Goal: Task Accomplishment & Management: Manage account settings

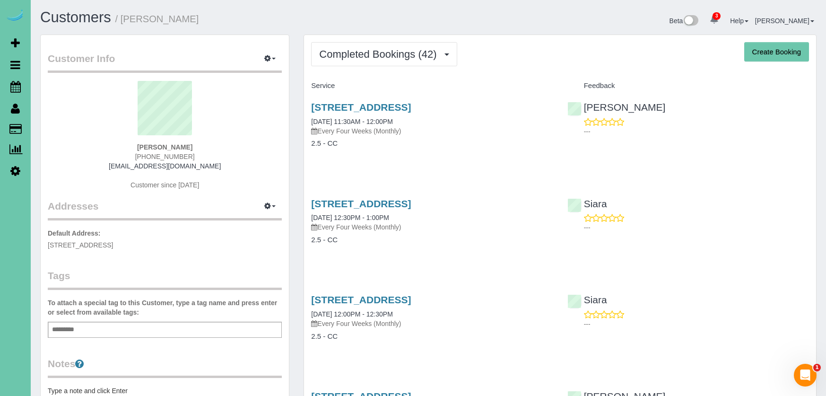
drag, startPoint x: 164, startPoint y: 155, endPoint x: 140, endPoint y: 154, distance: 24.1
click at [140, 154] on div "Kate Bolay 402-212-7731 kkbolay@yahoo.com Customer since 2022" at bounding box center [165, 140] width 234 height 118
copy span "402-212-7731"
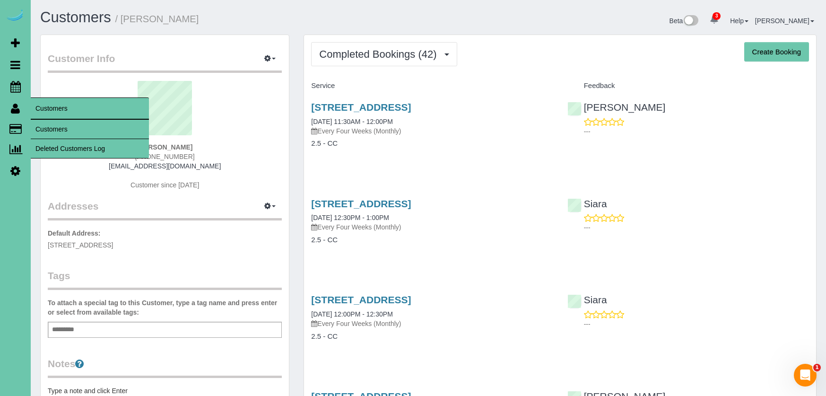
click at [48, 131] on link "Customers" at bounding box center [90, 129] width 118 height 19
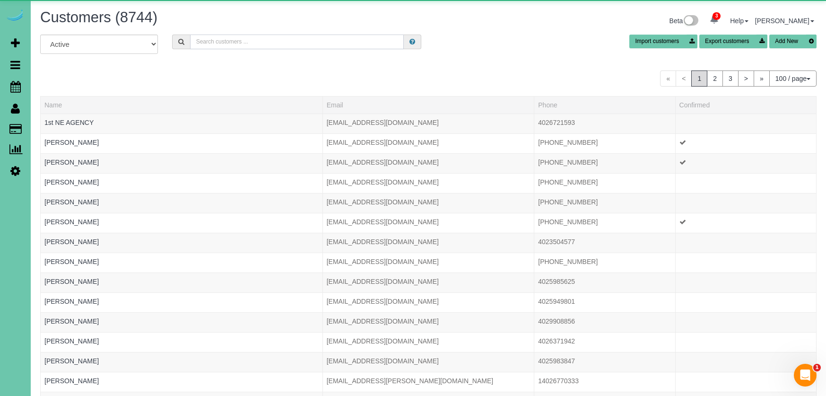
click at [211, 36] on input "text" at bounding box center [297, 42] width 214 height 15
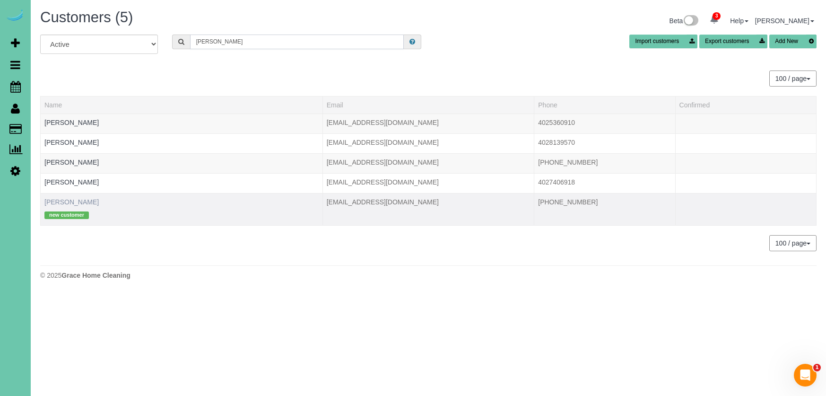
type input "warren"
click at [71, 204] on link "Raechel Warren" at bounding box center [71, 202] width 54 height 8
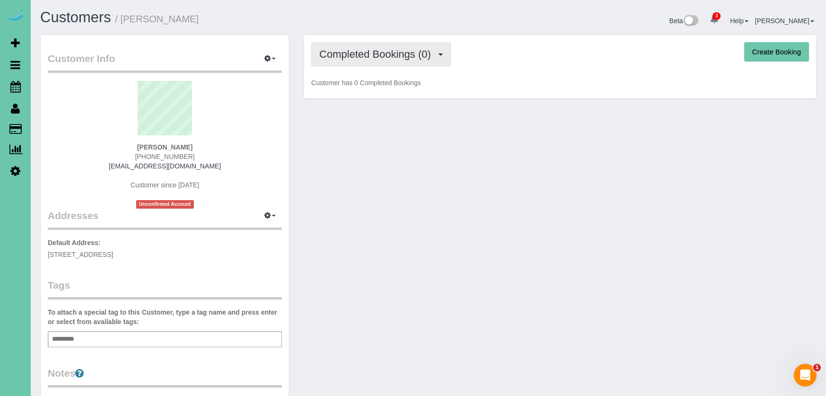
drag, startPoint x: 325, startPoint y: 52, endPoint x: 327, endPoint y: 61, distance: 9.6
click at [325, 52] on span "Completed Bookings (0)" at bounding box center [377, 54] width 116 height 12
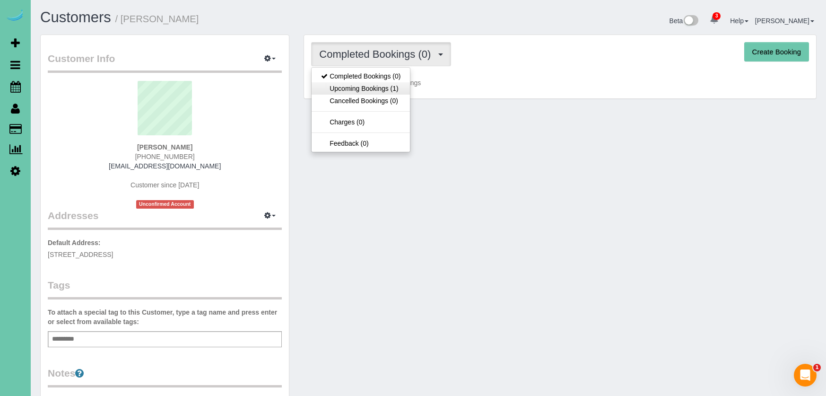
click at [343, 89] on link "Upcoming Bookings (1)" at bounding box center [361, 88] width 98 height 12
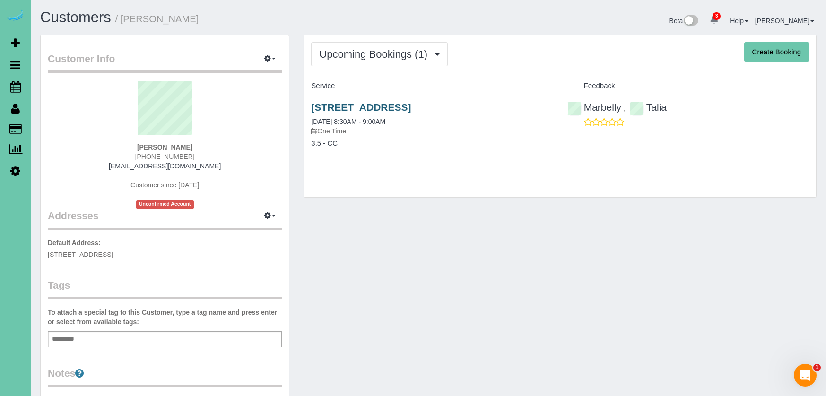
click at [384, 105] on link "5020 N 141st Street, Omaha, NE 68164" at bounding box center [361, 107] width 100 height 11
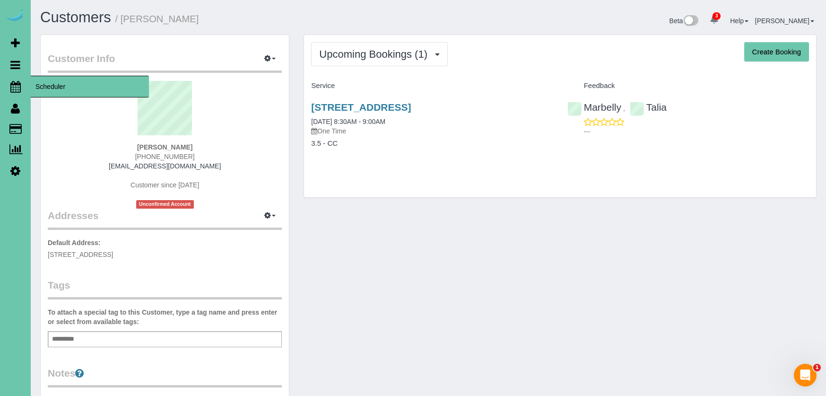
click at [23, 82] on link "Scheduler" at bounding box center [15, 87] width 31 height 22
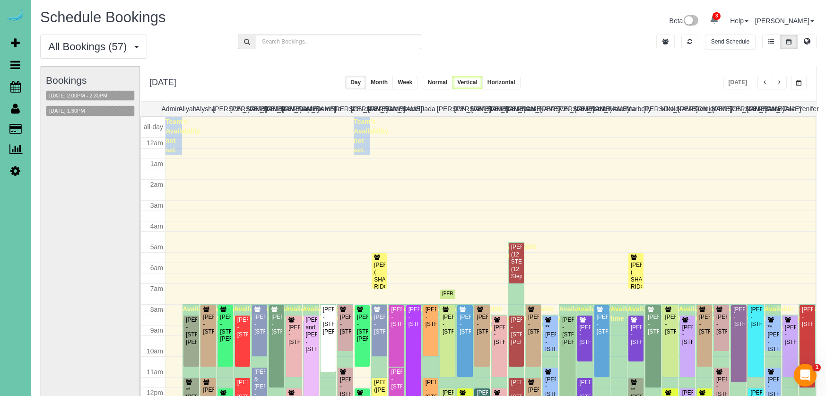
scroll to position [125, 0]
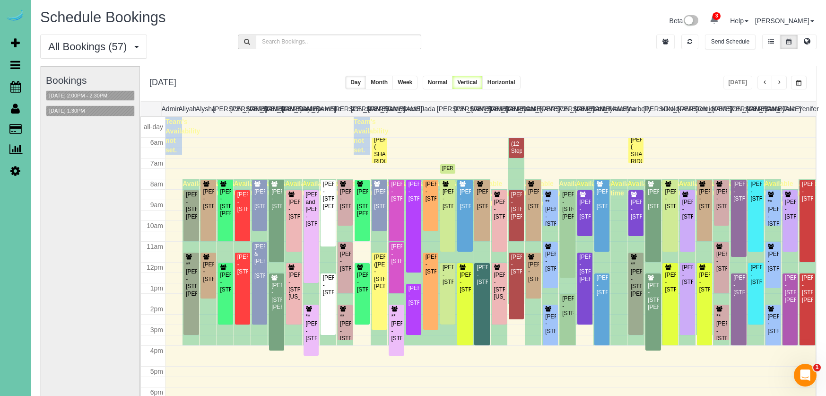
click at [796, 87] on button "button" at bounding box center [799, 83] width 16 height 14
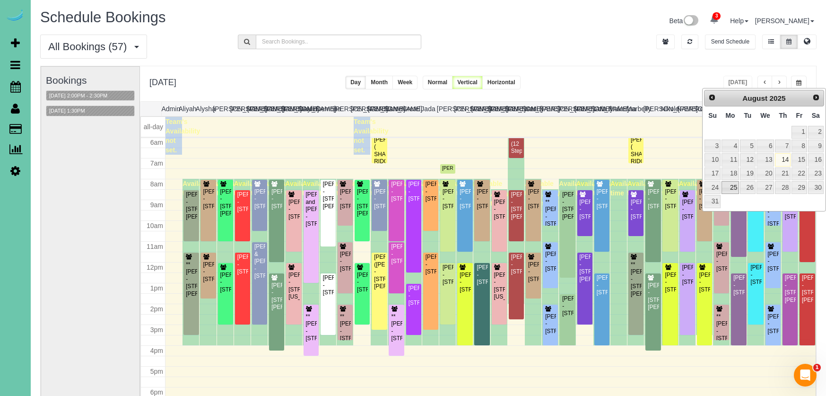
click at [739, 183] on link "25" at bounding box center [731, 187] width 18 height 13
type input "**********"
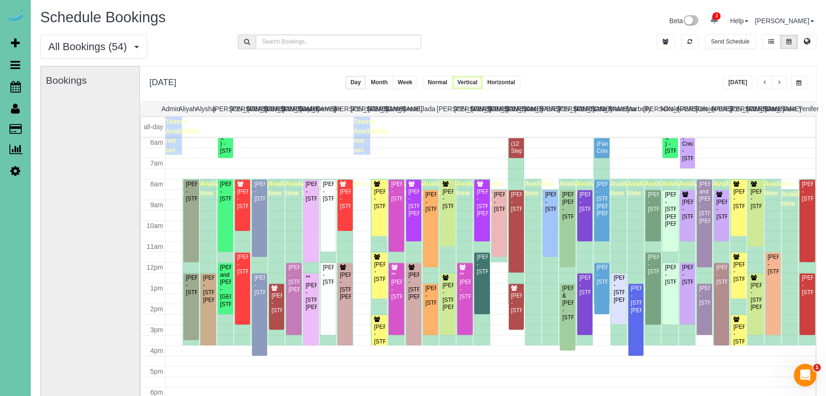
click at [16, 168] on icon at bounding box center [15, 170] width 10 height 11
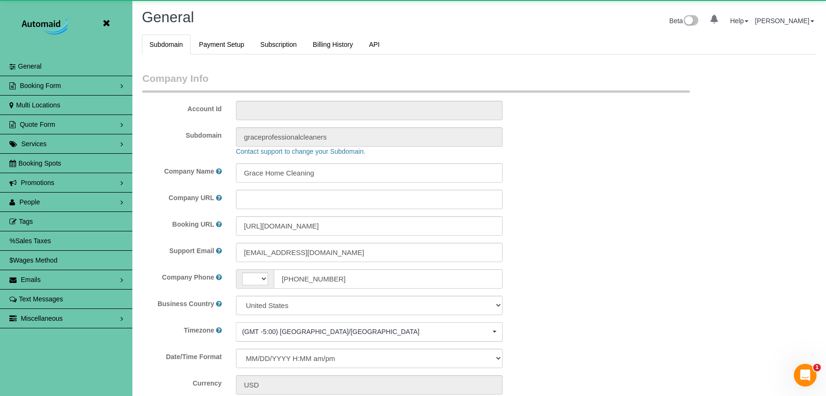
scroll to position [2020, 826]
select select "string:US"
click at [62, 194] on link "People" at bounding box center [66, 202] width 132 height 19
select select "5796"
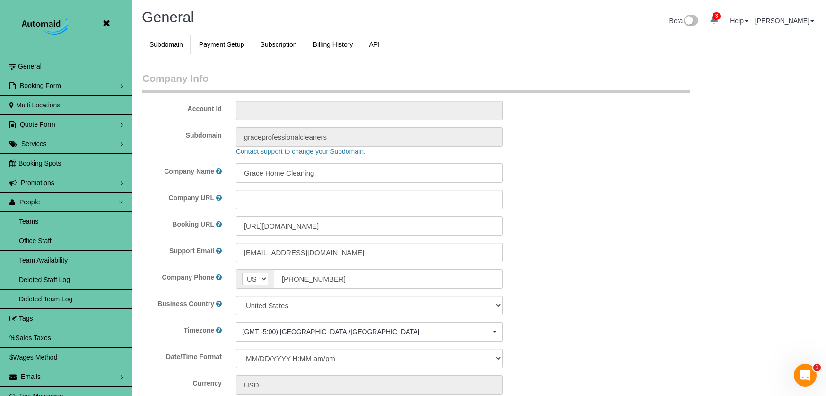
click at [42, 259] on link "Team Availability" at bounding box center [66, 260] width 132 height 19
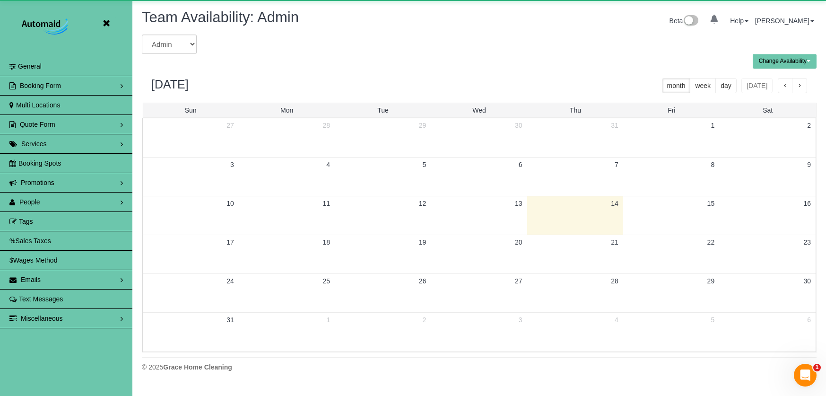
scroll to position [46919, 46478]
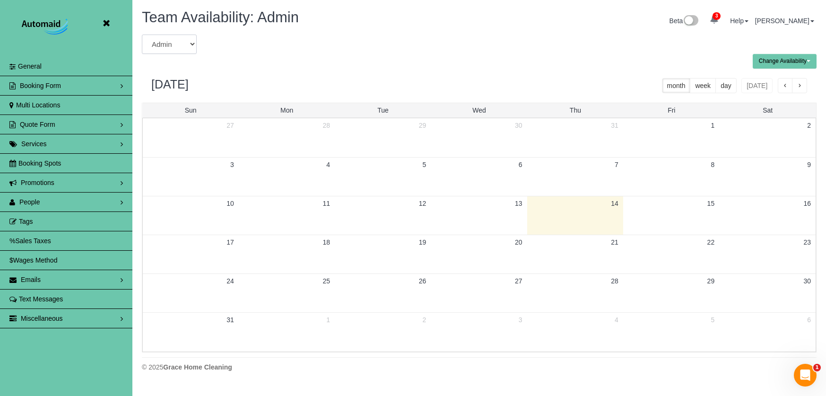
select select "number:5890"
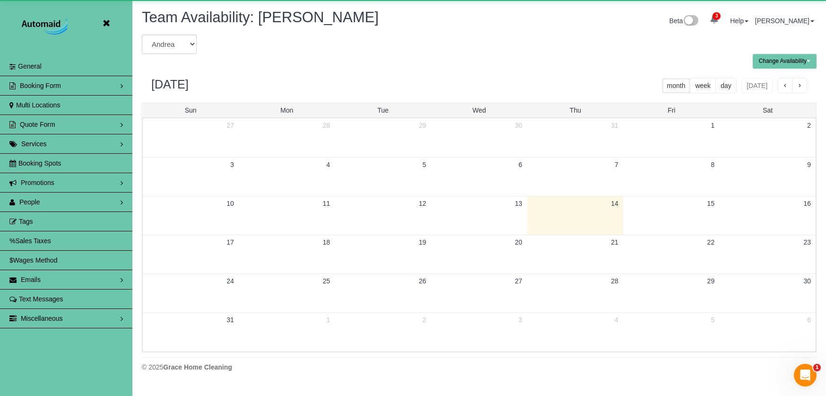
scroll to position [46919, 46478]
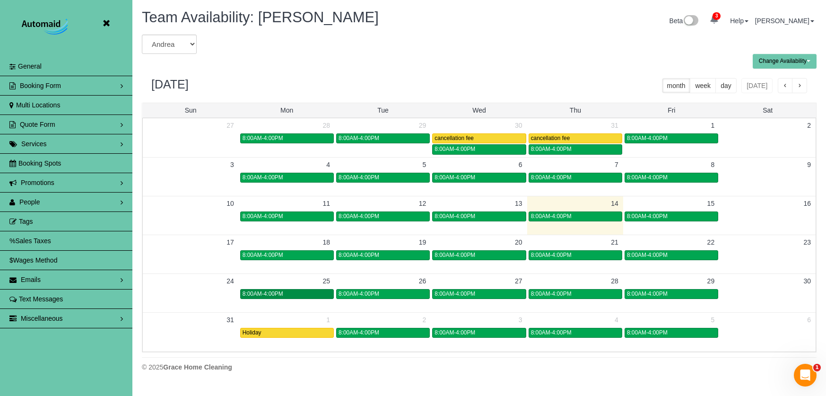
click at [281, 298] on link "8:00AM-4:00PM" at bounding box center [287, 294] width 94 height 10
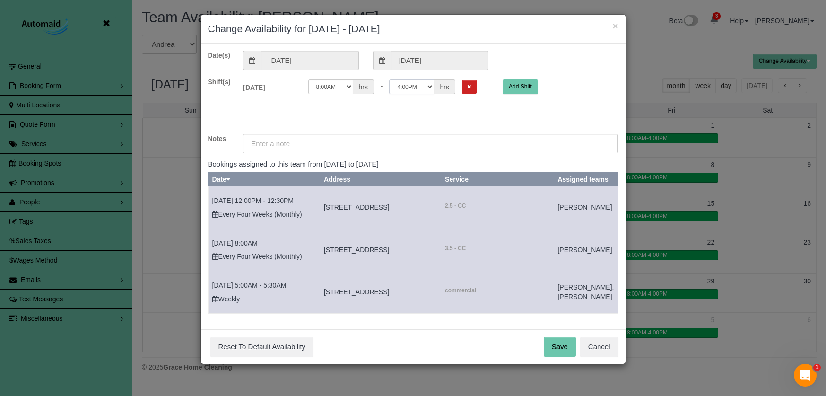
select select "string:12:00"
click at [392, 142] on input "text" at bounding box center [430, 143] width 375 height 19
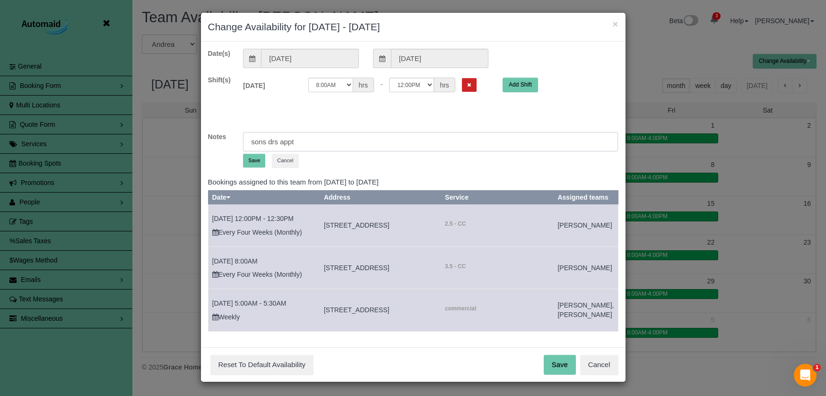
scroll to position [1, 0]
type input "sons drs appt"
click at [259, 163] on button "Save" at bounding box center [254, 161] width 22 height 14
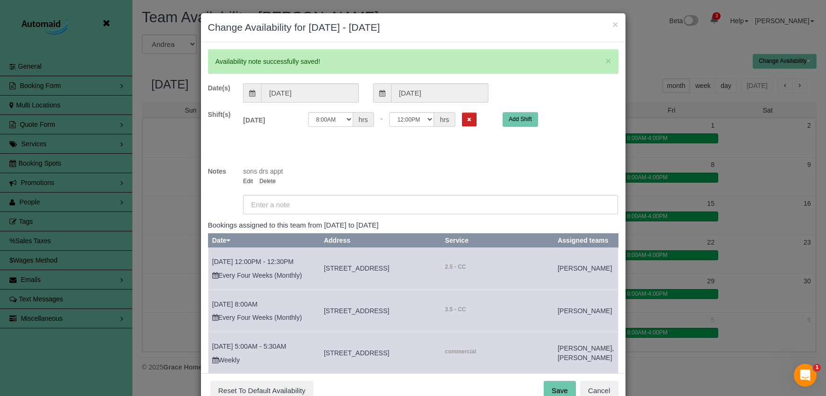
click at [558, 388] on button "Save" at bounding box center [560, 391] width 32 height 20
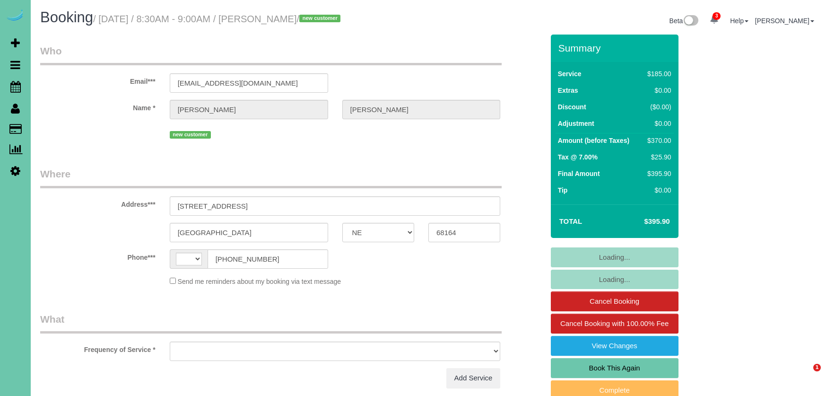
select select "NE"
select select "string:[GEOGRAPHIC_DATA]"
select select "object:661"
select select "string:fspay-62876fd5-1759-43da-8ac1-9e7e1510881a"
select select "object:934"
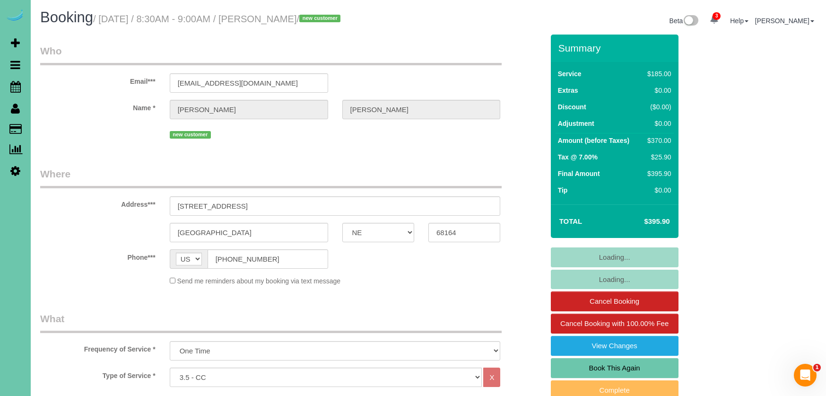
select select "number:37"
select select "number:43"
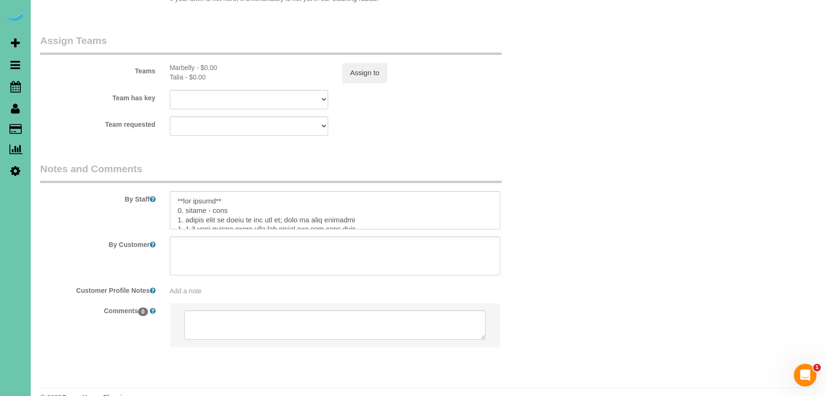
scroll to position [2, 0]
drag, startPoint x: 274, startPoint y: 205, endPoint x: 190, endPoint y: 204, distance: 84.2
click at [186, 204] on textarea at bounding box center [335, 210] width 331 height 39
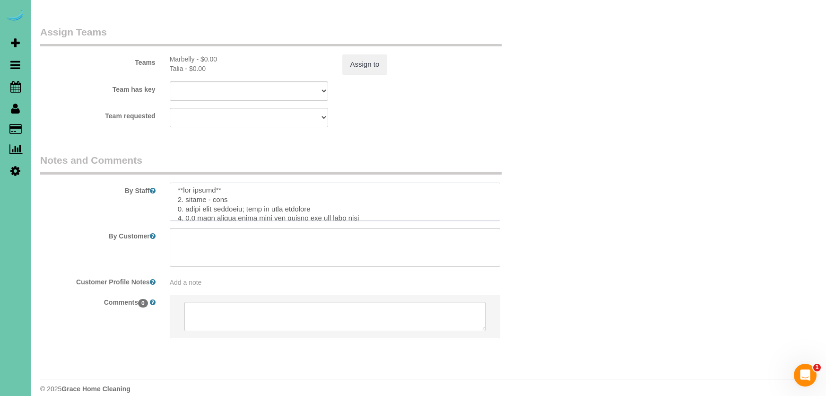
scroll to position [988, 0]
drag, startPoint x: 222, startPoint y: 186, endPoint x: 206, endPoint y: 186, distance: 16.1
click at [206, 186] on textarea at bounding box center [335, 202] width 331 height 39
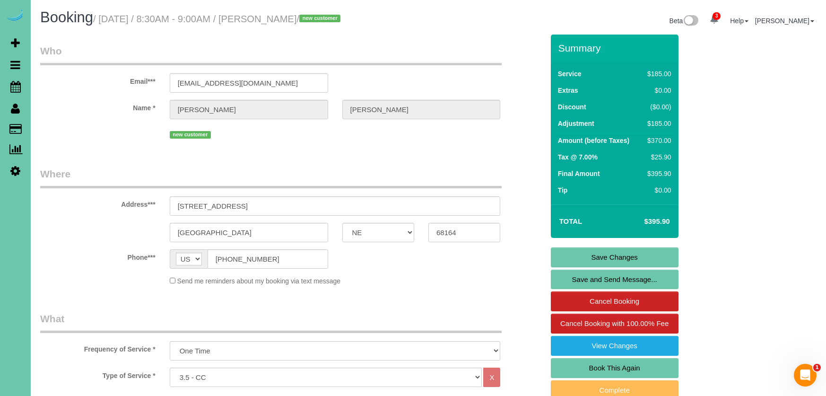
scroll to position [0, 0]
type textarea "**new client** 1. credit 2. front door unlocked; lock up when finished 3. 3.5 h…"
click at [617, 255] on link "Save Changes" at bounding box center [615, 257] width 128 height 20
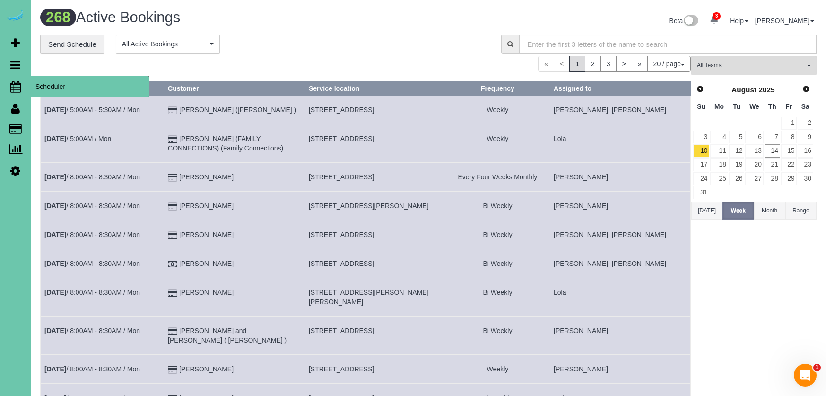
click at [15, 85] on icon at bounding box center [15, 86] width 10 height 11
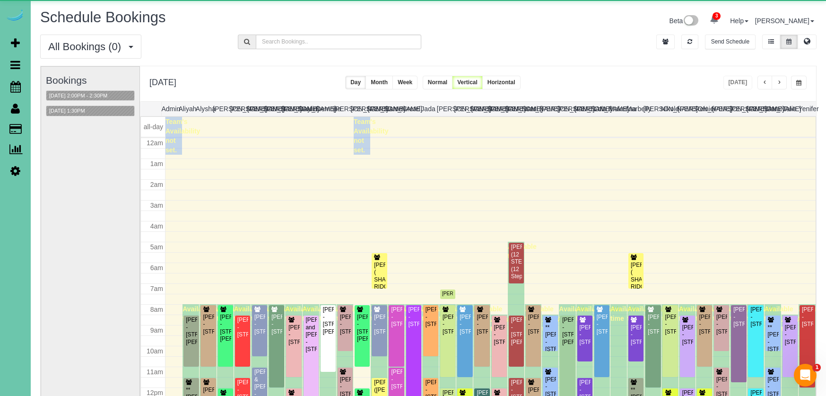
scroll to position [125, 0]
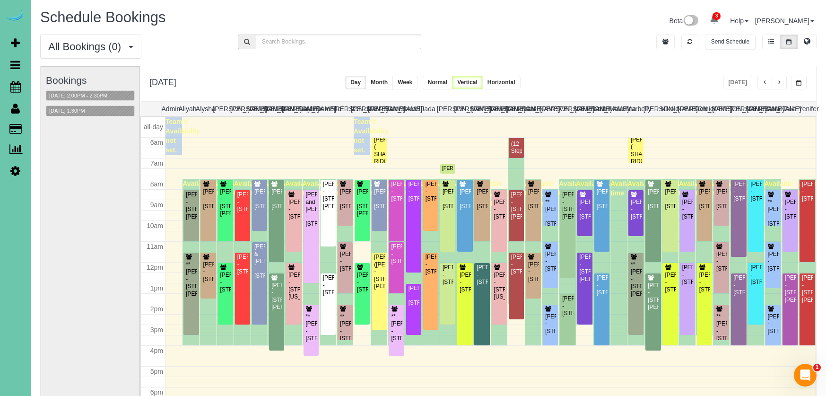
click at [795, 80] on button "button" at bounding box center [799, 83] width 16 height 14
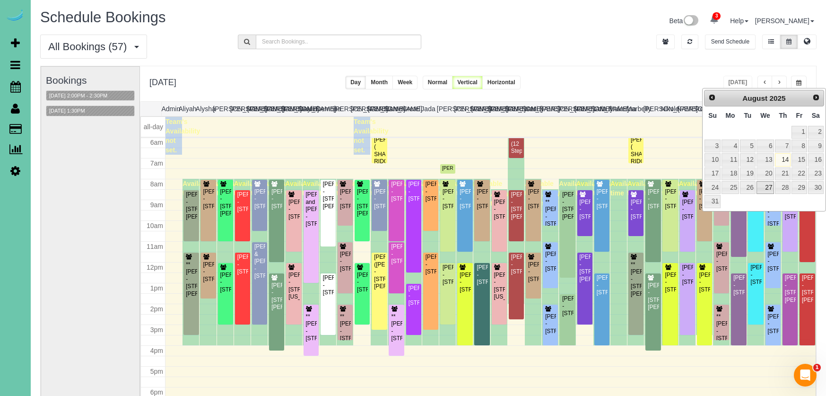
click at [766, 185] on link "27" at bounding box center [766, 187] width 18 height 13
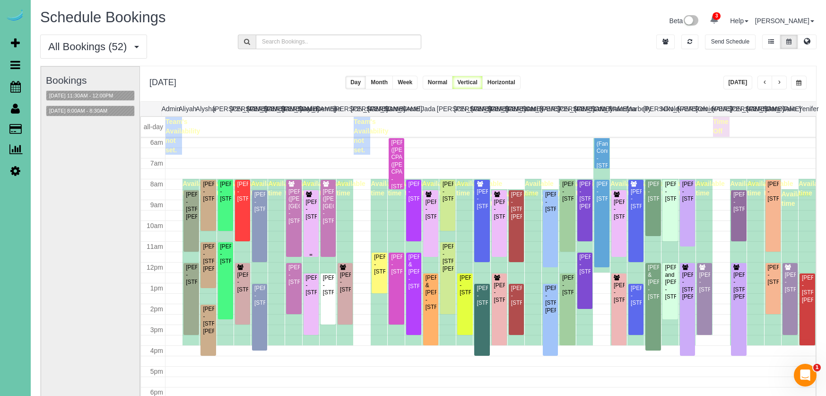
click at [312, 220] on div "Cheri Hassenstab - 4205 S 223rd Plaza Cir, Elkhorn, NE 68022" at bounding box center [311, 210] width 11 height 22
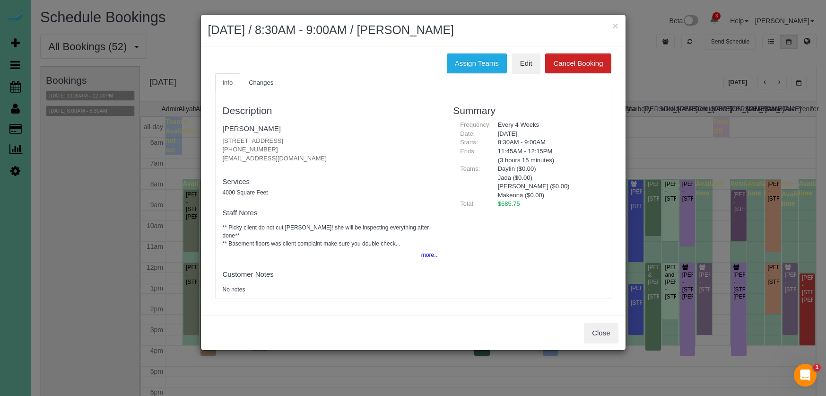
drag, startPoint x: 269, startPoint y: 147, endPoint x: 222, endPoint y: 147, distance: 46.8
click at [222, 147] on div "Description Cheri Hassenstab 4205 S 223rd Plaza Cir, Elkhorn, NE 68022 (402) 67…" at bounding box center [331, 195] width 231 height 197
click at [448, 173] on div "Summary Frequency: Every 4 Weeks Date: August 27, 2025 Starts: 8:30AM - 9:00AM …" at bounding box center [528, 153] width 165 height 112
click at [609, 323] on button "Close" at bounding box center [601, 333] width 34 height 20
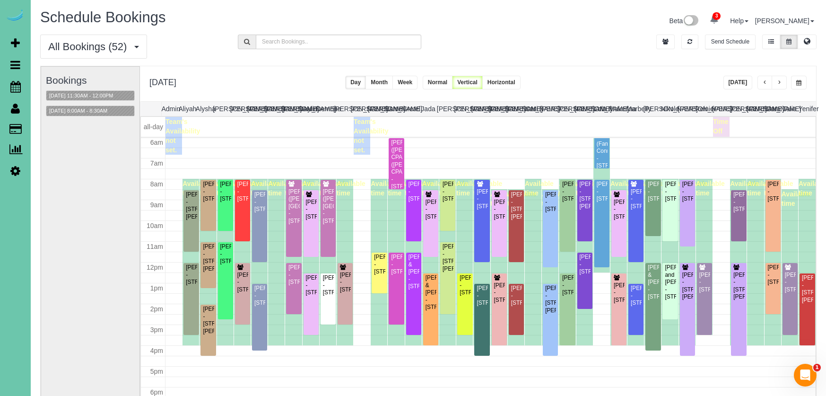
click at [803, 79] on button "button" at bounding box center [799, 83] width 16 height 14
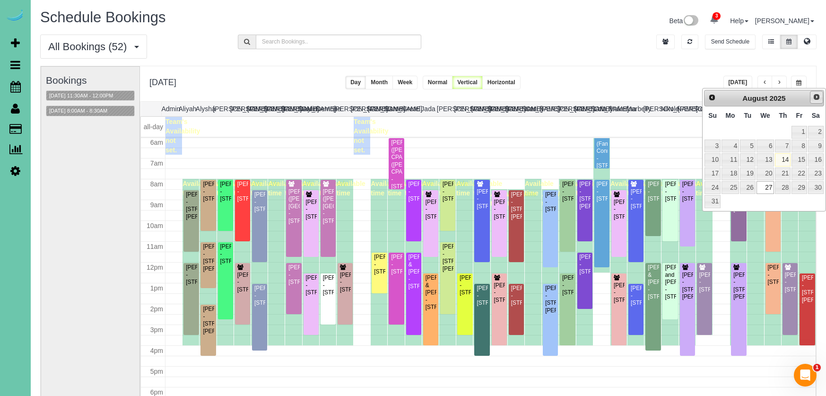
click at [815, 97] on span "Next" at bounding box center [817, 97] width 8 height 8
click at [763, 145] on link "10" at bounding box center [766, 146] width 18 height 13
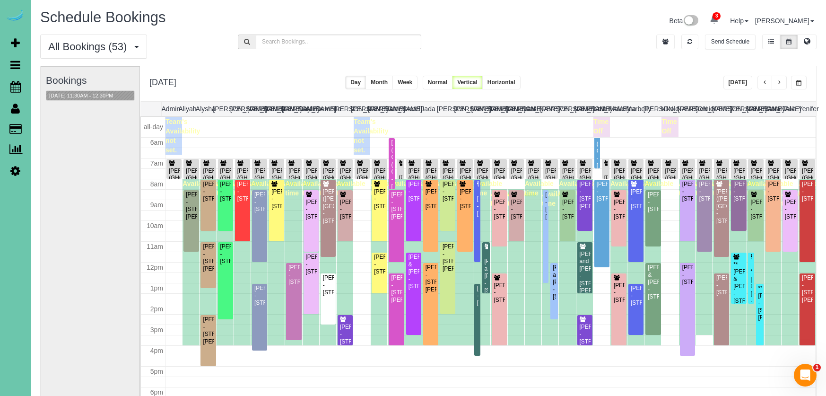
click at [765, 84] on span "button" at bounding box center [765, 83] width 5 height 6
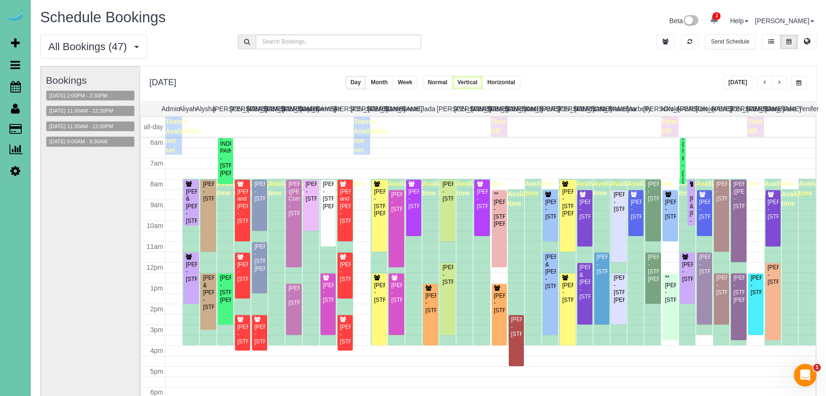
click at [765, 84] on span "button" at bounding box center [765, 83] width 5 height 6
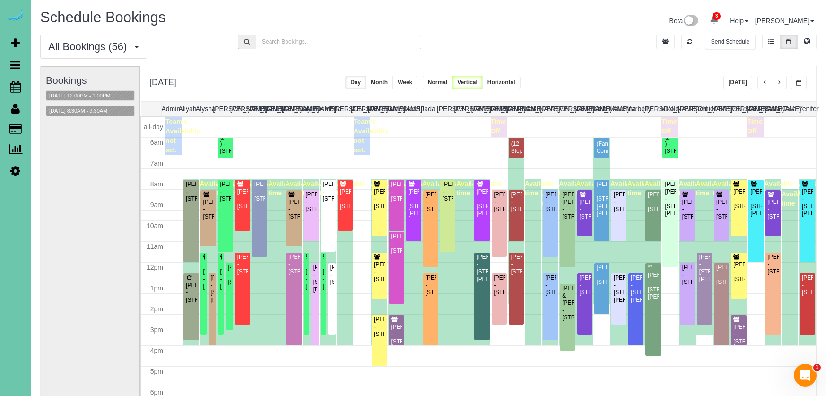
click at [796, 82] on button "button" at bounding box center [799, 83] width 16 height 14
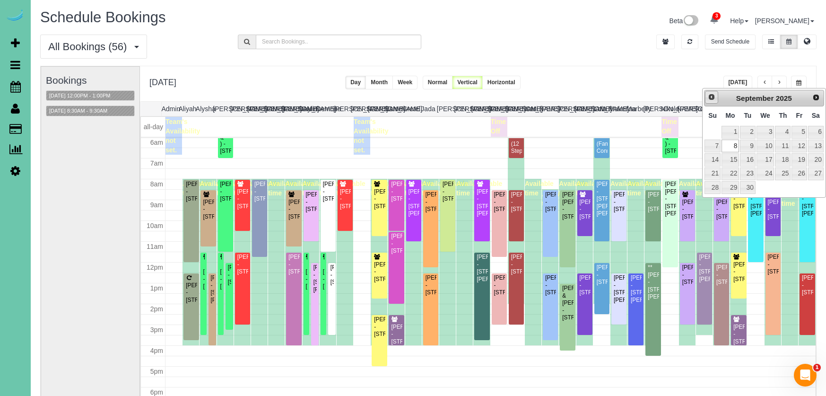
click at [712, 97] on span "Prev" at bounding box center [712, 97] width 8 height 8
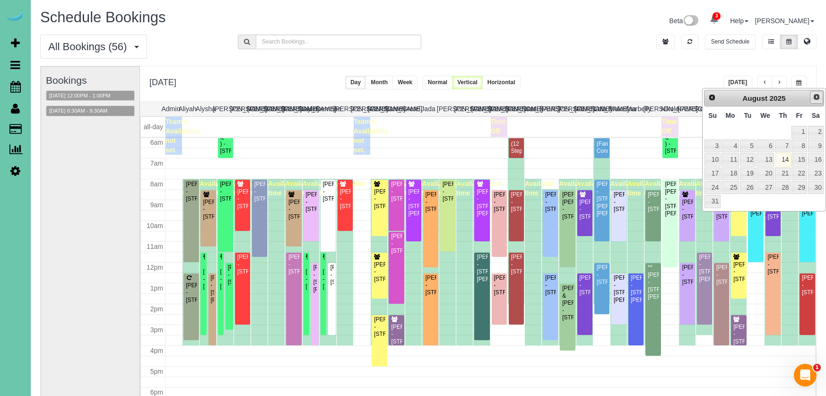
click at [815, 97] on span "Next" at bounding box center [817, 97] width 8 height 8
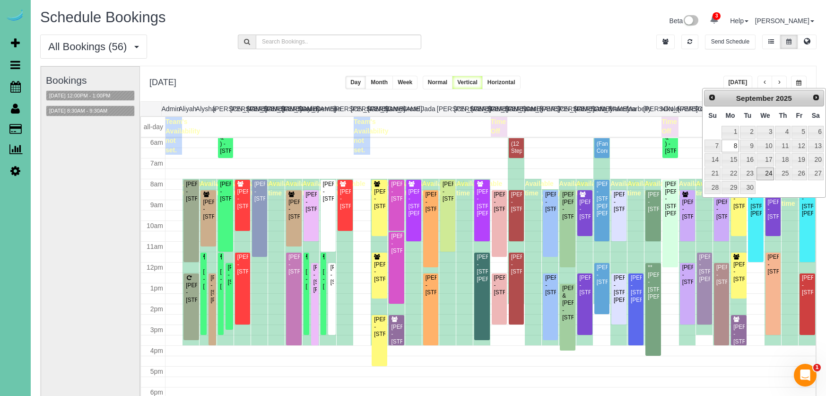
scroll to position [1, 0]
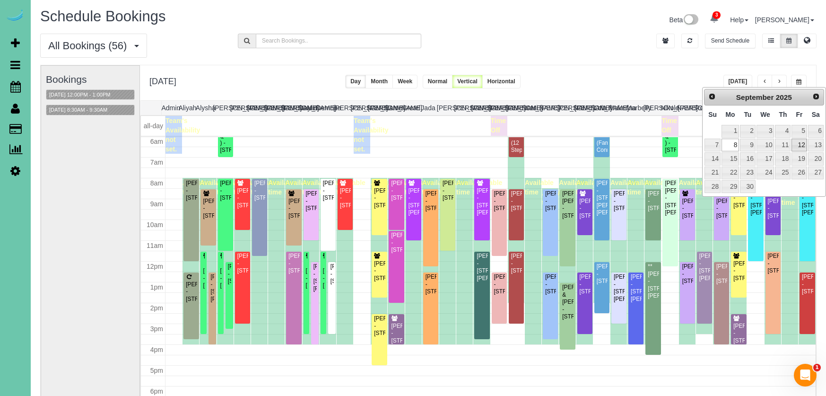
click at [800, 145] on link "12" at bounding box center [799, 145] width 15 height 13
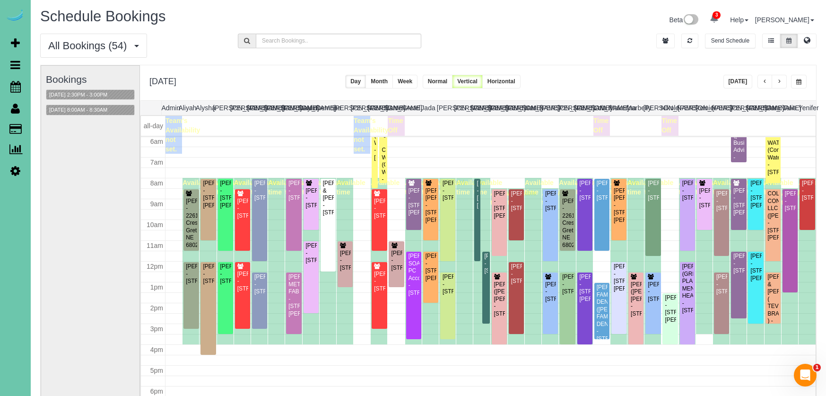
scroll to position [125, 0]
click at [764, 81] on span "button" at bounding box center [765, 82] width 5 height 6
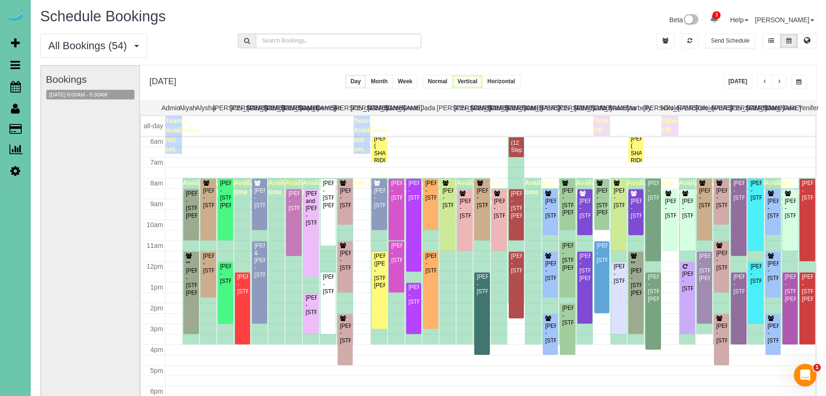
click at [764, 81] on span "button" at bounding box center [765, 82] width 5 height 6
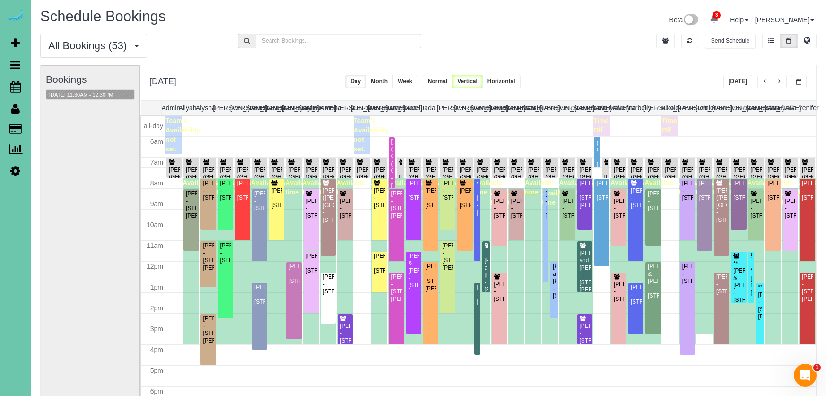
click at [801, 80] on span "button" at bounding box center [799, 82] width 5 height 6
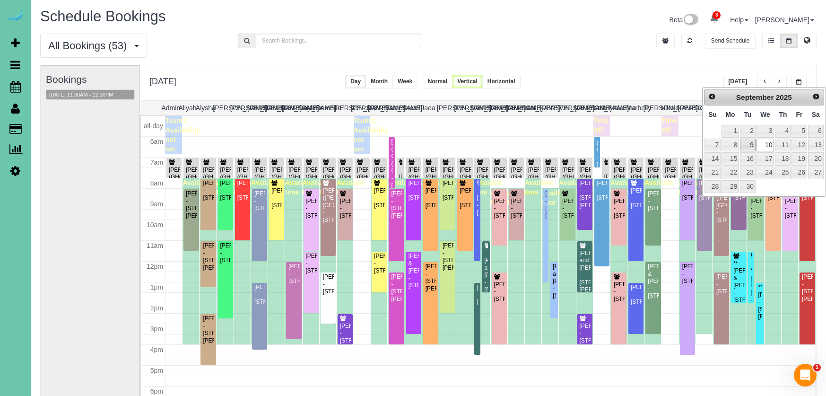
click at [747, 142] on link "9" at bounding box center [747, 145] width 15 height 13
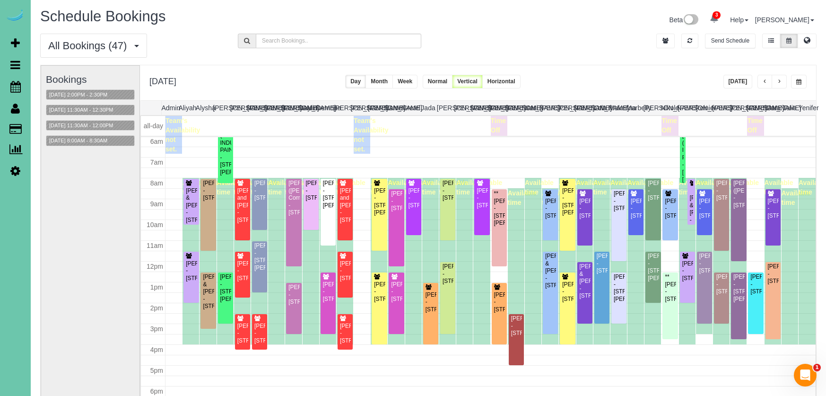
click at [796, 79] on button "button" at bounding box center [799, 82] width 16 height 14
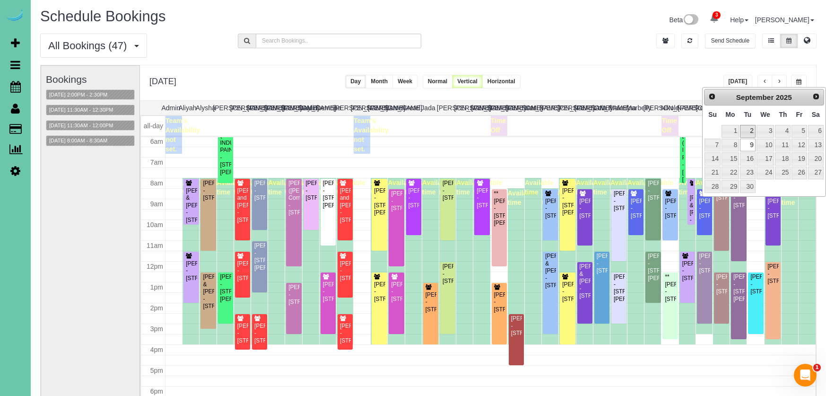
click at [751, 130] on link "2" at bounding box center [747, 131] width 15 height 13
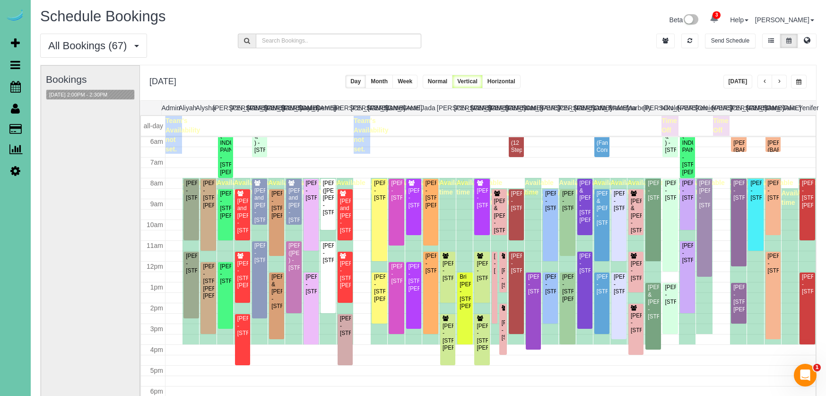
click at [779, 84] on span "button" at bounding box center [779, 82] width 5 height 6
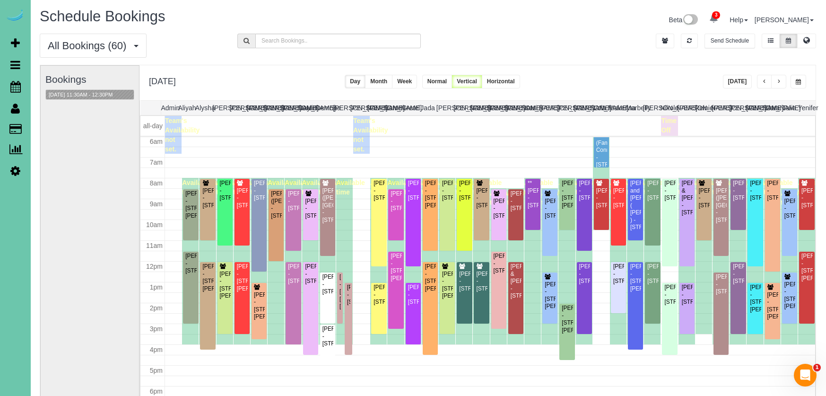
scroll to position [1, 1]
click at [779, 84] on span "button" at bounding box center [778, 82] width 5 height 6
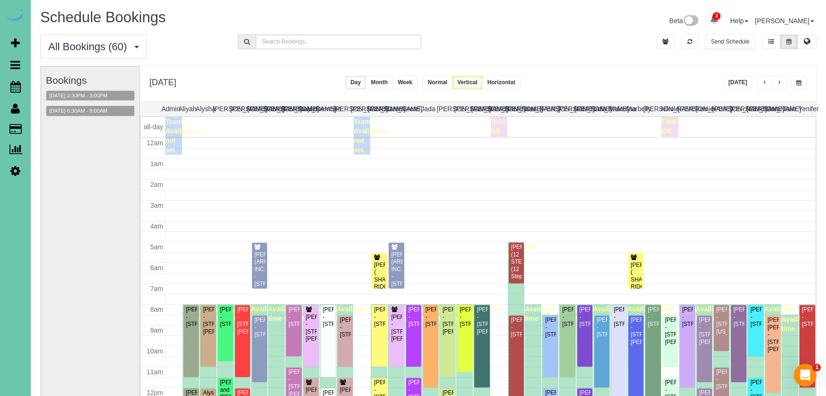
scroll to position [125, 0]
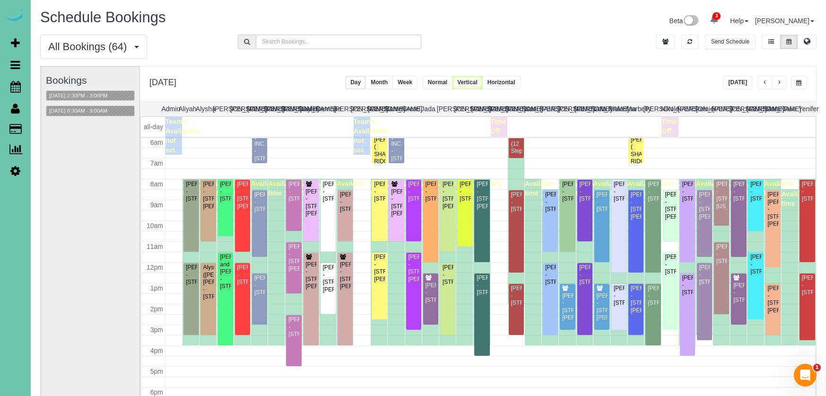
click at [804, 80] on button "button" at bounding box center [799, 83] width 16 height 14
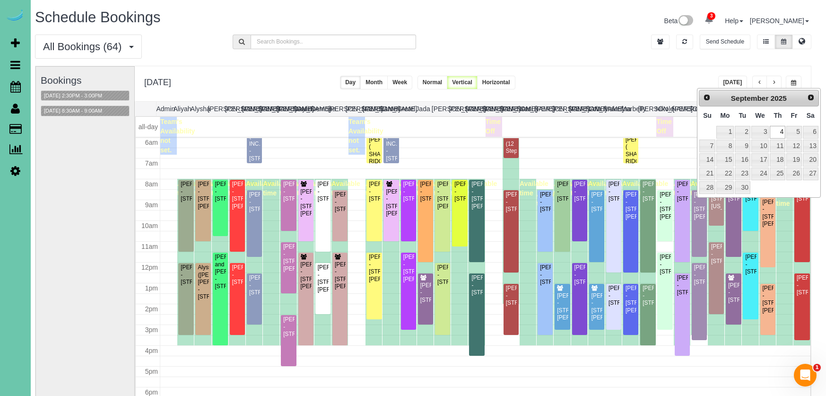
scroll to position [0, 5]
click at [708, 97] on span "Prev" at bounding box center [707, 97] width 8 height 8
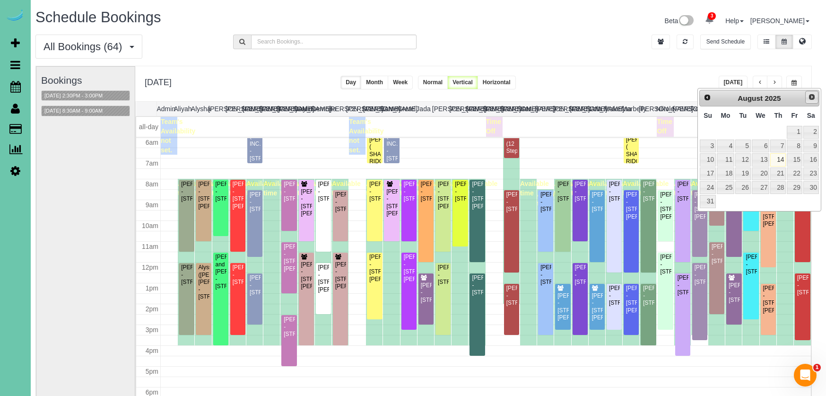
click at [809, 96] on span "Next" at bounding box center [812, 97] width 8 height 8
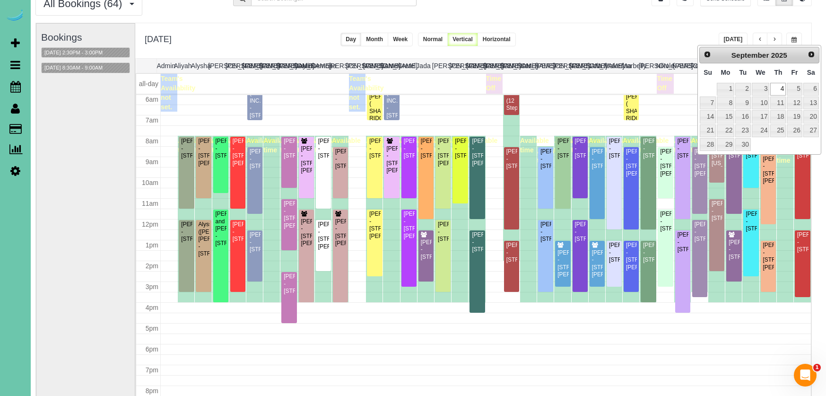
scroll to position [44, 5]
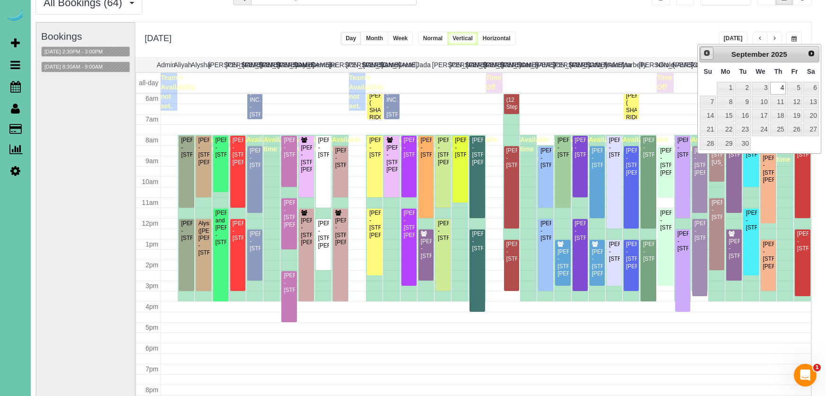
click at [709, 57] on span "Prev" at bounding box center [707, 53] width 8 height 8
click at [764, 142] on link "27" at bounding box center [761, 143] width 18 height 13
type input "**********"
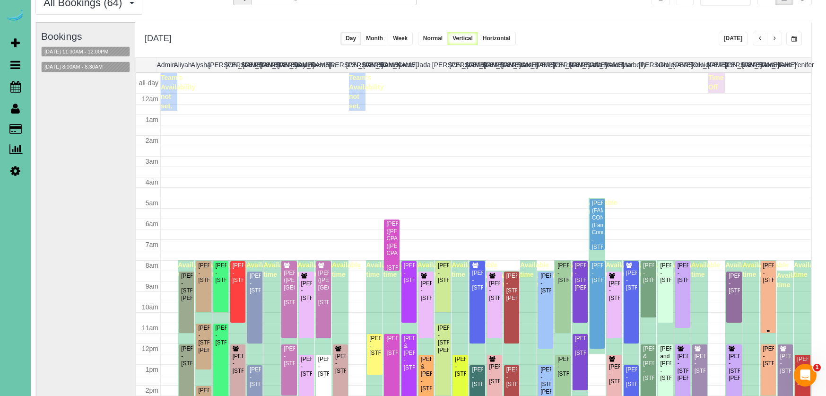
scroll to position [125, 0]
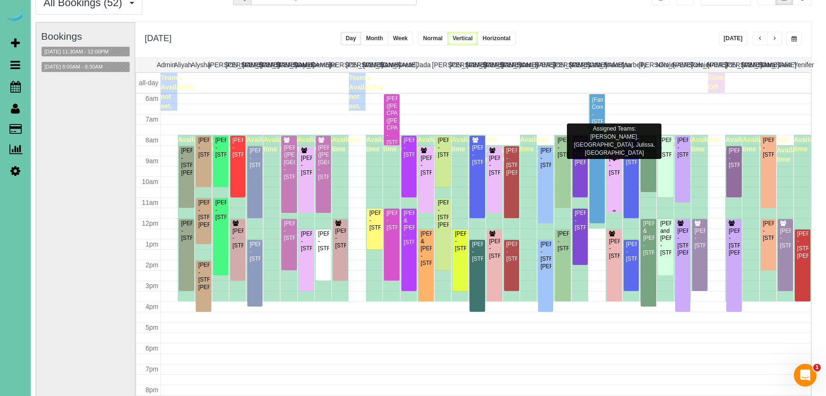
click at [613, 173] on div "Cheri Hassenstab - 4205 S 223rd Plaza Cir, Elkhorn, NE 68022" at bounding box center [614, 166] width 11 height 22
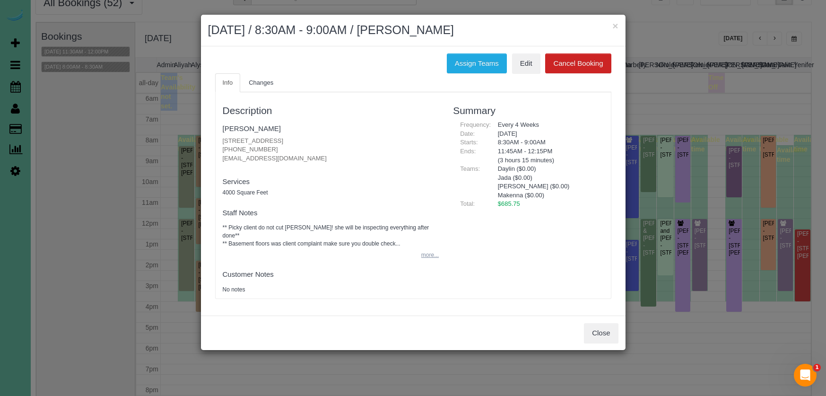
click at [428, 248] on button "more..." at bounding box center [427, 255] width 23 height 14
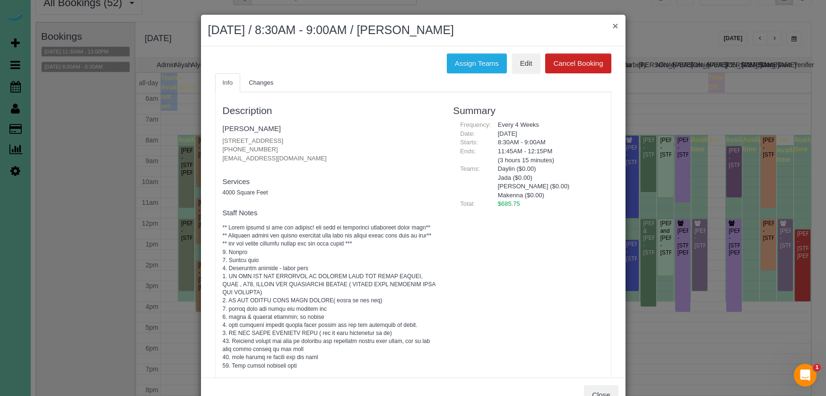
click at [615, 26] on button "×" at bounding box center [616, 26] width 6 height 10
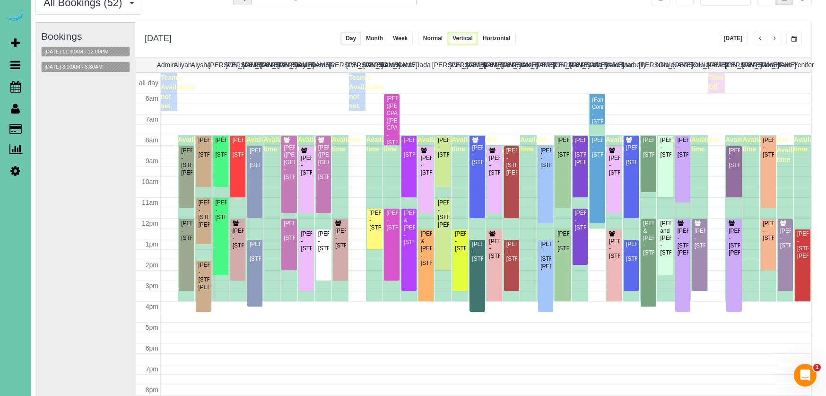
click at [791, 41] on button "button" at bounding box center [795, 39] width 16 height 14
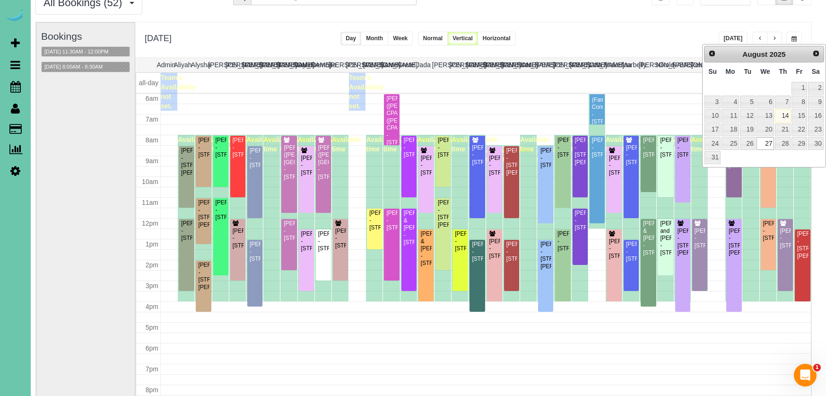
click at [618, 47] on div "**********" at bounding box center [473, 39] width 676 height 35
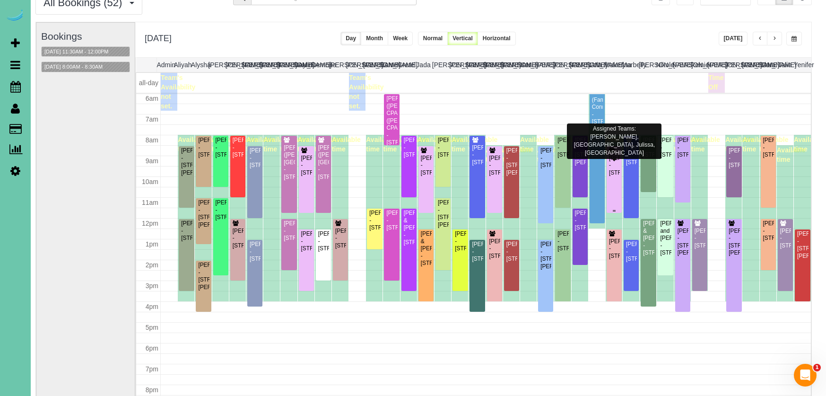
click at [610, 169] on div "Cheri Hassenstab - 4205 S 223rd Plaza Cir, Elkhorn, NE 68022" at bounding box center [614, 166] width 11 height 22
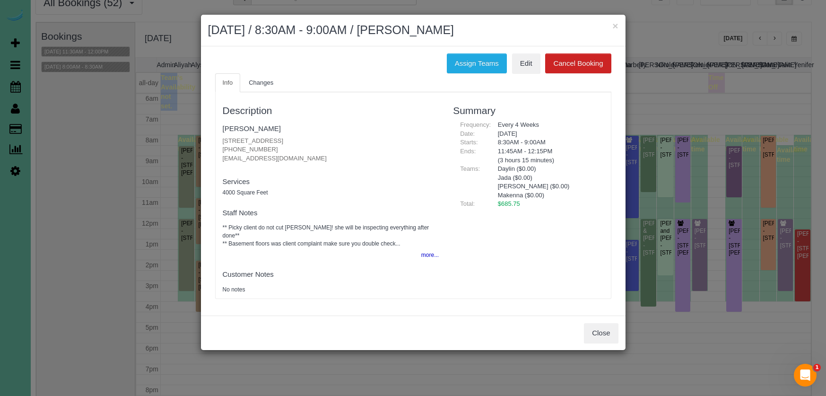
click at [579, 67] on button "Cancel Booking" at bounding box center [578, 63] width 66 height 20
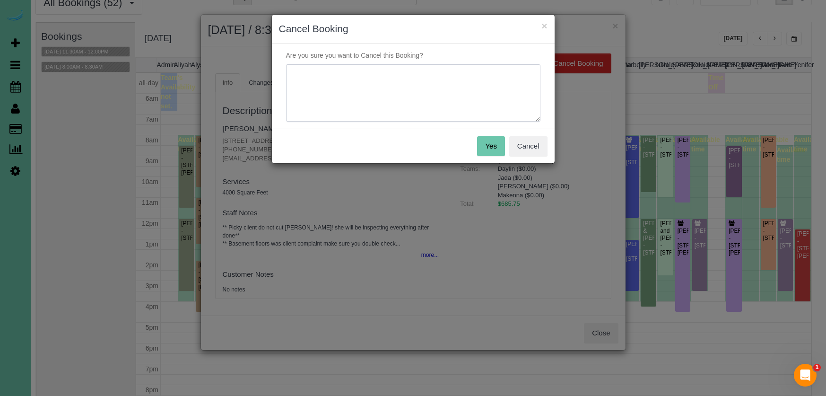
click at [434, 95] on textarea at bounding box center [413, 93] width 255 height 58
type textarea "out of town"
click at [488, 145] on button "Yes" at bounding box center [490, 146] width 27 height 20
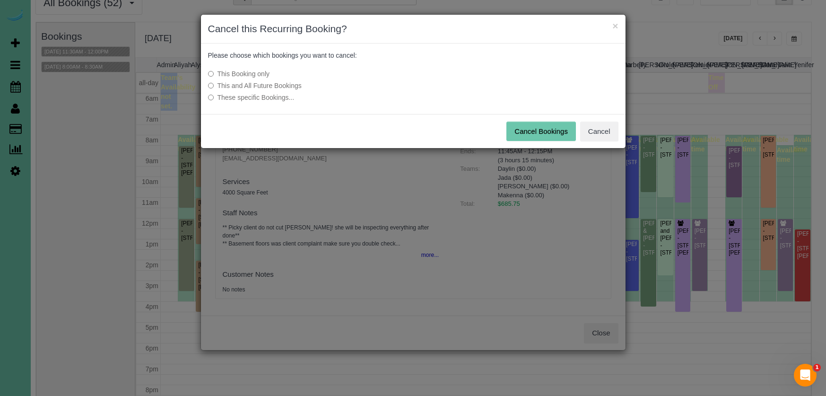
click at [522, 132] on button "Cancel Bookings" at bounding box center [542, 132] width 70 height 20
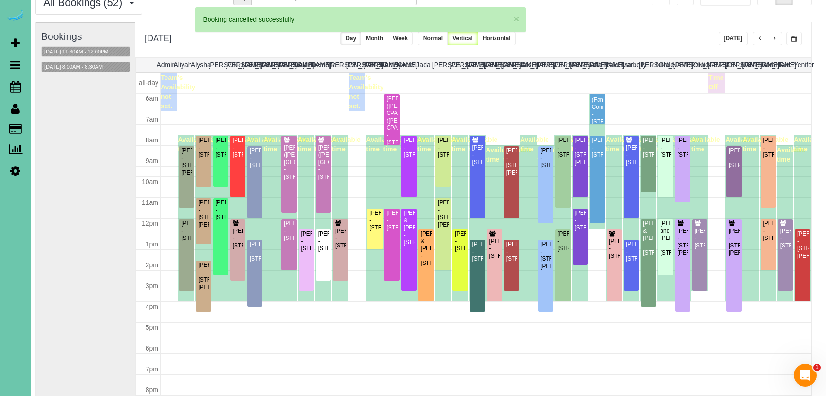
click at [797, 36] on button "button" at bounding box center [795, 39] width 16 height 14
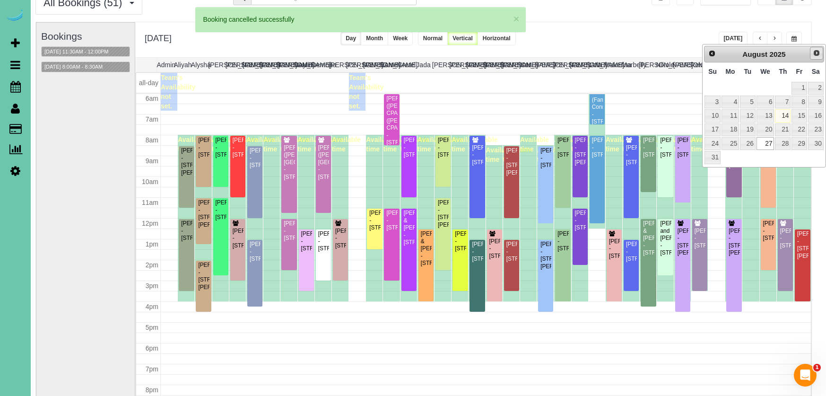
click at [816, 52] on span "Next" at bounding box center [817, 53] width 8 height 8
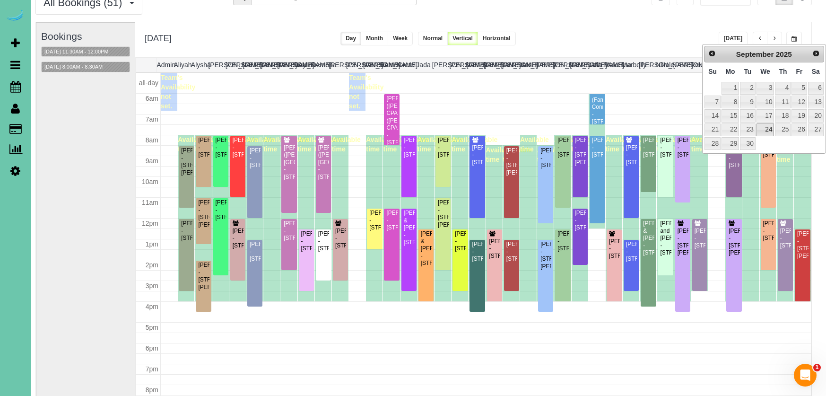
click at [773, 128] on link "24" at bounding box center [766, 129] width 18 height 13
type input "**********"
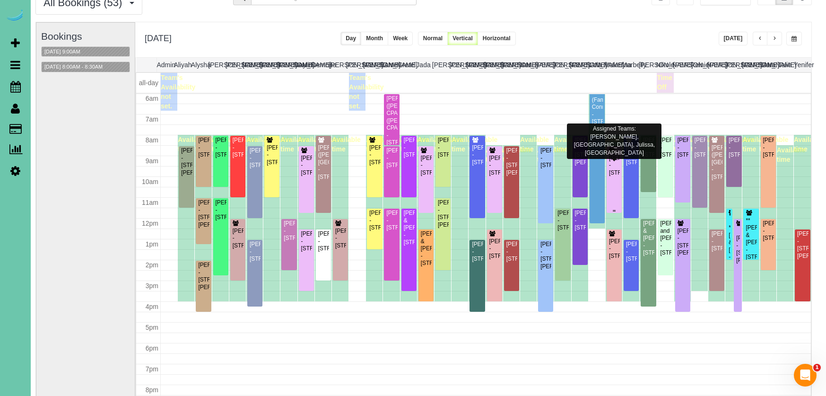
click at [613, 176] on div "Cheri Hassenstab - 4205 S 223rd Plaza Cir, Elkhorn, NE 68022" at bounding box center [614, 166] width 11 height 22
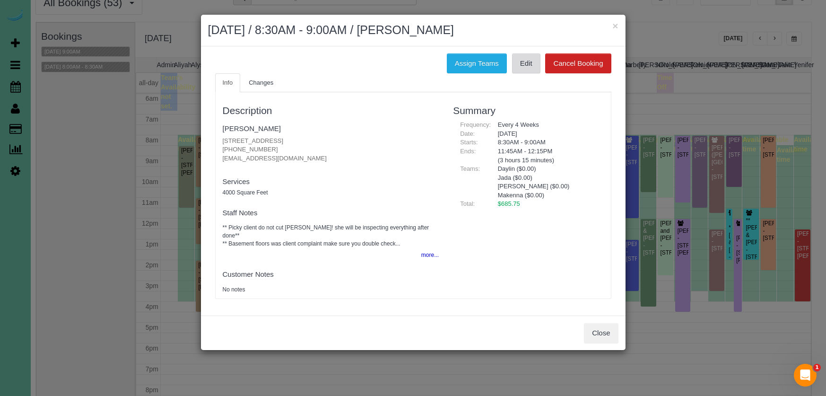
click at [528, 67] on link "Edit" at bounding box center [526, 63] width 28 height 20
click at [614, 26] on button "×" at bounding box center [616, 26] width 6 height 10
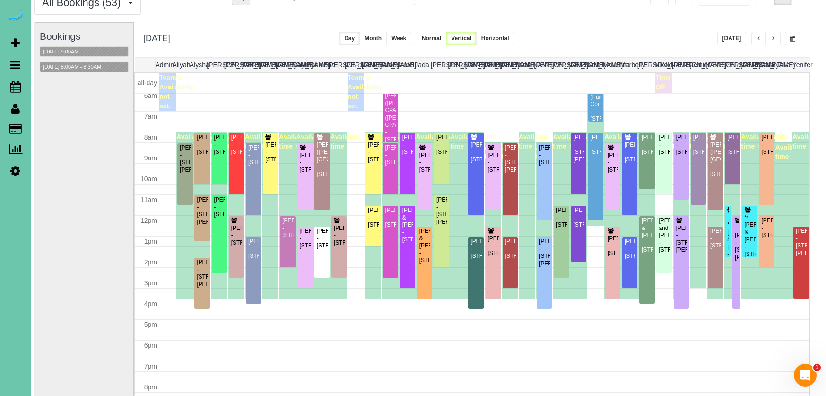
scroll to position [124, 0]
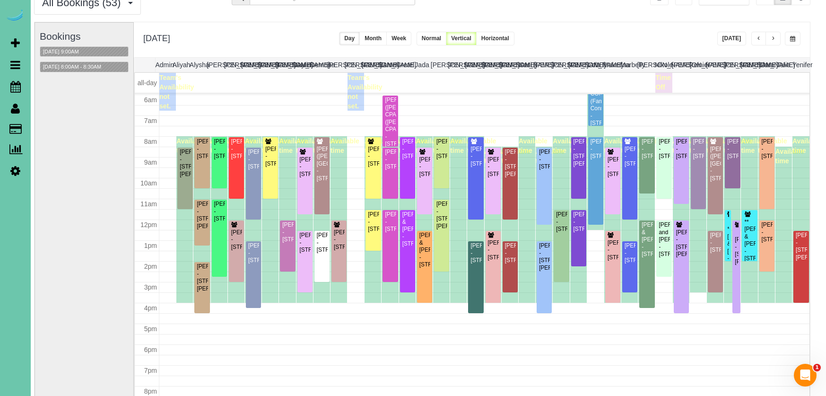
click at [732, 45] on button "[DATE]" at bounding box center [732, 39] width 29 height 14
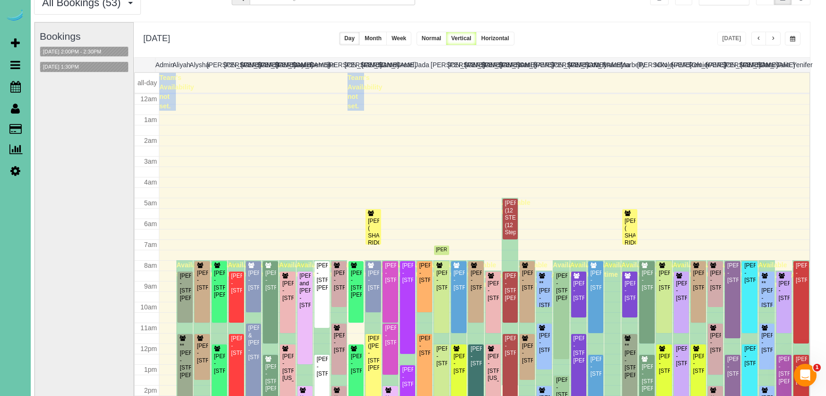
scroll to position [125, 0]
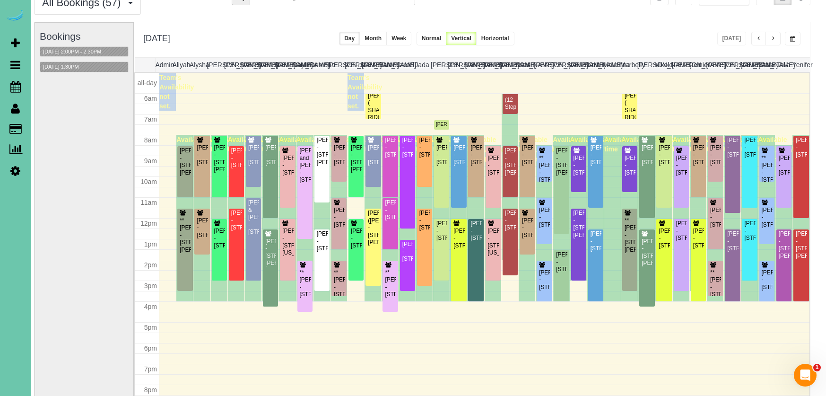
click at [772, 34] on button "button" at bounding box center [773, 39] width 15 height 14
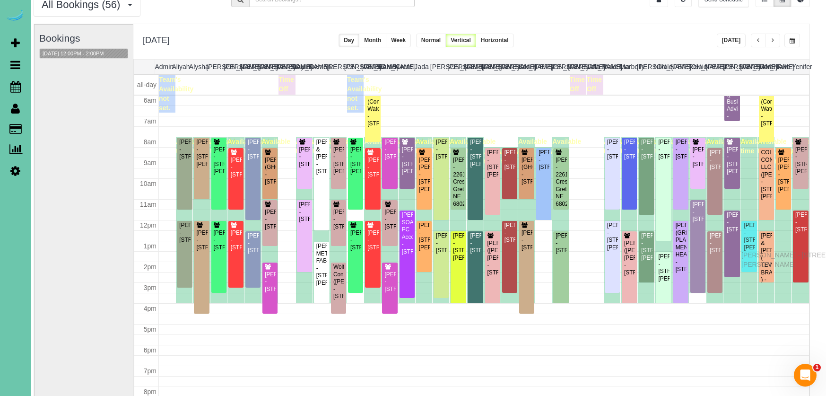
drag, startPoint x: 750, startPoint y: 169, endPoint x: 745, endPoint y: 255, distance: 85.3
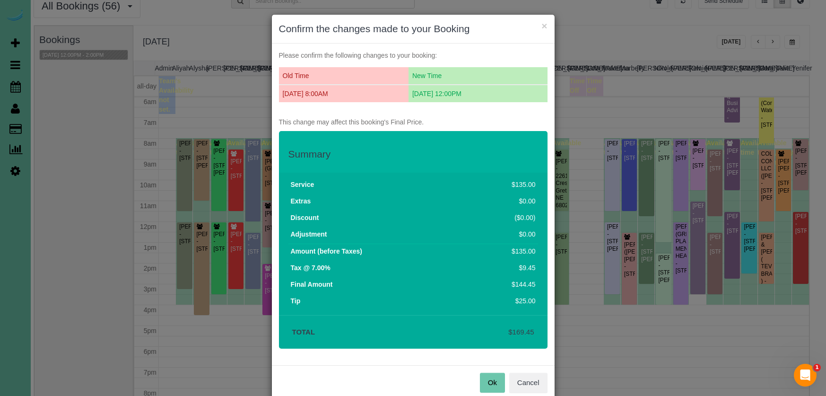
click at [490, 383] on button "Ok" at bounding box center [492, 383] width 25 height 20
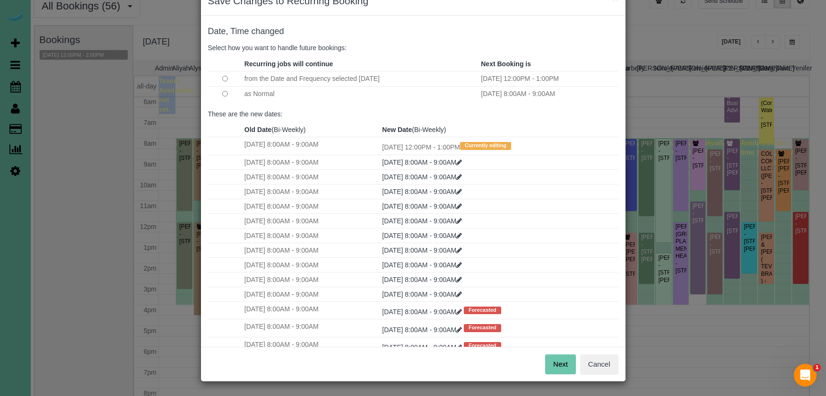
scroll to position [27, 0]
drag, startPoint x: 554, startPoint y: 365, endPoint x: 546, endPoint y: 359, distance: 10.8
click at [554, 365] on button "Next" at bounding box center [560, 365] width 31 height 20
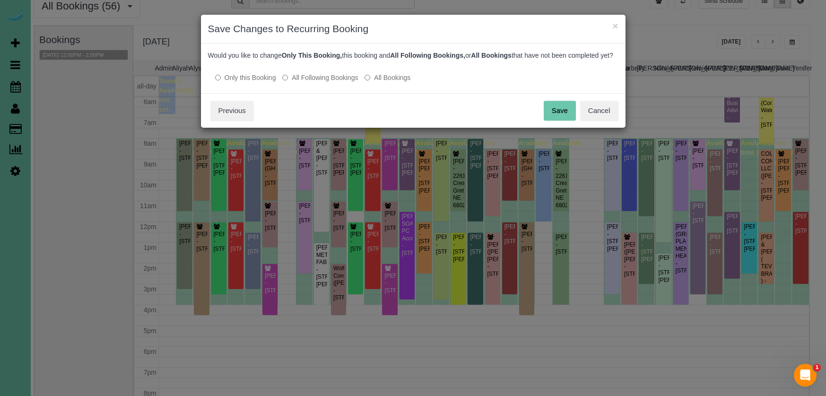
scroll to position [0, 0]
click at [552, 121] on button "Save" at bounding box center [560, 111] width 32 height 20
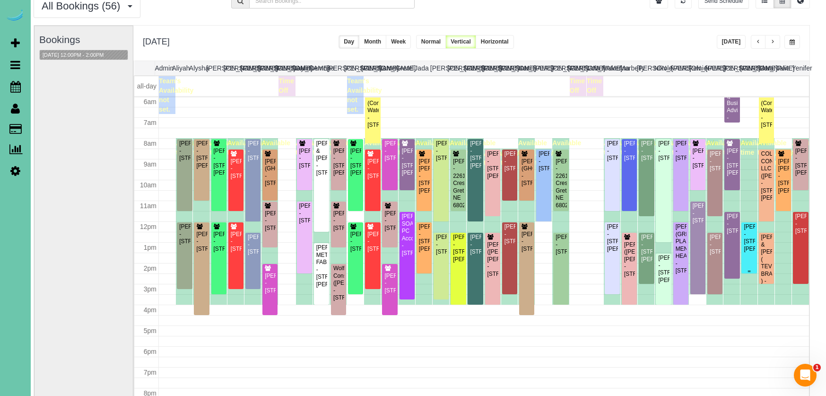
click at [750, 253] on div "Chera Wenzl - 12410 Grebe Street, Omaha, NE 68142" at bounding box center [749, 237] width 11 height 29
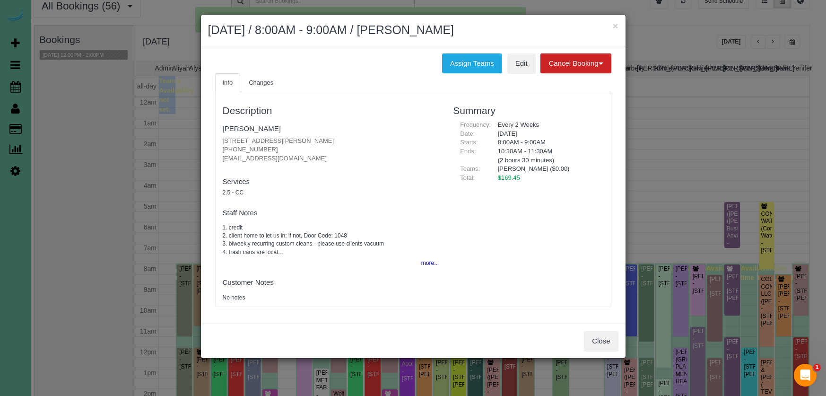
scroll to position [125, 0]
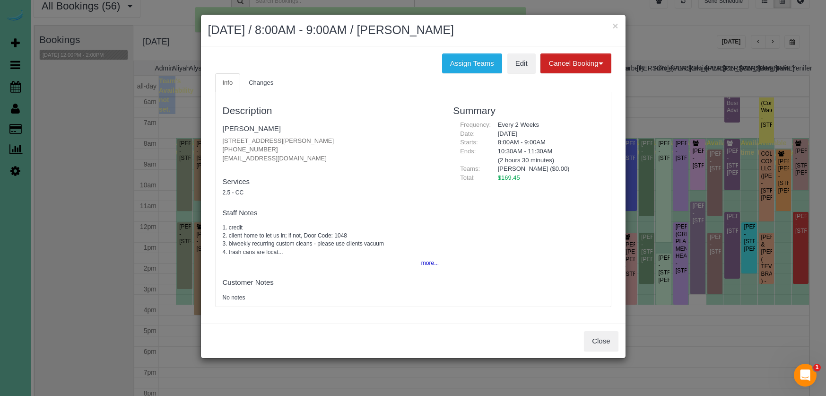
drag, startPoint x: 268, startPoint y: 145, endPoint x: 219, endPoint y: 145, distance: 49.2
click at [219, 145] on div "Description Chera Wenzl 12410 Grebe Street, Omaha, NE 68142 (402) 212-4368 cher…" at bounding box center [331, 199] width 231 height 205
drag, startPoint x: 601, startPoint y: 339, endPoint x: 611, endPoint y: 321, distance: 20.5
click at [601, 339] on button "Close" at bounding box center [601, 341] width 34 height 20
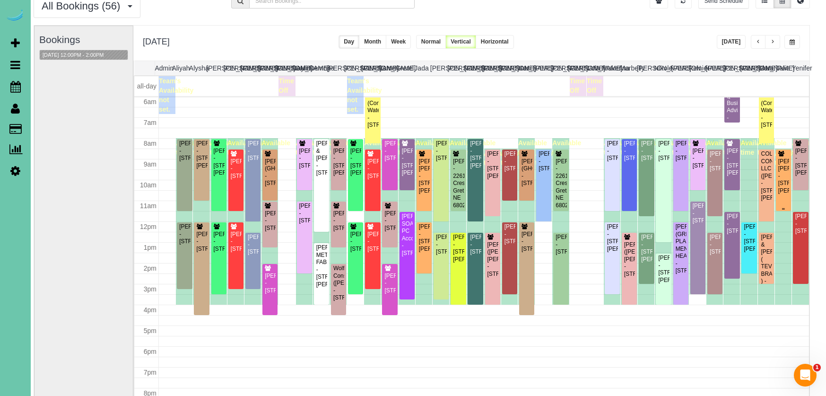
click at [782, 188] on div "Jennifer Clements Dorothy - 15753 Burt Street, Omaha, NE 68118" at bounding box center [783, 176] width 11 height 36
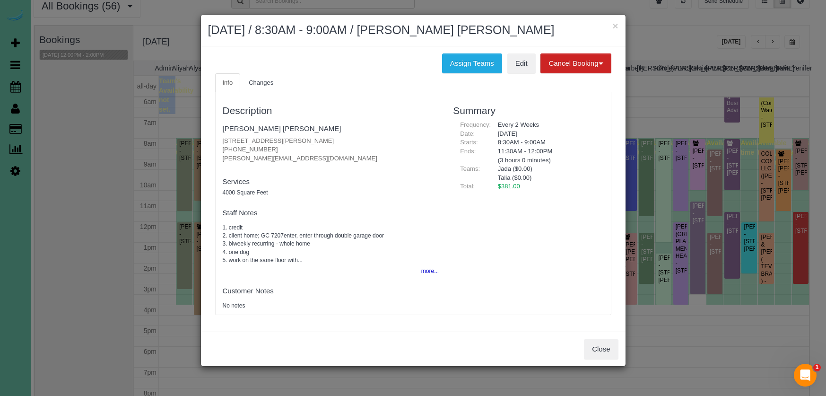
drag, startPoint x: 459, startPoint y: 63, endPoint x: 320, endPoint y: 82, distance: 140.4
click at [456, 63] on button "Assign Teams" at bounding box center [472, 63] width 60 height 20
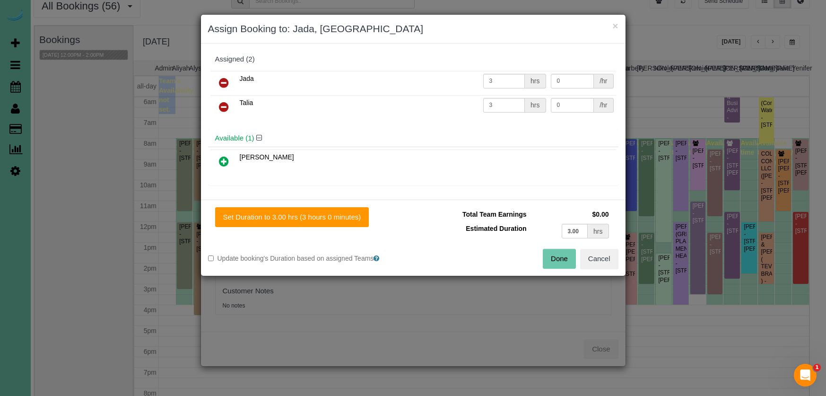
click at [227, 105] on icon at bounding box center [224, 106] width 10 height 11
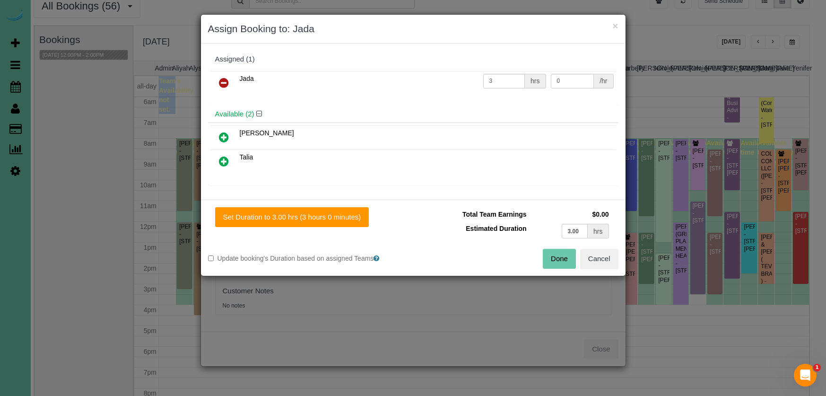
click at [227, 139] on icon at bounding box center [224, 137] width 10 height 11
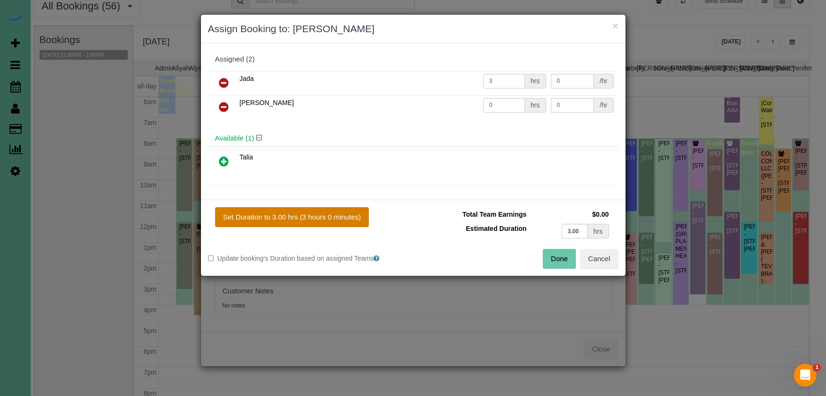
drag, startPoint x: 296, startPoint y: 217, endPoint x: 309, endPoint y: 217, distance: 13.2
click at [300, 217] on button "Set Duration to 3.00 hrs (3 hours 0 minutes)" at bounding box center [292, 217] width 154 height 20
type input "3.00"
click at [559, 252] on button "Done" at bounding box center [559, 259] width 33 height 20
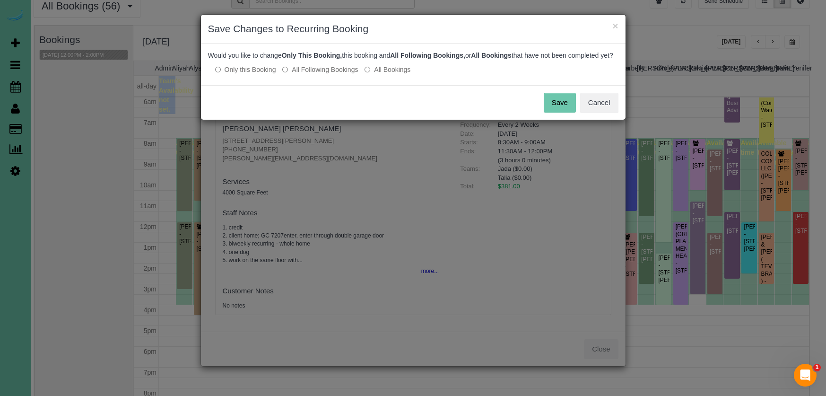
click at [545, 109] on button "Save" at bounding box center [560, 103] width 32 height 20
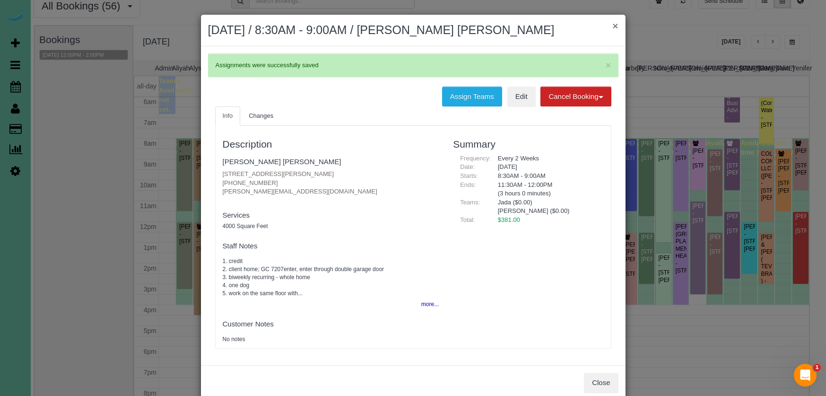
click at [614, 29] on button "×" at bounding box center [616, 26] width 6 height 10
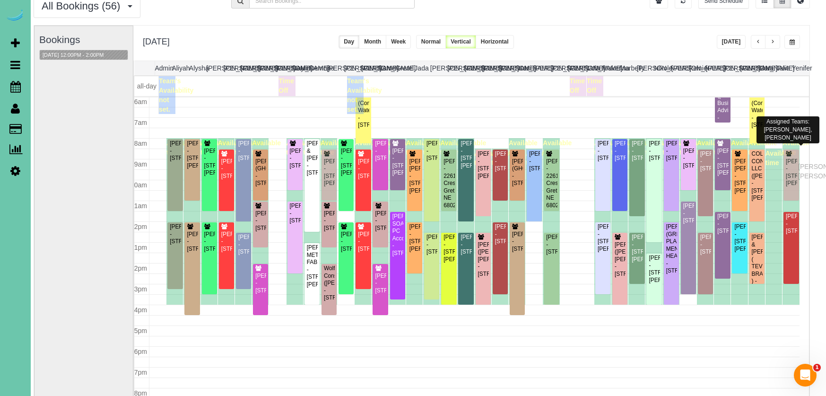
scroll to position [125, 11]
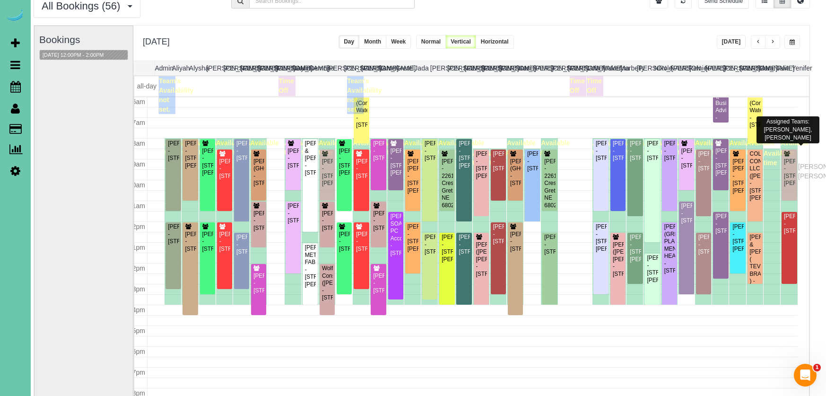
drag, startPoint x: 803, startPoint y: 158, endPoint x: 801, endPoint y: 165, distance: 7.8
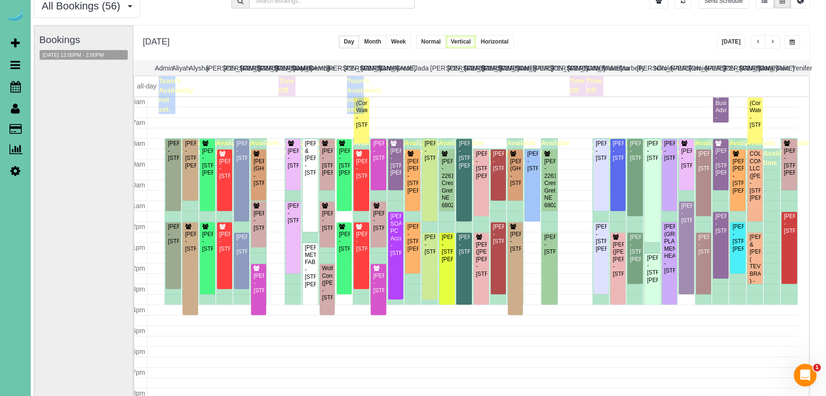
drag, startPoint x: 67, startPoint y: 154, endPoint x: 100, endPoint y: 129, distance: 41.3
click at [67, 154] on div "Bookings 08/15/2025 12:00PM - 2:00PM" at bounding box center [83, 214] width 89 height 377
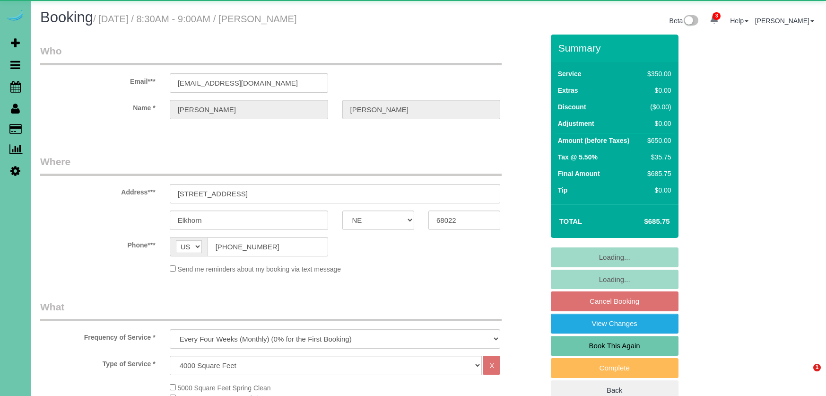
select select "NE"
select select "object:743"
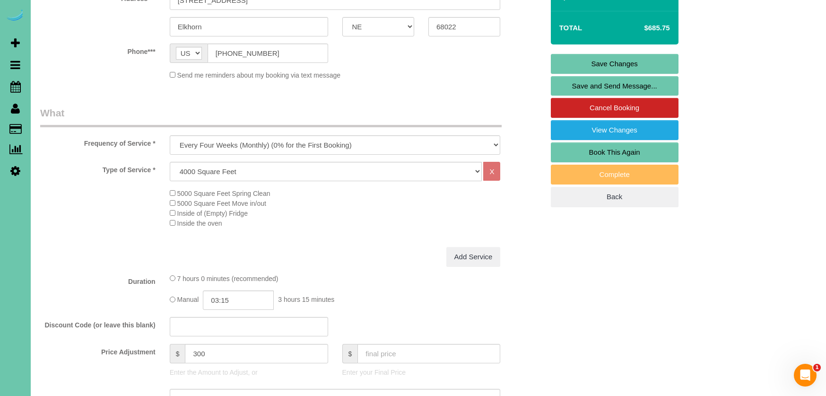
scroll to position [199, 0]
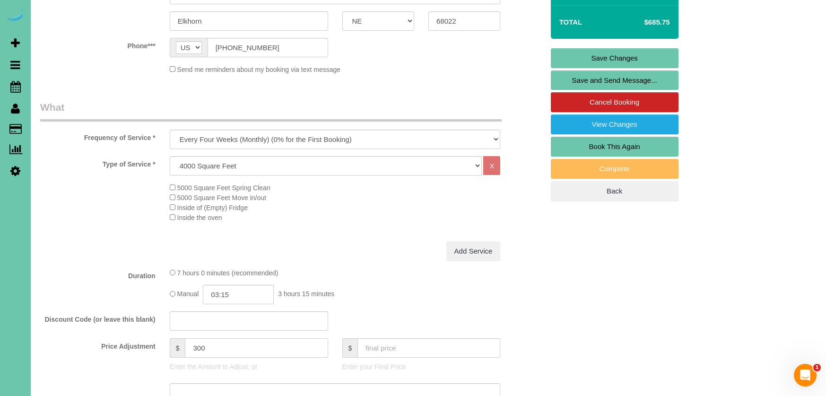
drag, startPoint x: 208, startPoint y: 346, endPoint x: 198, endPoint y: 346, distance: 9.9
click at [198, 346] on input "300" at bounding box center [256, 347] width 143 height 19
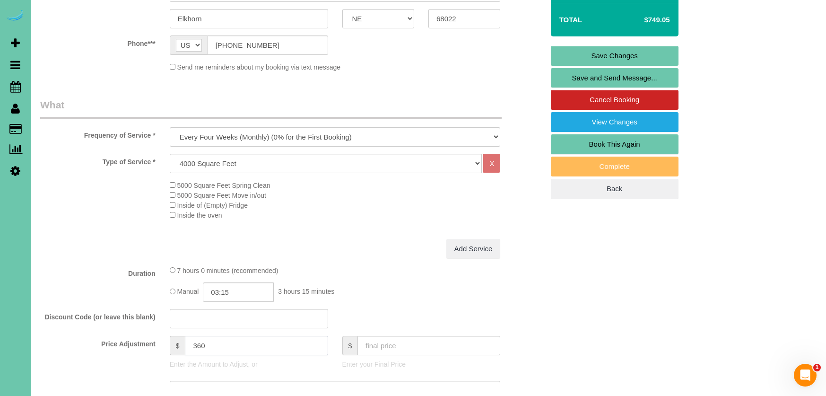
type input "360"
click at [242, 289] on input "03:15" at bounding box center [238, 291] width 71 height 19
type input "03:30"
click at [342, 257] on fieldset "What Frequency of Service * One Time Weekly (0% for the First Booking) Bi-Weekl…" at bounding box center [292, 298] width 504 height 401
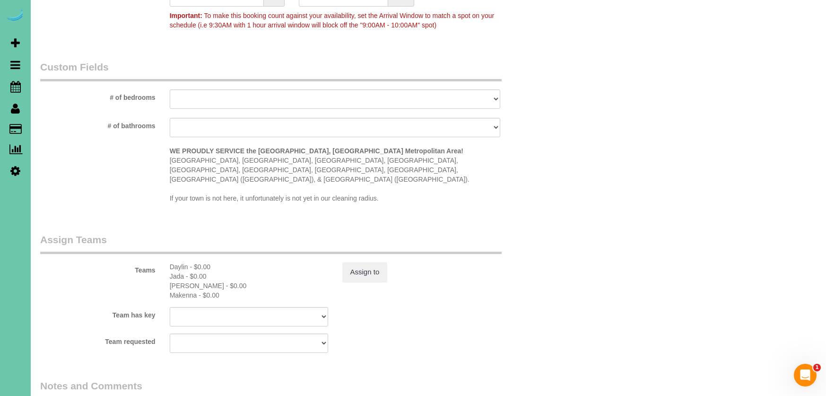
scroll to position [834, 0]
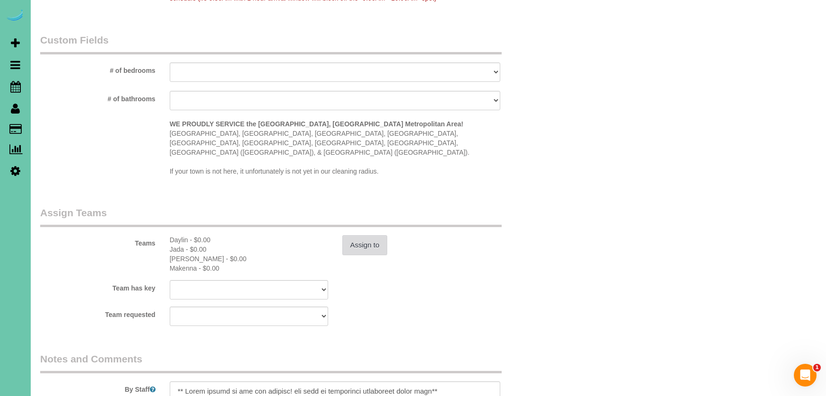
click at [360, 237] on button "Assign to" at bounding box center [364, 245] width 45 height 20
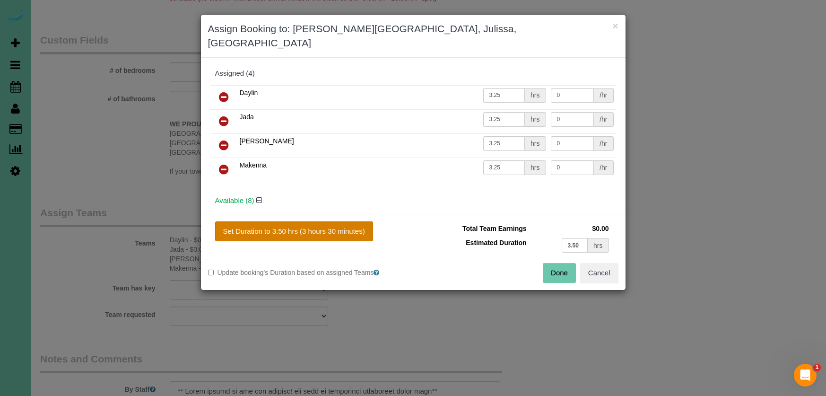
click at [326, 221] on button "Set Duration to 3.50 hrs (3 hours 30 minutes)" at bounding box center [294, 231] width 158 height 20
type input "3.50"
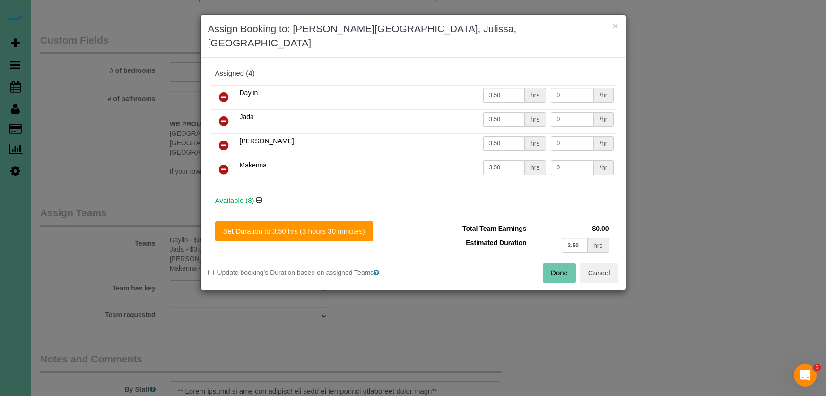
click at [558, 263] on button "Done" at bounding box center [559, 273] width 33 height 20
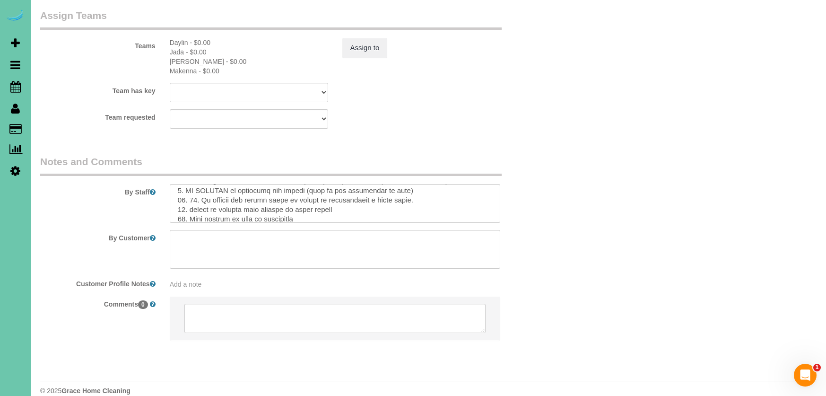
scroll to position [295, 0]
click at [248, 203] on textarea at bounding box center [335, 203] width 331 height 39
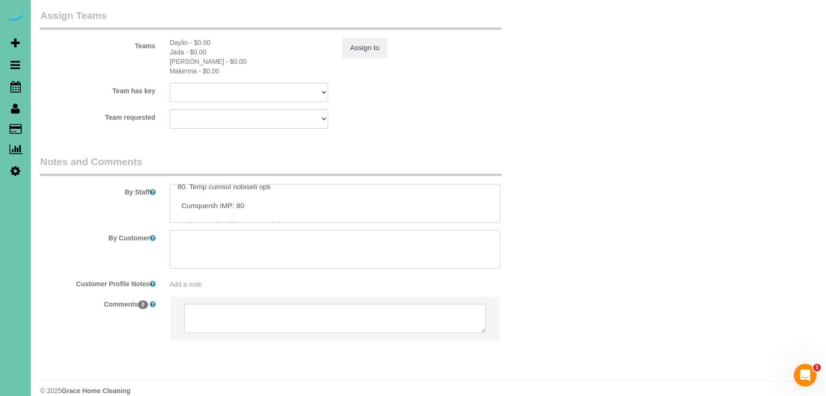
scroll to position [154, 0]
click at [244, 190] on textarea at bounding box center [335, 203] width 331 height 39
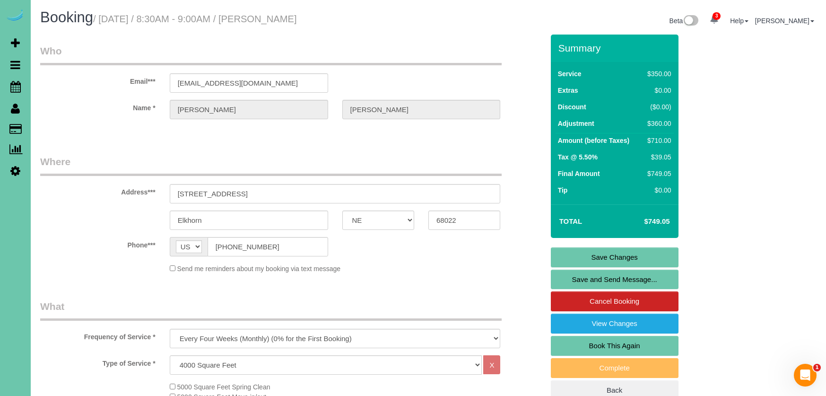
scroll to position [0, 0]
type textarea "** Picky client do not cut conners! she will be inspecting everything after don…"
click at [596, 259] on link "Save Changes" at bounding box center [615, 257] width 128 height 20
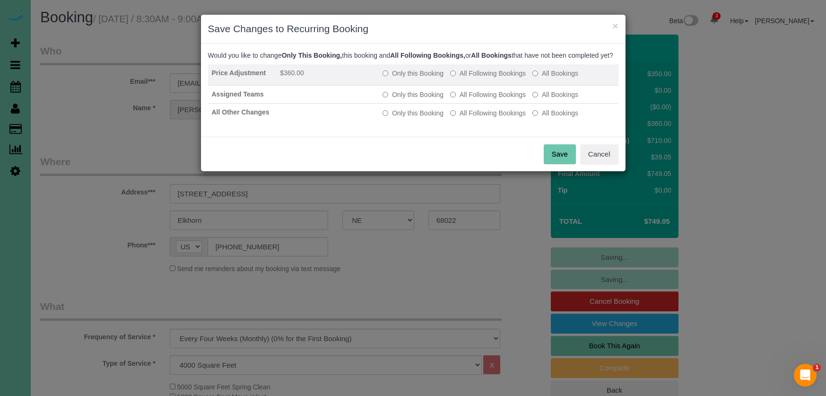
click at [420, 78] on label "Only this Booking" at bounding box center [413, 73] width 61 height 9
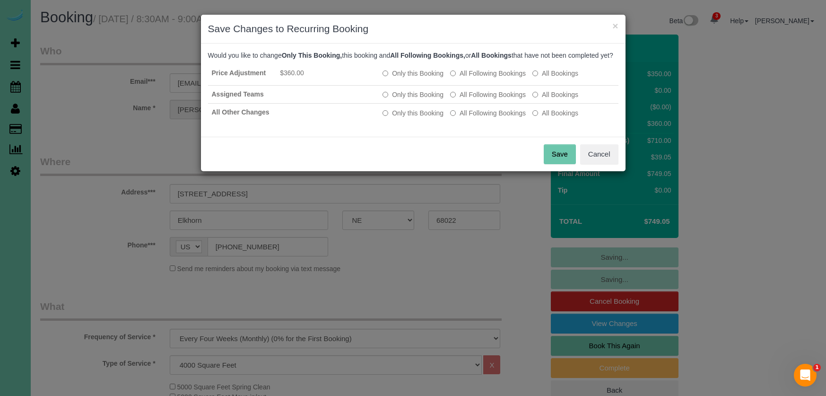
drag, startPoint x: 554, startPoint y: 163, endPoint x: 544, endPoint y: 161, distance: 10.2
click at [554, 163] on button "Save" at bounding box center [560, 154] width 32 height 20
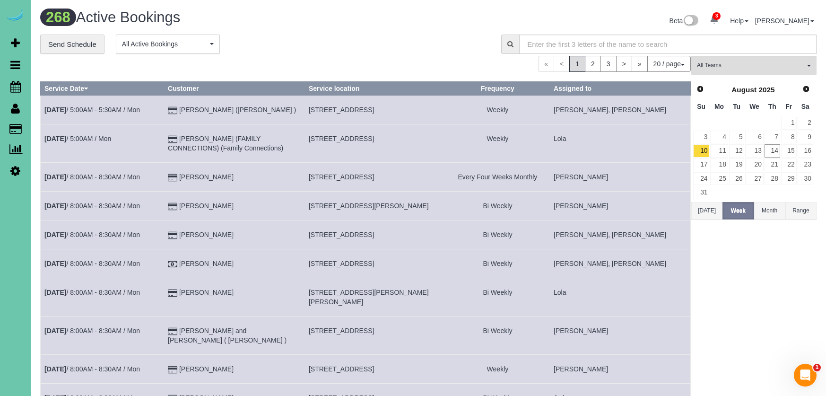
click at [450, 49] on div "**********" at bounding box center [263, 45] width 447 height 20
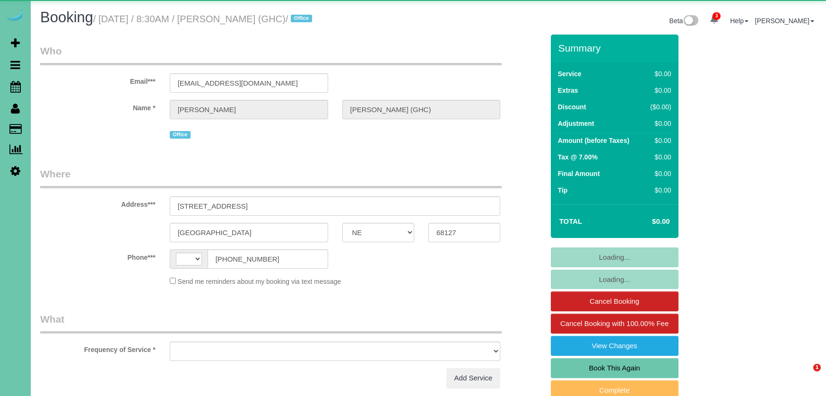
select select "NE"
select select "string:[GEOGRAPHIC_DATA]"
select select "object:911"
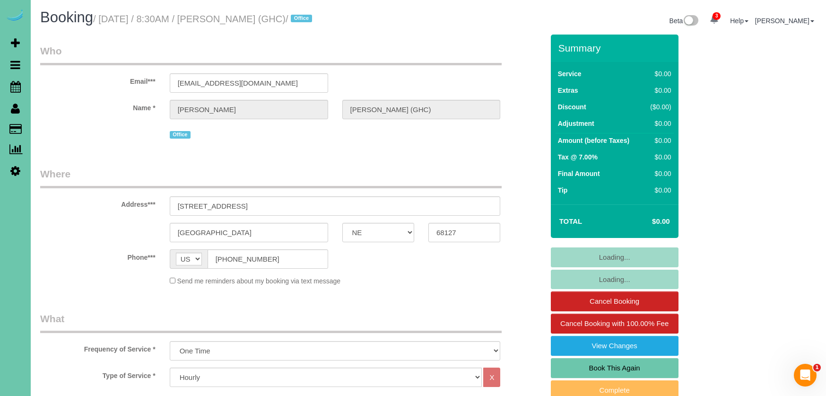
click at [631, 366] on link "Book This Again" at bounding box center [615, 368] width 128 height 20
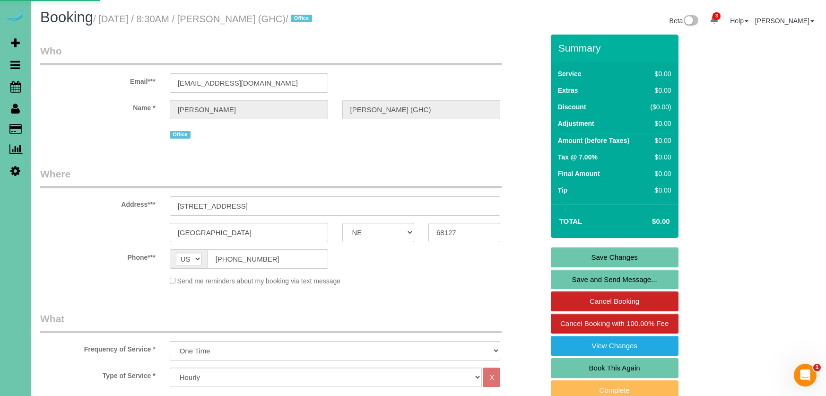
select select "NE"
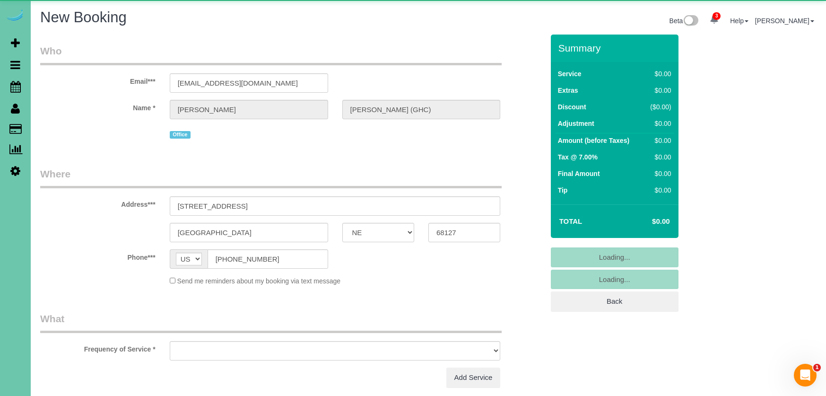
select select "string:fspay"
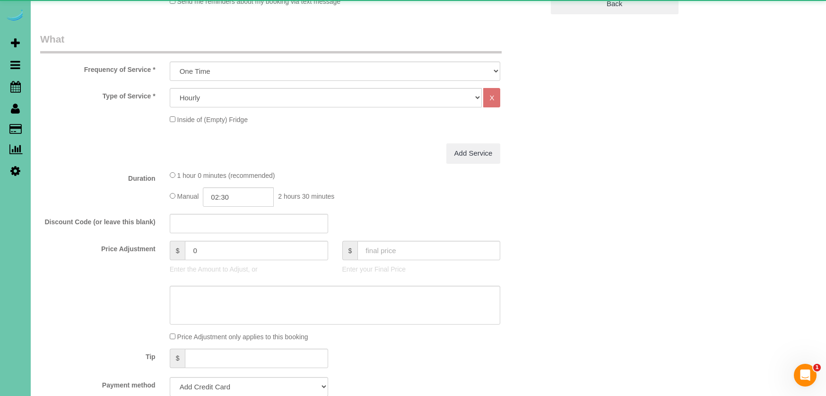
select select "object:1668"
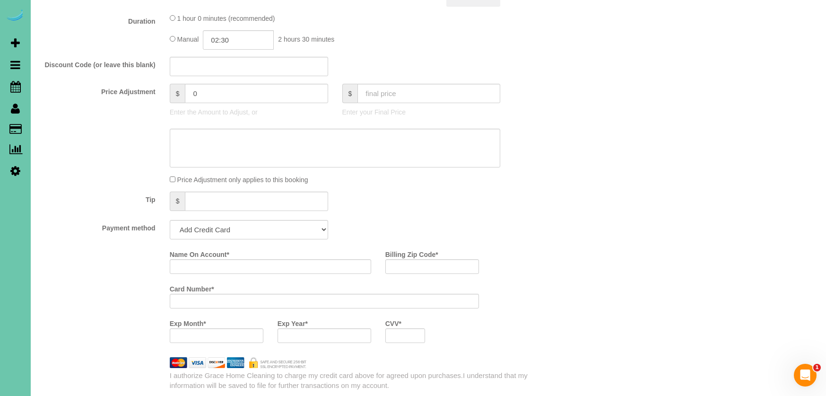
scroll to position [473, 0]
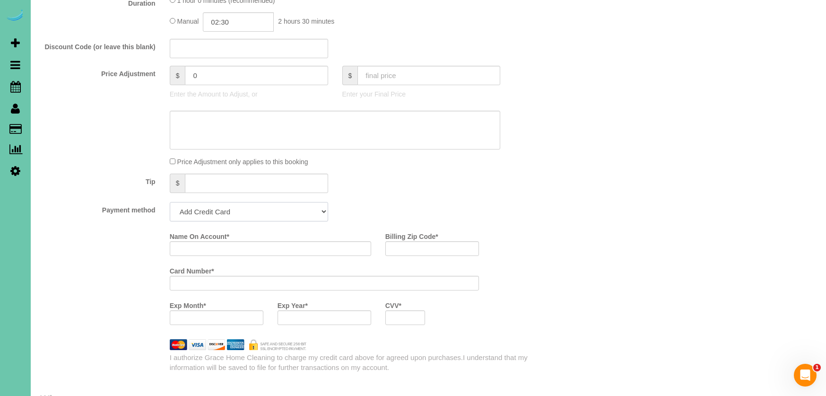
select select "string:check"
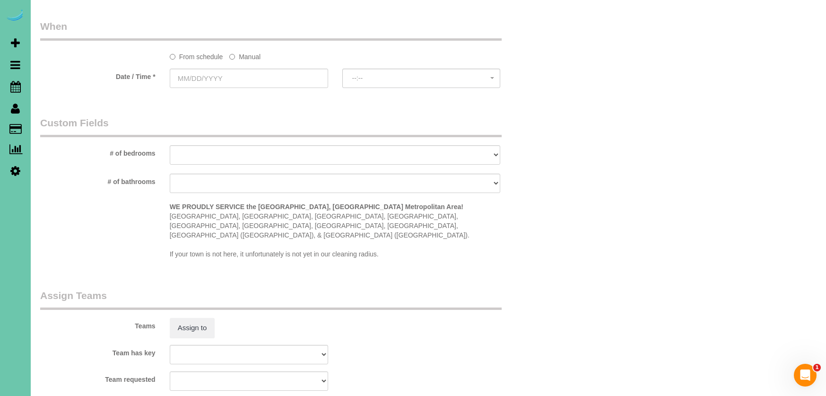
drag, startPoint x: 247, startPoint y: 53, endPoint x: 242, endPoint y: 58, distance: 6.7
click at [245, 56] on label "Manual" at bounding box center [244, 55] width 31 height 13
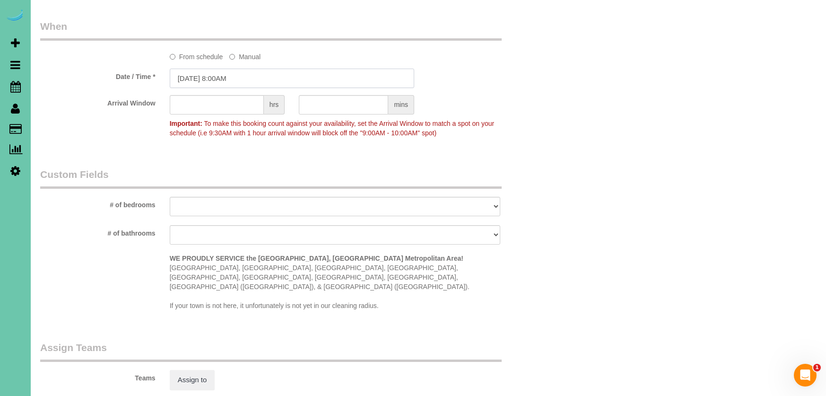
drag, startPoint x: 240, startPoint y: 61, endPoint x: 230, endPoint y: 75, distance: 16.9
click at [232, 75] on input "08/14/2025 8:00AM" at bounding box center [292, 78] width 245 height 19
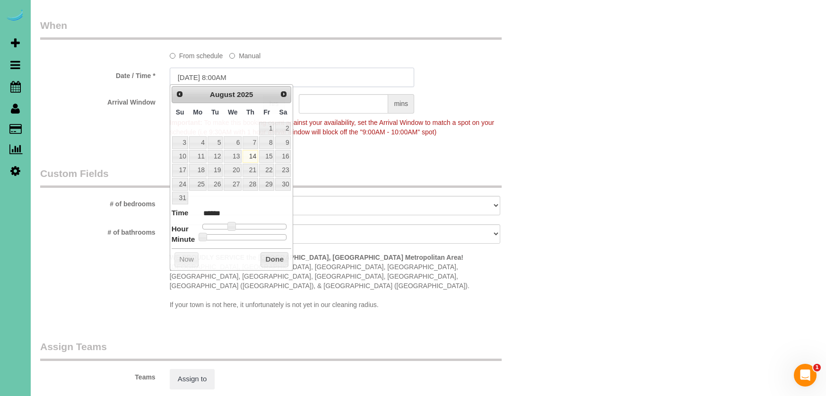
scroll to position [703, 0]
click at [267, 149] on link "15" at bounding box center [266, 154] width 15 height 13
drag, startPoint x: 372, startPoint y: 152, endPoint x: 249, endPoint y: 101, distance: 133.6
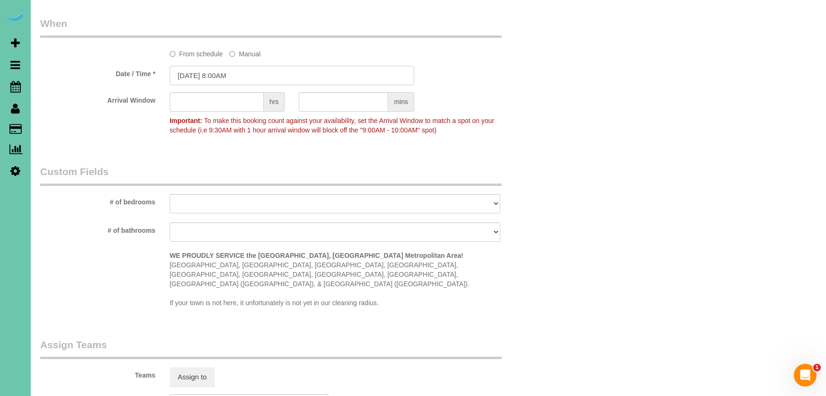
click at [226, 77] on input "08/15/2025 8:00AM" at bounding box center [292, 75] width 245 height 19
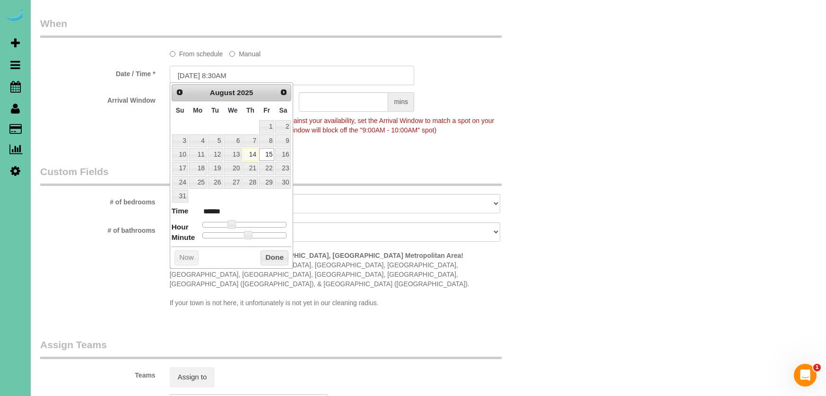
type input "08/15/2025 8:30AM"
click at [516, 122] on div "Arrival Window hrs mins Important: To make this booking count against your avai…" at bounding box center [292, 115] width 518 height 47
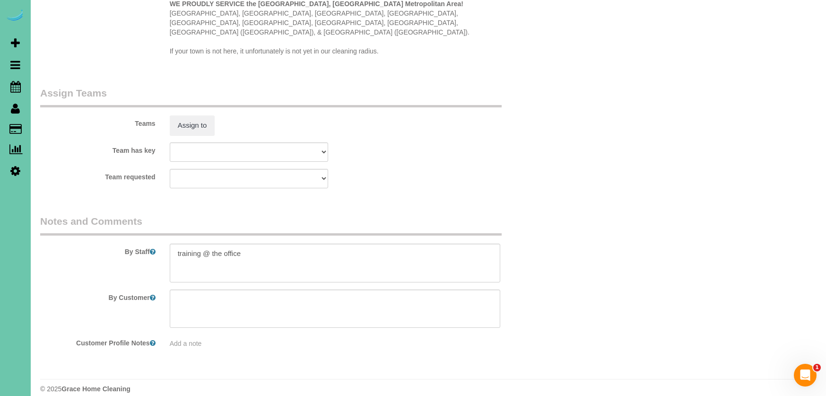
scroll to position [954, 0]
drag, startPoint x: 244, startPoint y: 241, endPoint x: 36, endPoint y: 225, distance: 207.8
click at [36, 225] on div "By Staff" at bounding box center [292, 249] width 518 height 68
type textarea "cleaning of the office"
click at [183, 116] on button "Assign to" at bounding box center [192, 126] width 45 height 20
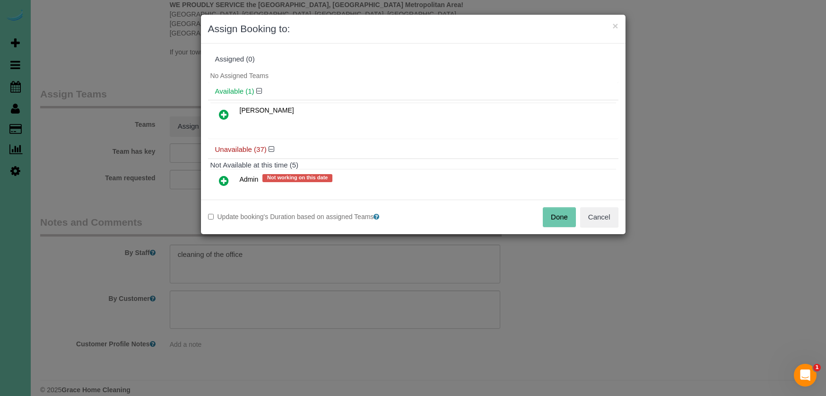
drag, startPoint x: 222, startPoint y: 114, endPoint x: 231, endPoint y: 125, distance: 14.4
click at [222, 114] on icon at bounding box center [224, 114] width 10 height 11
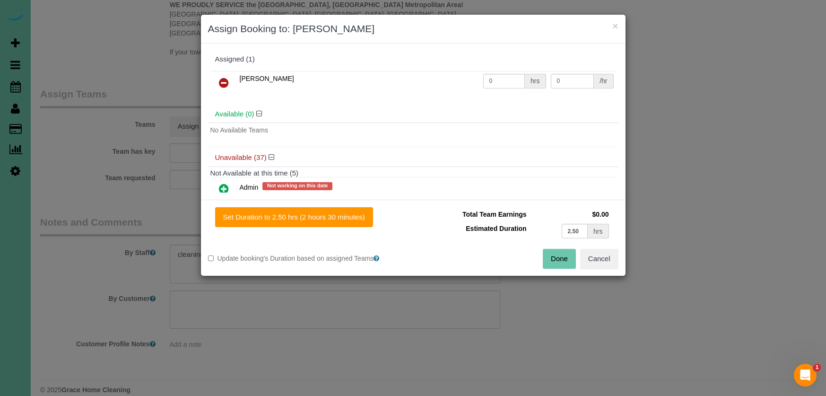
drag, startPoint x: 312, startPoint y: 216, endPoint x: 426, endPoint y: 230, distance: 114.9
click at [313, 216] on button "Set Duration to 2.50 hrs (2 hours 30 minutes)" at bounding box center [294, 217] width 158 height 20
type input "2.50"
drag, startPoint x: 556, startPoint y: 258, endPoint x: 528, endPoint y: 234, distance: 37.6
click at [556, 258] on button "Done" at bounding box center [559, 259] width 33 height 20
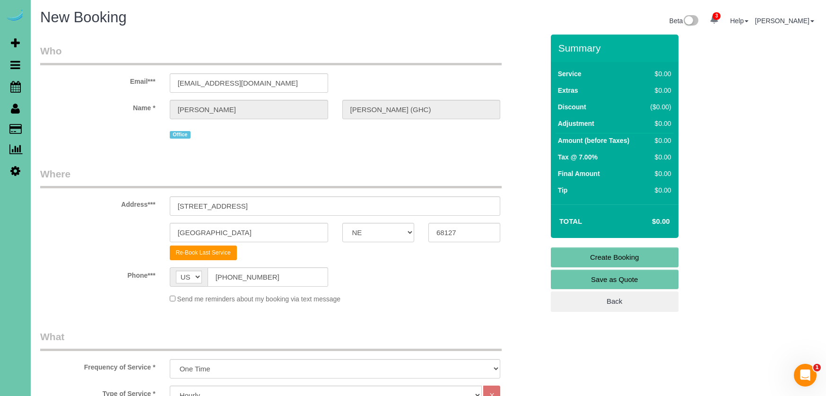
scroll to position [0, 0]
drag, startPoint x: 561, startPoint y: 261, endPoint x: 544, endPoint y: 252, distance: 18.4
click at [561, 261] on link "Create Booking" at bounding box center [615, 257] width 128 height 20
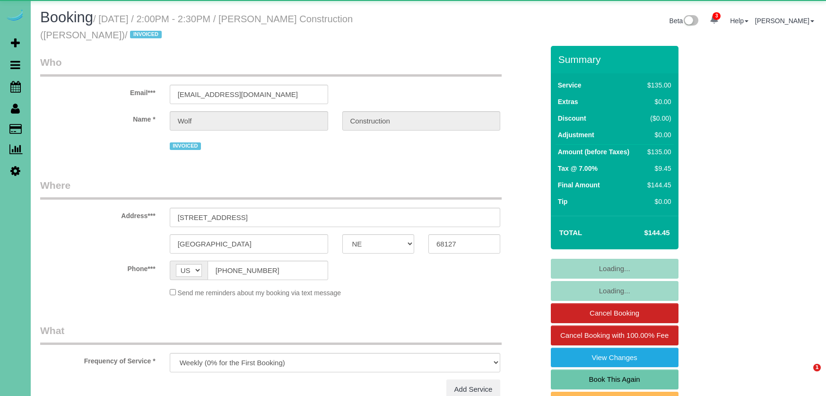
select select "NE"
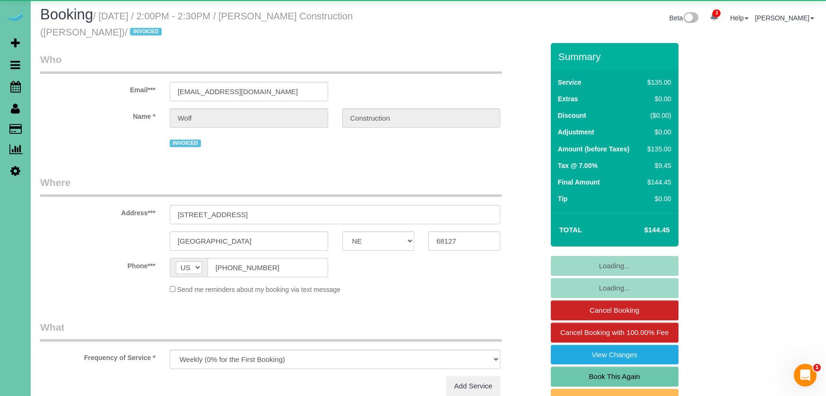
select select "object:860"
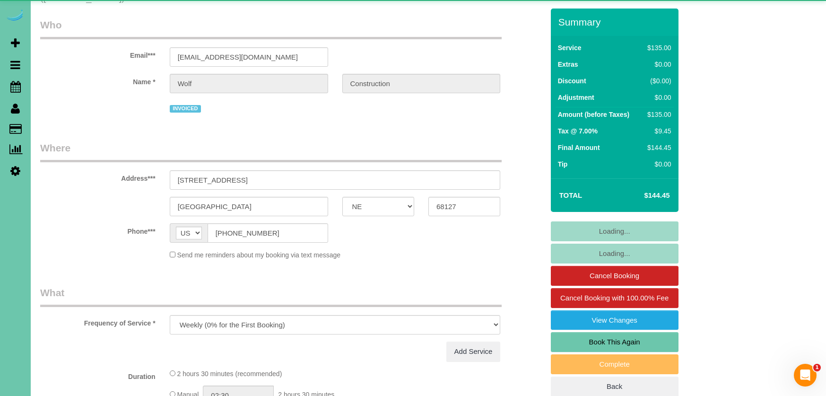
select select "number:35"
select select "number:41"
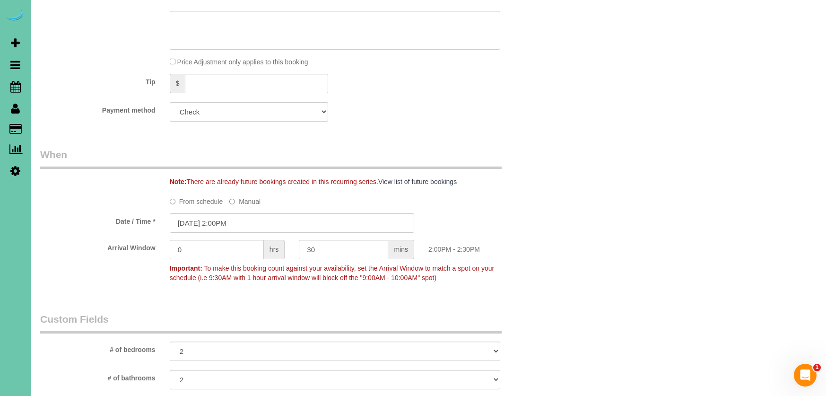
scroll to position [557, 0]
click at [265, 225] on input "[DATE] 2:00PM" at bounding box center [292, 222] width 245 height 19
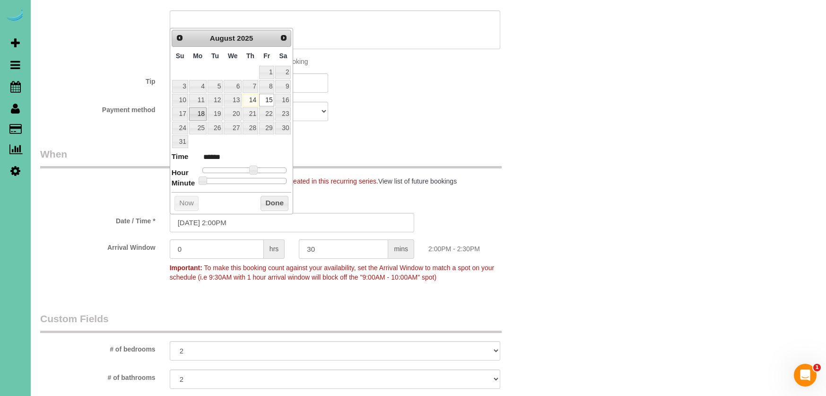
click at [201, 114] on link "18" at bounding box center [198, 113] width 18 height 13
type input "[DATE] 1:00PM"
type input "******"
type input "[DATE] 12:00PM"
type input "*******"
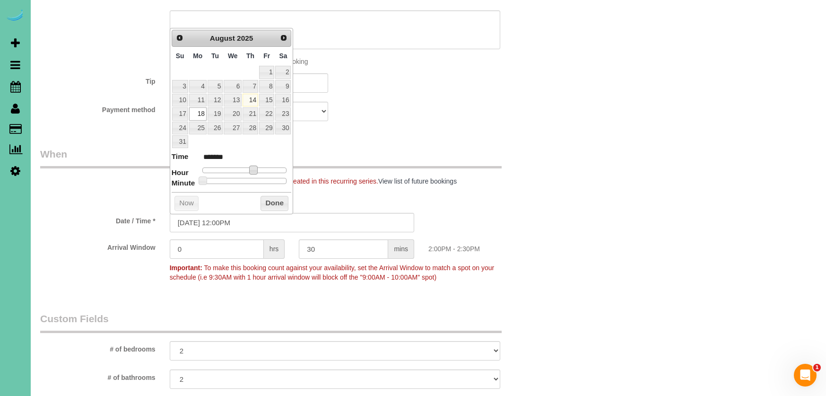
type input "[DATE] 11:00AM"
type input "*******"
type input "[DATE] 10:00AM"
type input "*******"
type input "[DATE] 9:00AM"
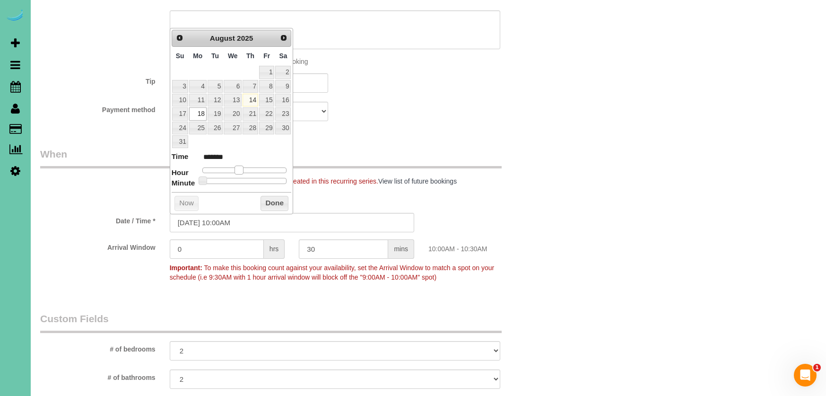
type input "******"
type input "[DATE] 8:00AM"
type input "******"
drag, startPoint x: 244, startPoint y: 167, endPoint x: 235, endPoint y: 167, distance: 9.0
click at [232, 167] on span at bounding box center [232, 170] width 9 height 9
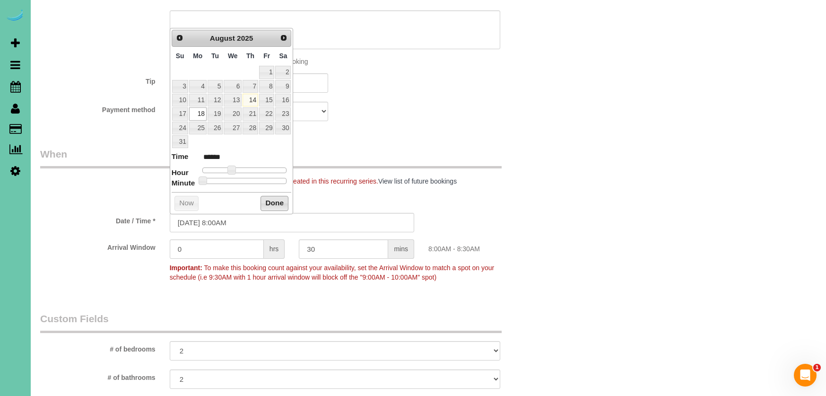
drag, startPoint x: 278, startPoint y: 197, endPoint x: 320, endPoint y: 169, distance: 50.9
click at [279, 197] on button "Done" at bounding box center [275, 203] width 28 height 15
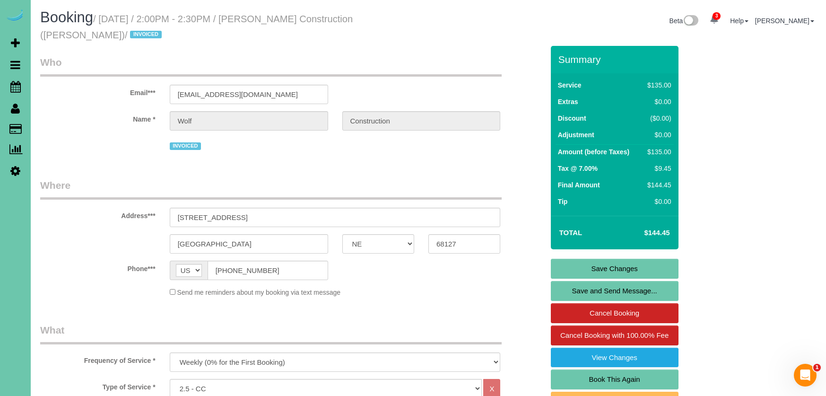
scroll to position [0, 0]
click at [616, 268] on link "Save Changes" at bounding box center [615, 269] width 128 height 20
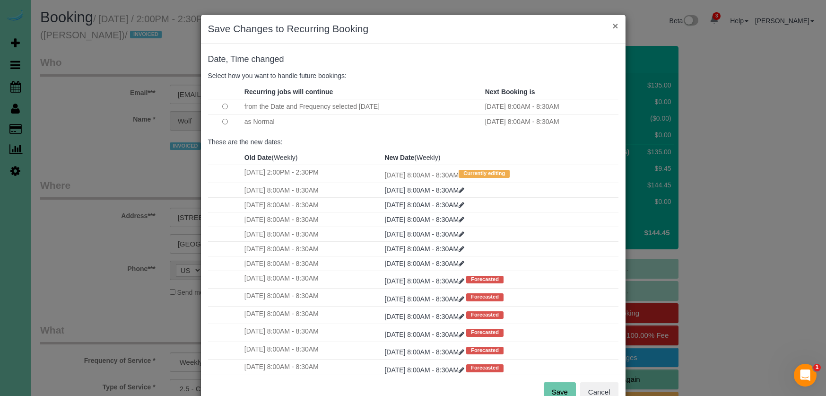
click at [619, 28] on div "× Save Changes to Recurring Booking" at bounding box center [413, 29] width 425 height 29
click at [616, 28] on button "×" at bounding box center [616, 26] width 6 height 10
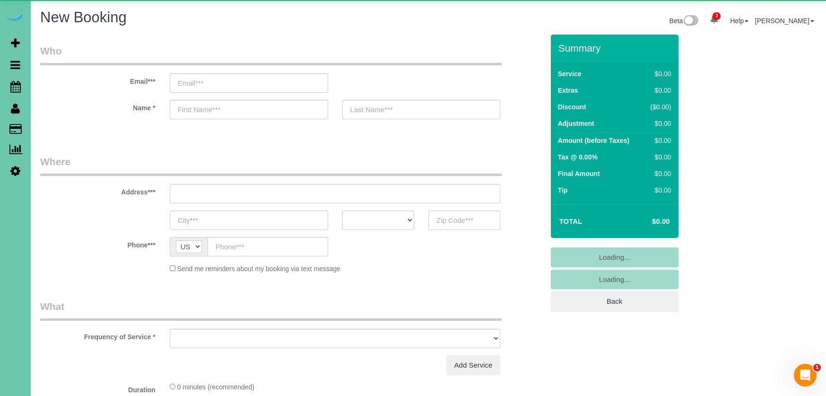
select select "object:17575"
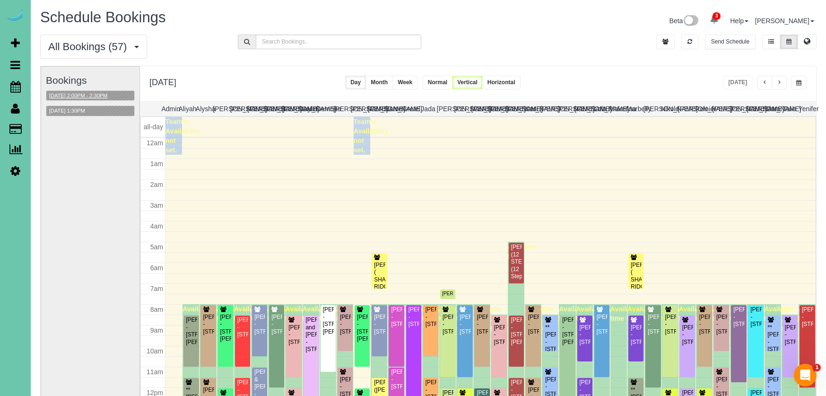
scroll to position [125, 0]
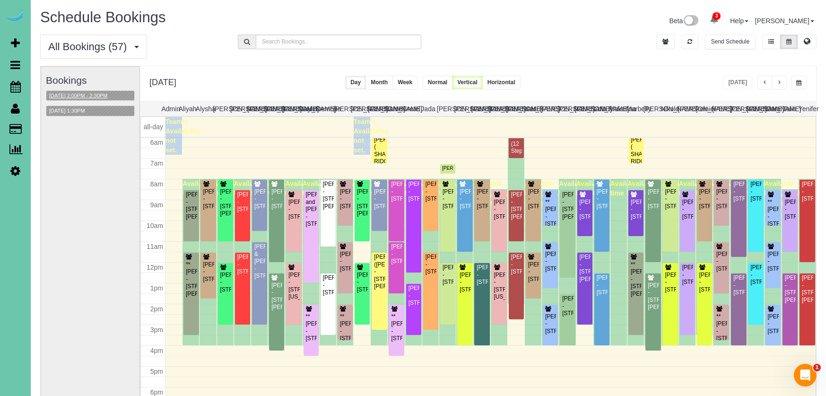
click at [105, 93] on button "08/14/2025 2:00PM - 2:30PM" at bounding box center [78, 96] width 64 height 10
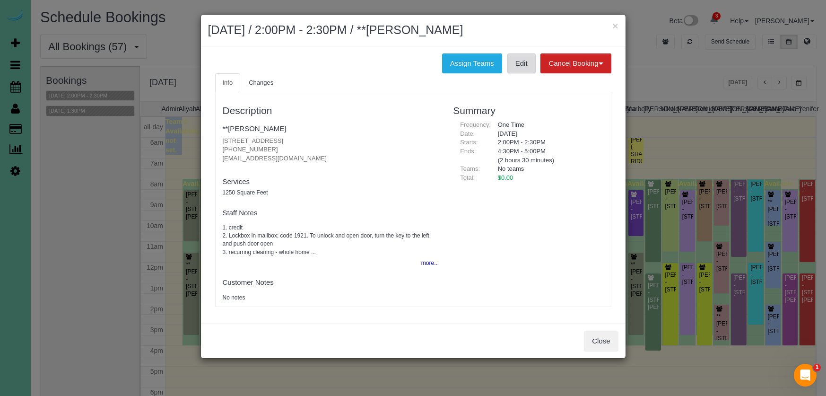
click at [523, 67] on link "Edit" at bounding box center [522, 63] width 28 height 20
drag, startPoint x: 588, startPoint y: 30, endPoint x: 614, endPoint y: 27, distance: 26.2
click at [591, 30] on h2 "August 14, 2025 / 2:00PM - 2:30PM / **Emily Smith" at bounding box center [413, 30] width 411 height 17
click at [615, 27] on button "×" at bounding box center [616, 26] width 6 height 10
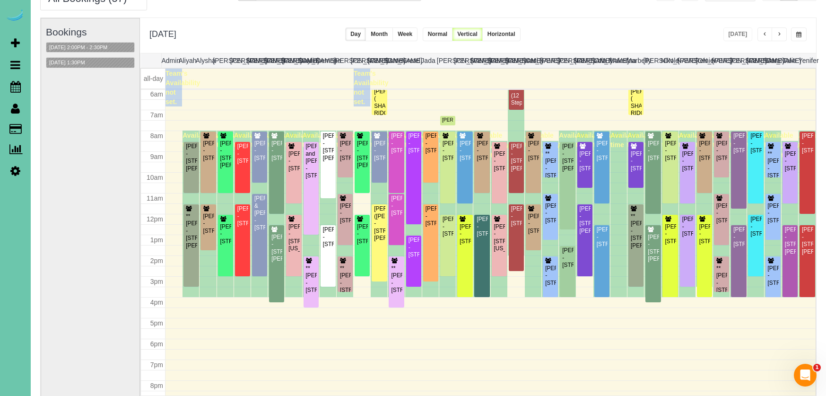
scroll to position [47, 0]
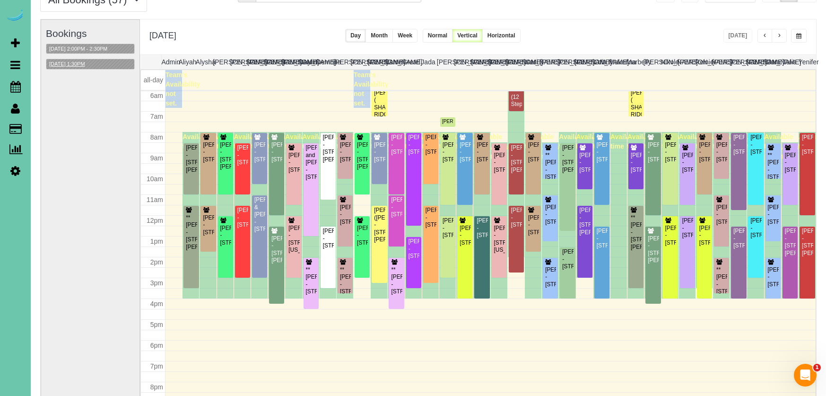
click at [83, 64] on button "08/14/2025 1:30PM" at bounding box center [67, 64] width 42 height 10
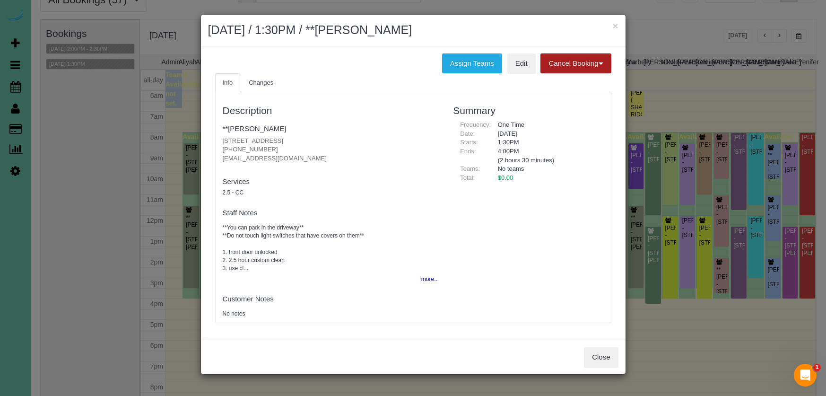
drag, startPoint x: 567, startPoint y: 65, endPoint x: 544, endPoint y: 71, distance: 23.1
click at [565, 66] on button "Cancel Booking" at bounding box center [576, 63] width 70 height 20
click at [562, 81] on link "Without Fee" at bounding box center [578, 83] width 75 height 12
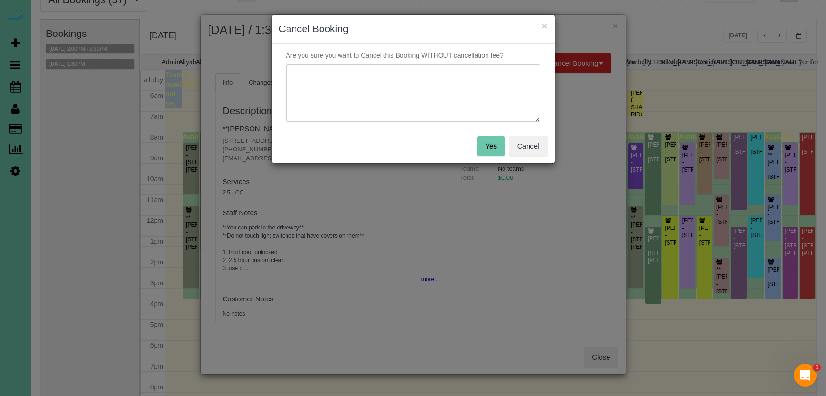
drag, startPoint x: 560, startPoint y: 82, endPoint x: 527, endPoint y: 89, distance: 33.5
click at [527, 89] on textarea at bounding box center [413, 93] width 255 height 58
type textarea "."
click at [502, 144] on button "Yes" at bounding box center [490, 146] width 27 height 20
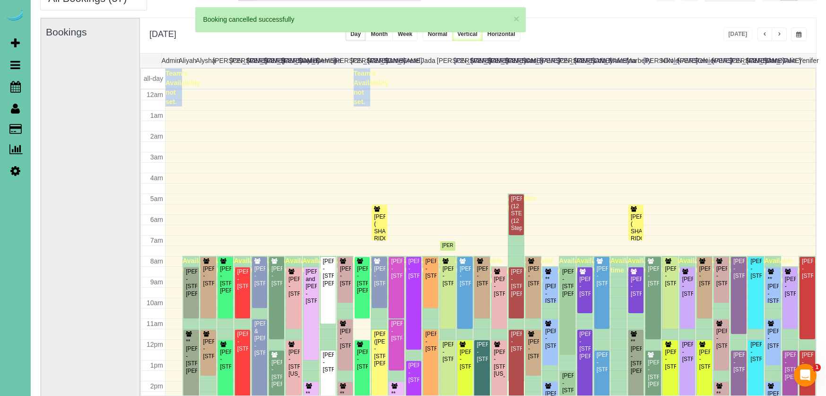
scroll to position [125, 0]
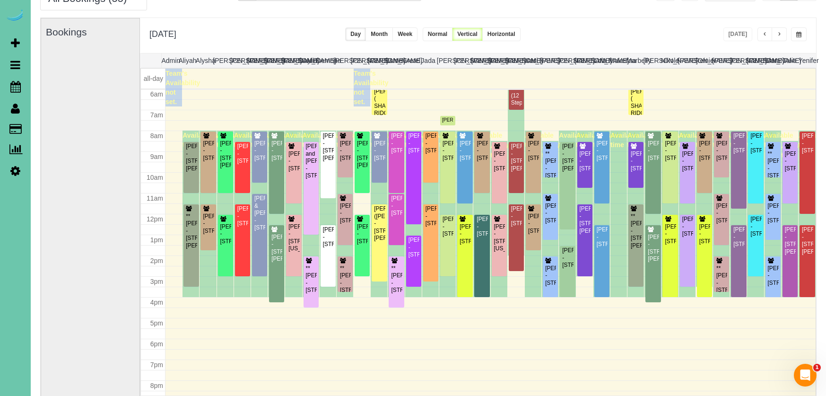
click at [15, 168] on icon at bounding box center [15, 170] width 10 height 11
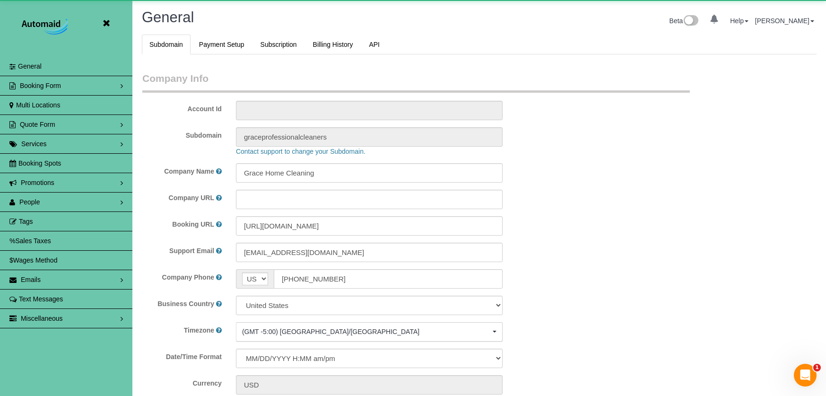
scroll to position [2020, 826]
select select "5796"
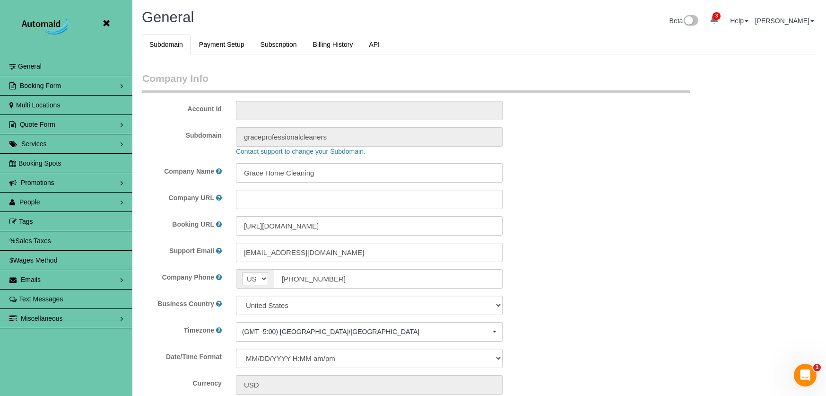
click at [53, 204] on link "People" at bounding box center [66, 202] width 132 height 19
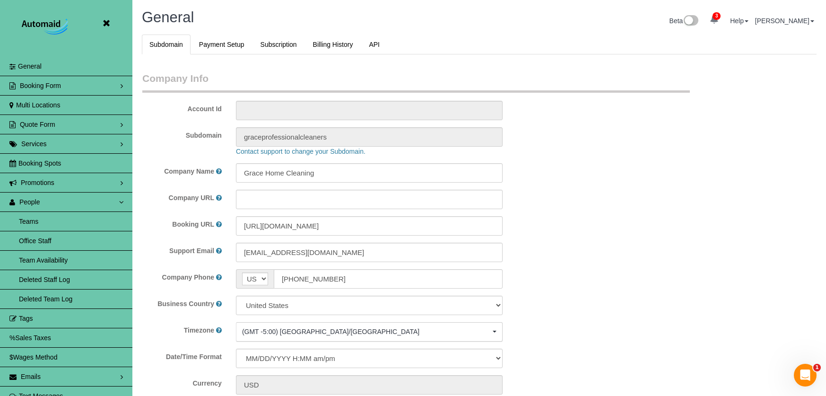
click at [67, 259] on link "Team Availability" at bounding box center [66, 260] width 132 height 19
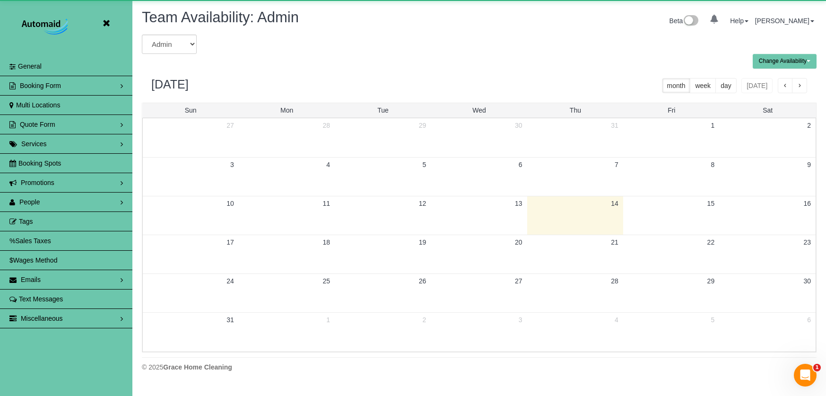
scroll to position [385, 826]
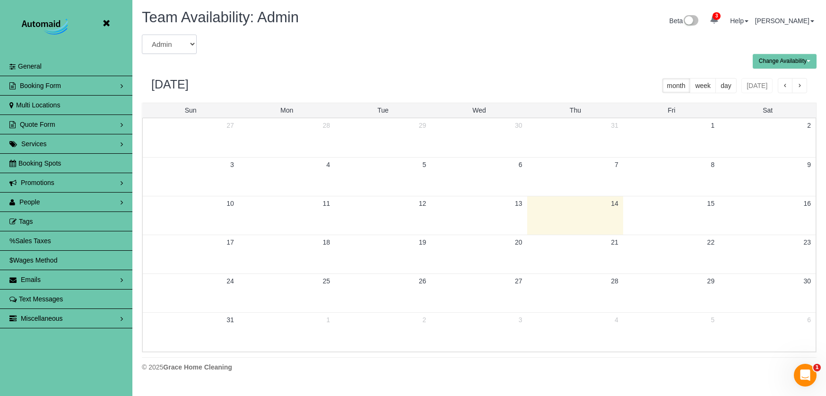
select select "number:6065"
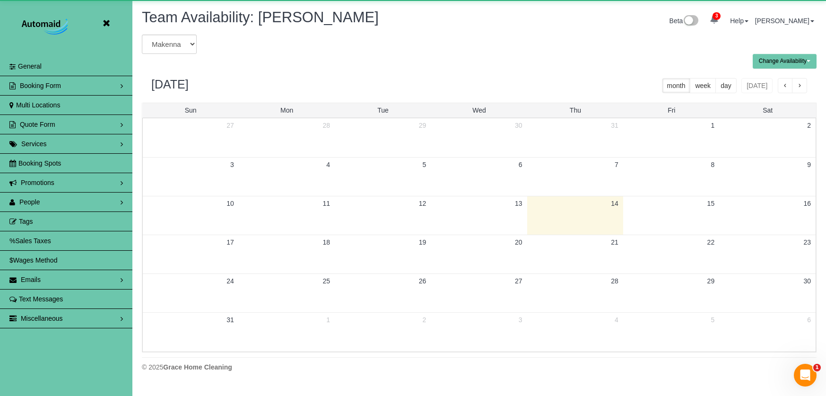
scroll to position [46919, 46478]
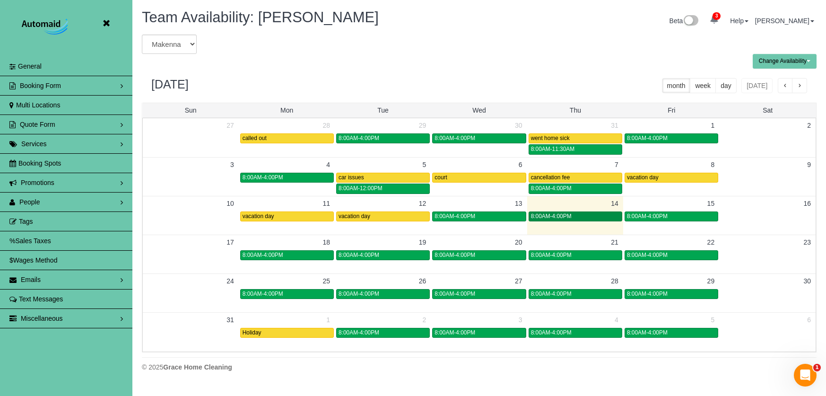
click at [564, 215] on span "8:00AM-4:00PM" at bounding box center [551, 216] width 41 height 7
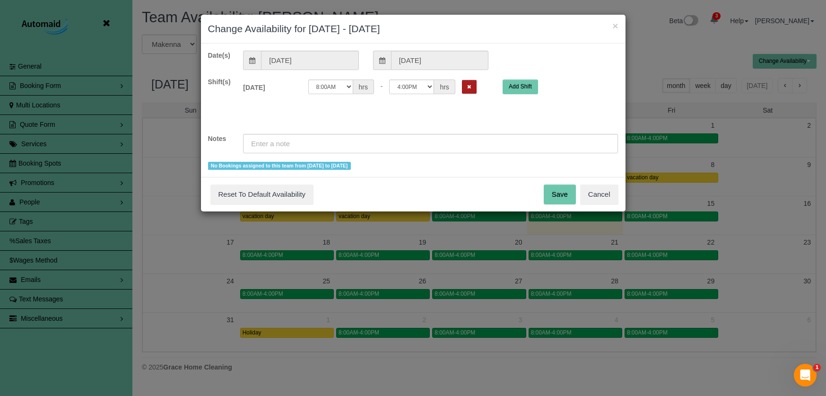
click at [462, 91] on button "Remove Shift" at bounding box center [469, 87] width 15 height 14
click at [443, 140] on input "text" at bounding box center [430, 143] width 375 height 19
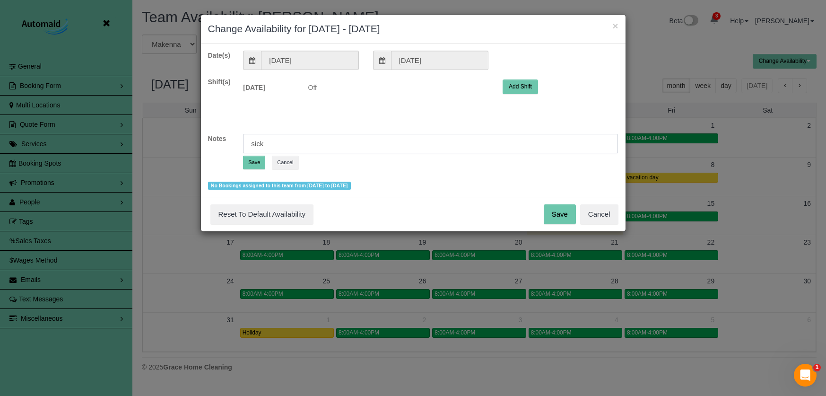
type input "sick"
drag, startPoint x: 251, startPoint y: 159, endPoint x: 262, endPoint y: 159, distance: 10.4
click at [251, 159] on button "Save" at bounding box center [254, 163] width 22 height 14
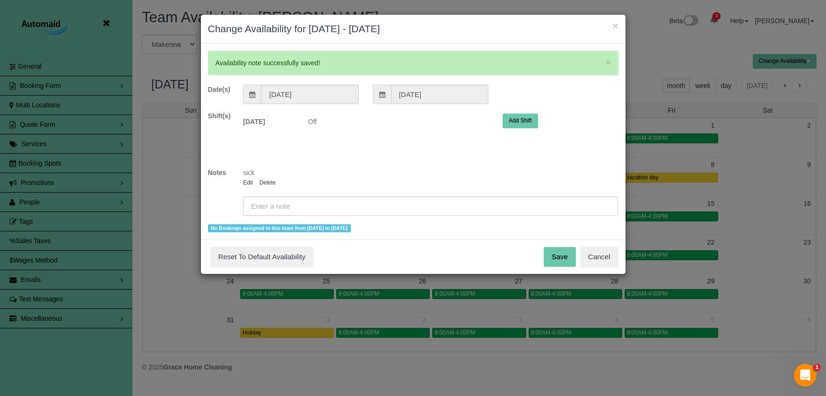
click at [557, 254] on button "Save" at bounding box center [560, 257] width 32 height 20
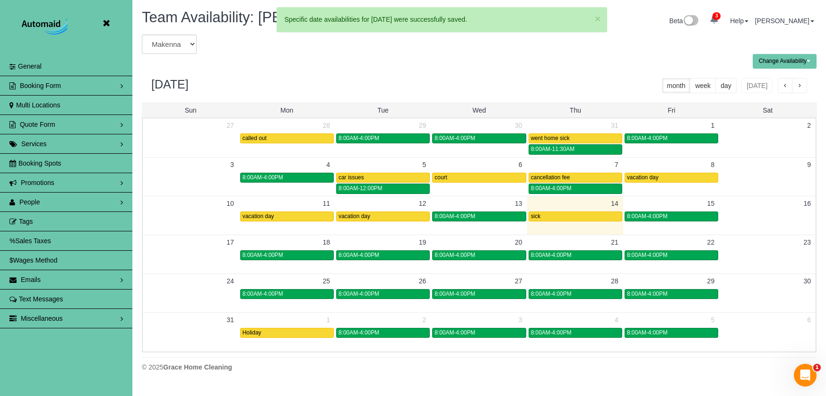
click at [105, 23] on icon at bounding box center [106, 24] width 12 height 12
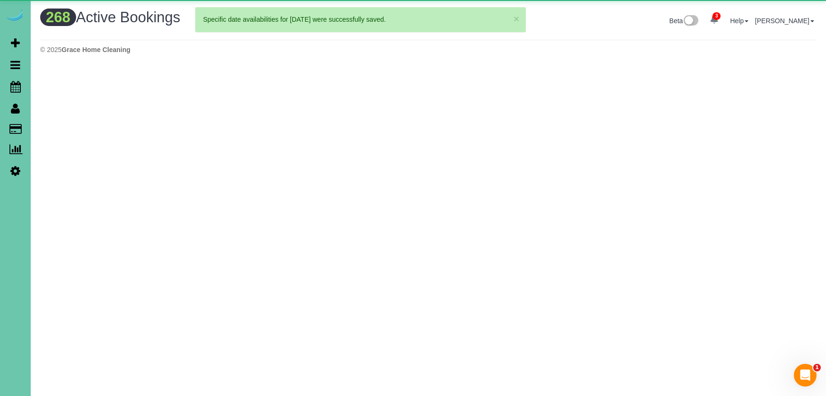
scroll to position [783, 826]
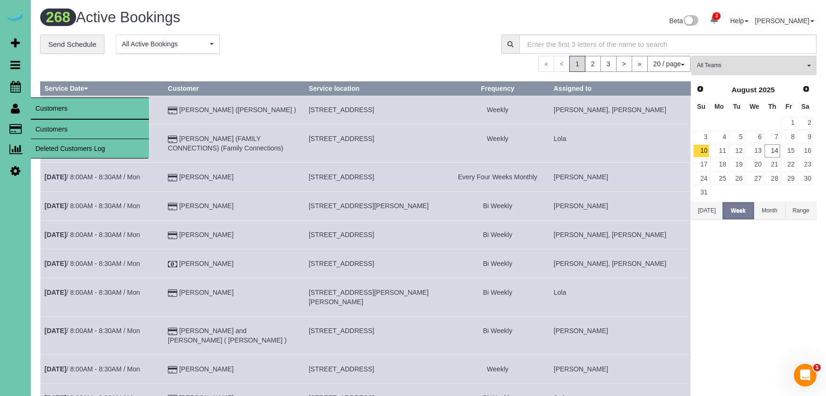
click at [74, 129] on link "Customers" at bounding box center [90, 129] width 118 height 19
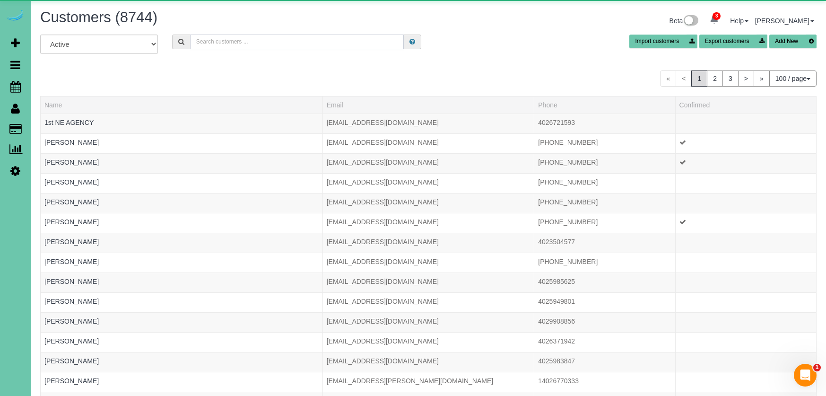
scroll to position [2168, 826]
click at [226, 35] on input "text" at bounding box center [297, 42] width 214 height 15
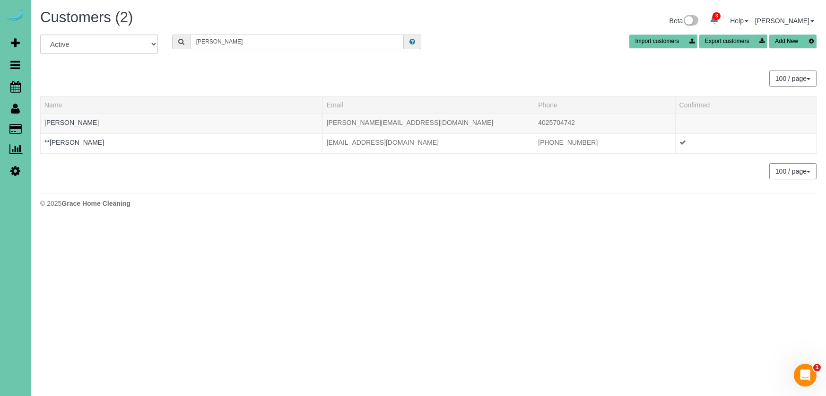
scroll to position [47083, 46478]
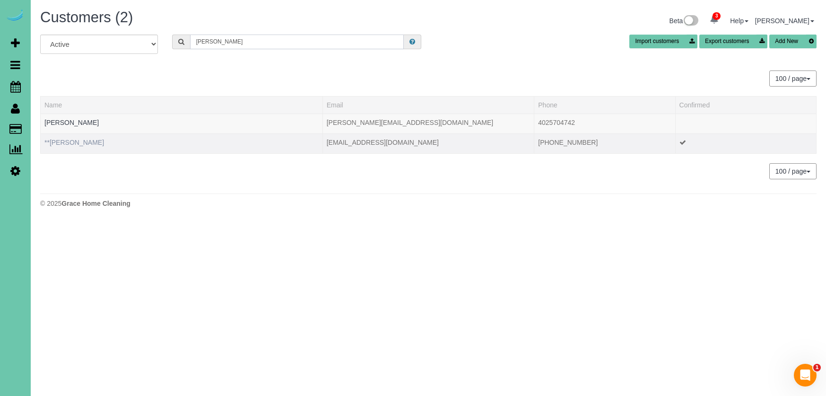
type input "krista b"
click at [79, 145] on link "**[PERSON_NAME]" at bounding box center [74, 143] width 60 height 8
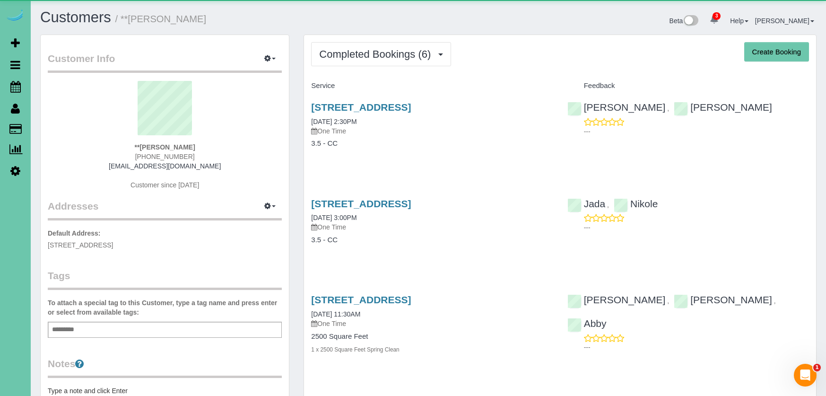
scroll to position [746, 826]
drag, startPoint x: 369, startPoint y: 53, endPoint x: 366, endPoint y: 70, distance: 17.2
click at [369, 53] on span "Completed Bookings (6)" at bounding box center [377, 54] width 116 height 12
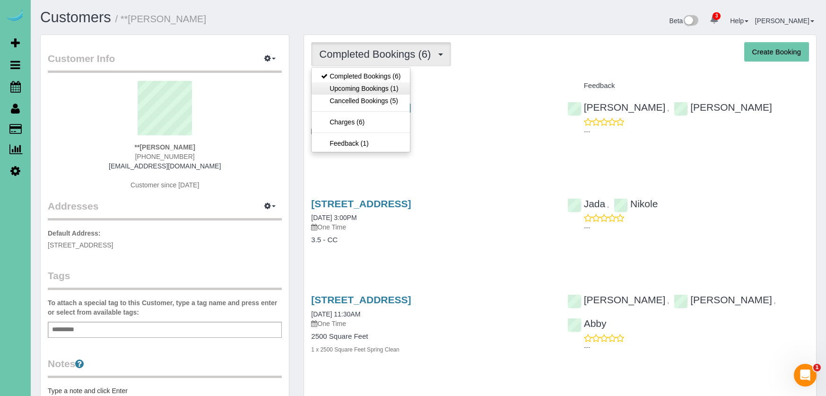
click at [375, 85] on link "Upcoming Bookings (1)" at bounding box center [361, 88] width 98 height 12
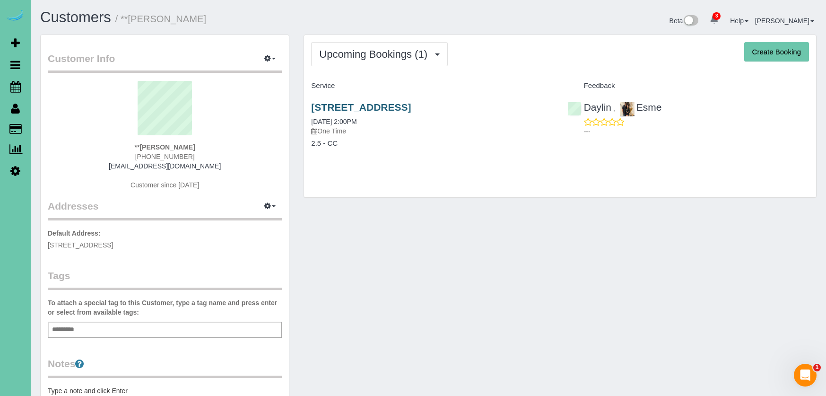
click at [409, 104] on link "[STREET_ADDRESS]" at bounding box center [361, 107] width 100 height 11
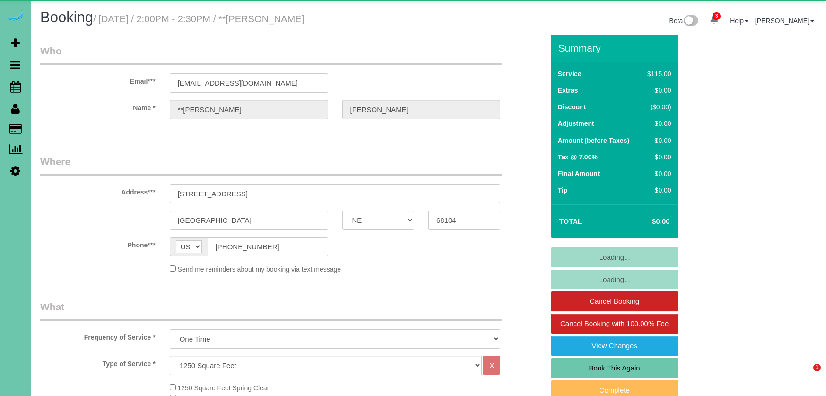
select select "NE"
select select "object:675"
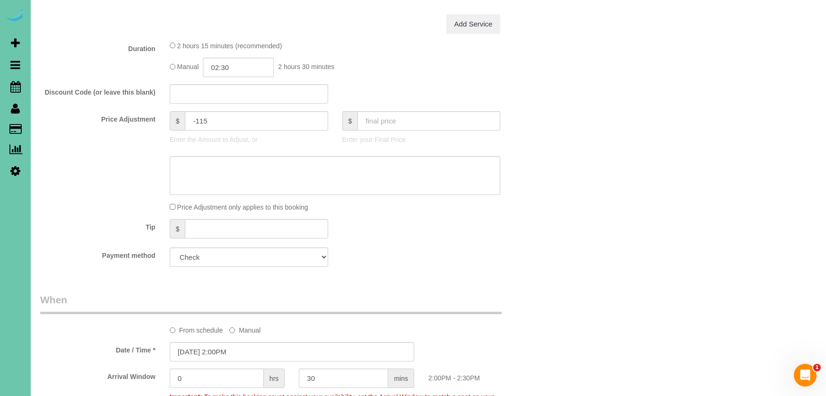
scroll to position [427, 0]
click at [252, 64] on input "02:30" at bounding box center [238, 66] width 71 height 19
type input "04:00"
drag, startPoint x: 237, startPoint y: 128, endPoint x: 224, endPoint y: 128, distance: 12.3
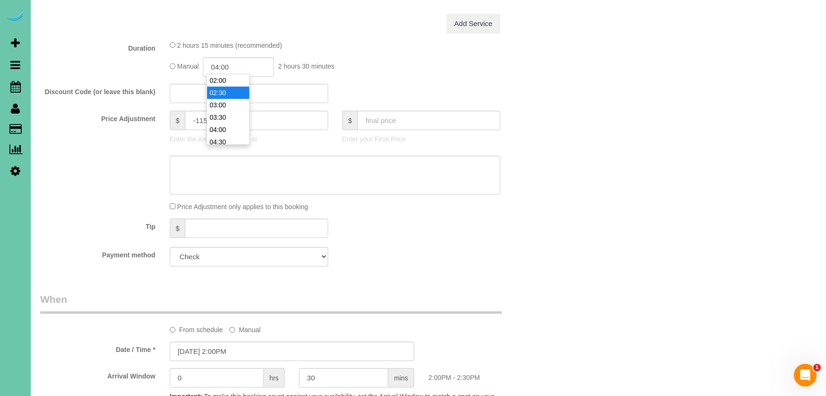
click at [237, 128] on li "04:00" at bounding box center [228, 129] width 42 height 12
click at [102, 114] on label "Price Adjustment" at bounding box center [98, 116] width 130 height 13
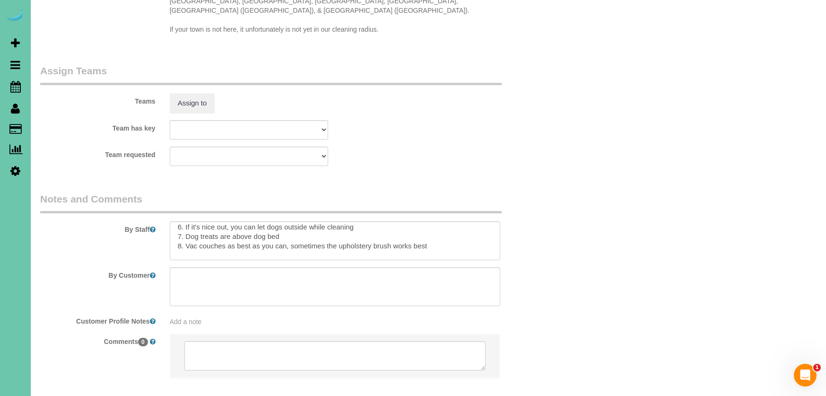
scroll to position [79, 0]
drag, startPoint x: 204, startPoint y: 239, endPoint x: 190, endPoint y: 238, distance: 14.3
click at [190, 238] on textarea at bounding box center [335, 240] width 331 height 39
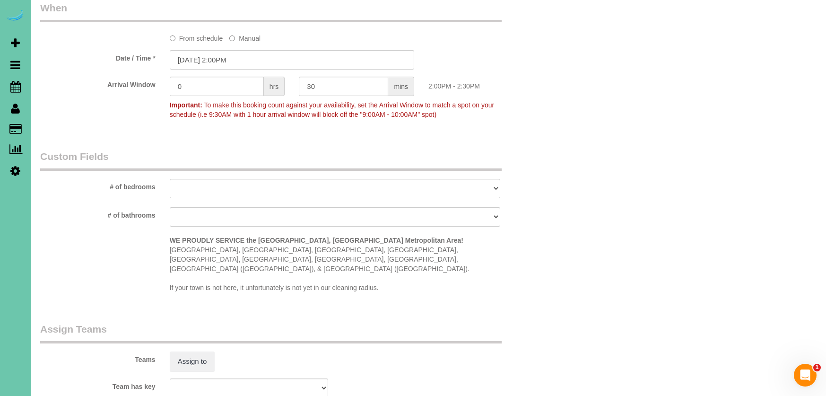
scroll to position [714, 0]
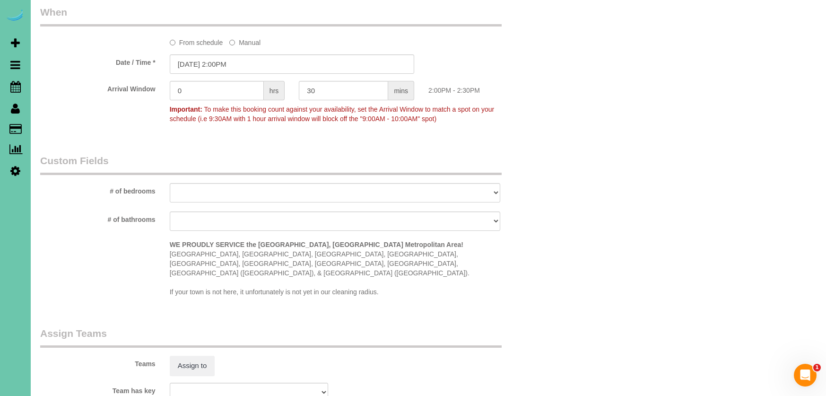
type textarea "1. credit 2. Lockbox in mailbox; code 1921. To unlock and open door, turn the k…"
click at [263, 56] on input "[DATE] 2:00PM" at bounding box center [292, 63] width 245 height 19
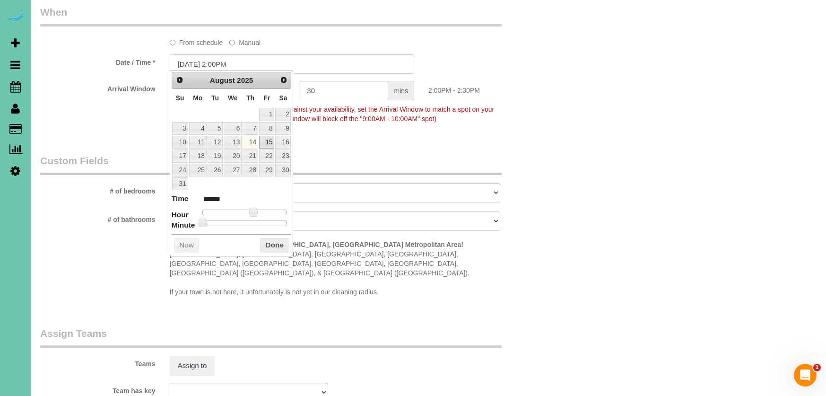
click at [266, 141] on link "15" at bounding box center [266, 142] width 15 height 13
type input "[DATE] 1:00PM"
type input "******"
type input "[DATE] 12:00PM"
type input "*******"
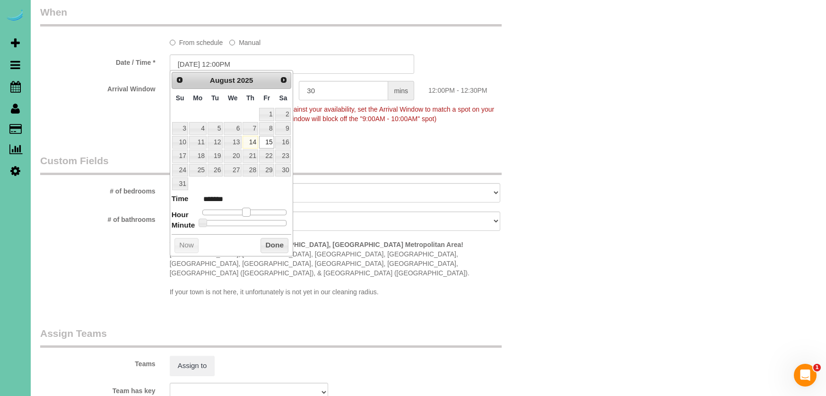
type input "[DATE] 11:00AM"
type input "*******"
type input "[DATE] 12:00PM"
type input "*******"
drag, startPoint x: 253, startPoint y: 210, endPoint x: 269, endPoint y: 235, distance: 29.4
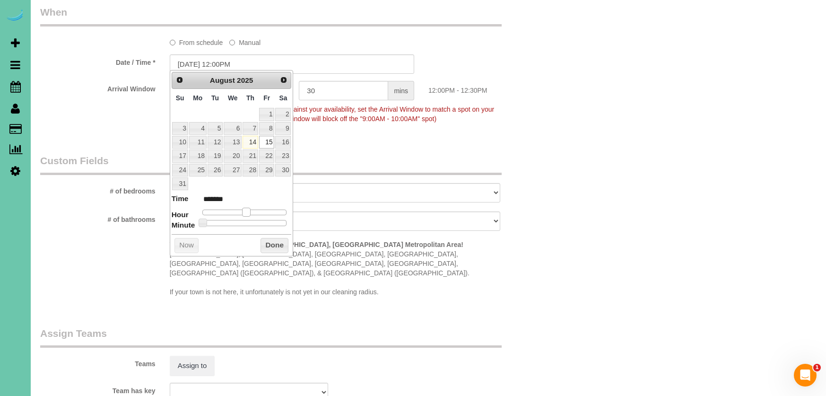
click at [247, 210] on span at bounding box center [246, 212] width 9 height 9
drag, startPoint x: 276, startPoint y: 241, endPoint x: 241, endPoint y: 260, distance: 39.6
click at [275, 241] on button "Done" at bounding box center [275, 245] width 28 height 15
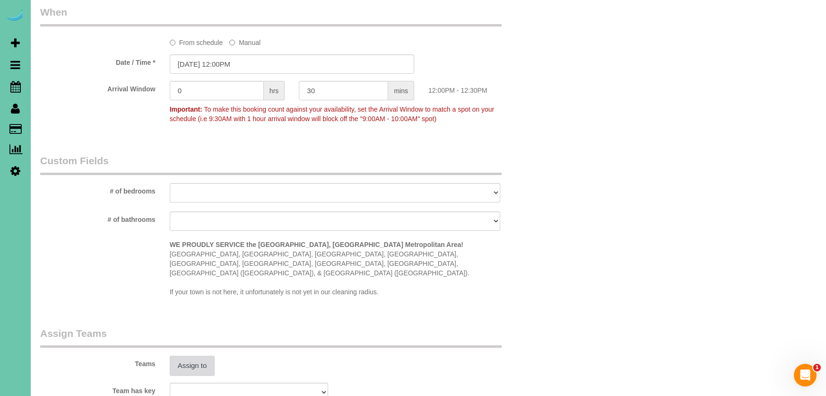
click at [192, 357] on button "Assign to" at bounding box center [192, 366] width 45 height 20
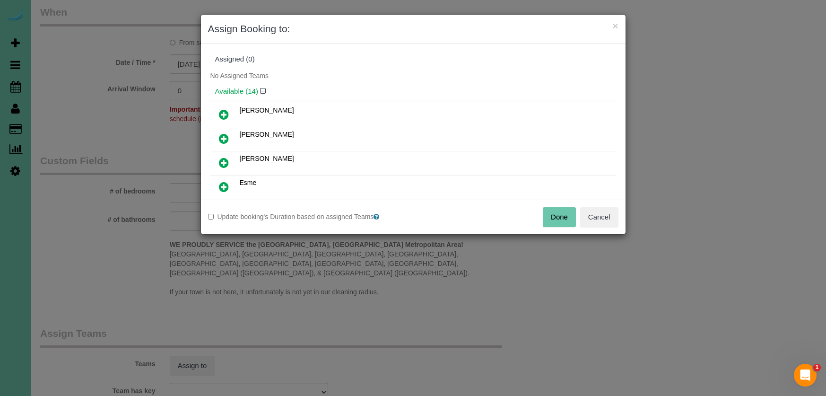
click at [238, 159] on tr "[PERSON_NAME]" at bounding box center [414, 163] width 406 height 24
drag, startPoint x: 225, startPoint y: 164, endPoint x: 254, endPoint y: 191, distance: 39.8
click at [225, 164] on icon at bounding box center [224, 162] width 10 height 11
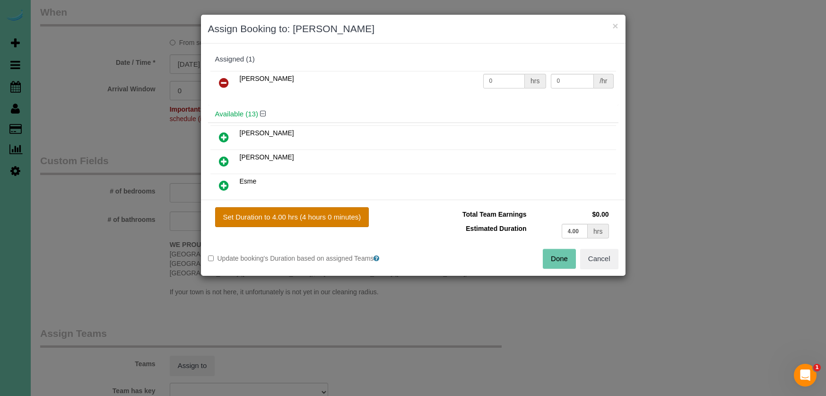
drag, startPoint x: 285, startPoint y: 217, endPoint x: 304, endPoint y: 219, distance: 19.1
click at [289, 217] on button "Set Duration to 4.00 hrs (4 hours 0 minutes)" at bounding box center [292, 217] width 154 height 20
type input "4.00"
click at [552, 261] on button "Done" at bounding box center [559, 259] width 33 height 20
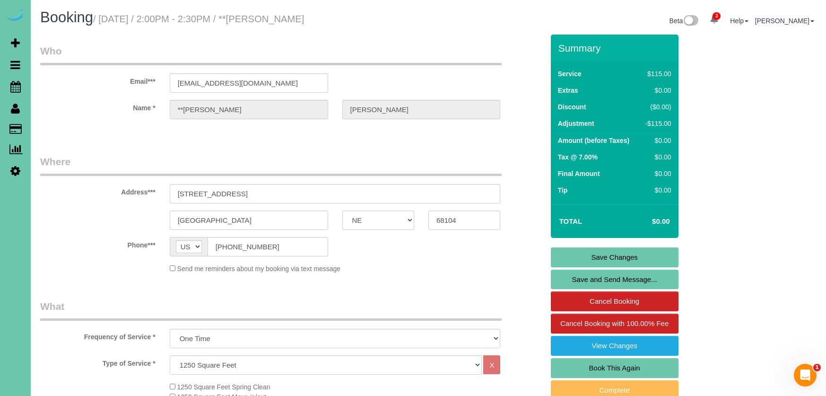
scroll to position [0, 0]
click at [561, 255] on link "Save Changes" at bounding box center [615, 257] width 128 height 20
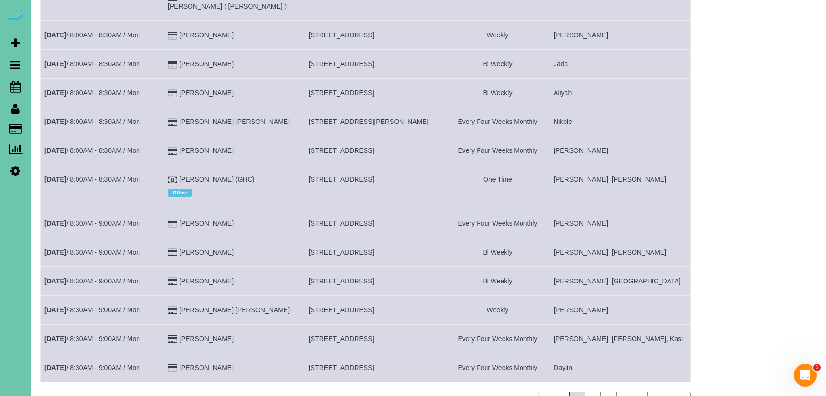
scroll to position [376, 0]
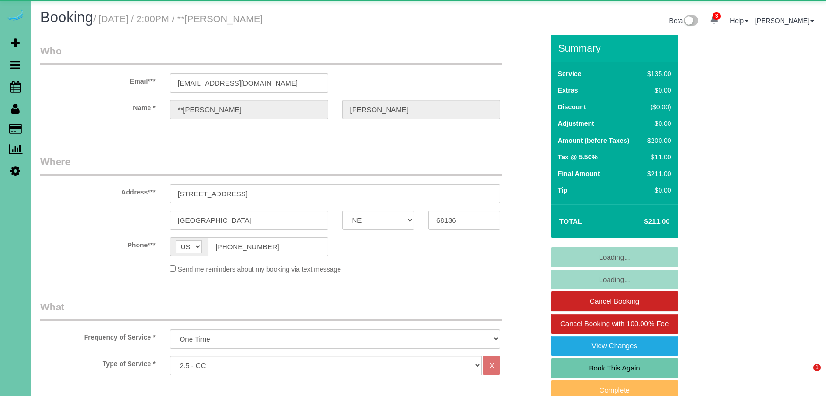
select select "NE"
select select "string:fspay-249f8999-ee2e-41a3-92d5-d3eae58e01e1"
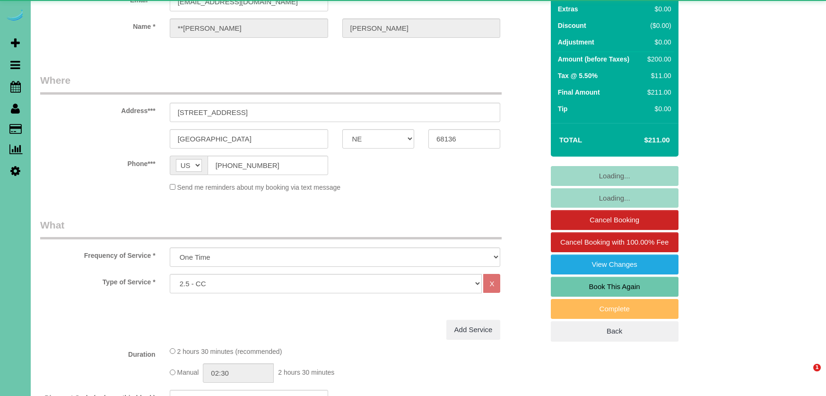
select select "object:739"
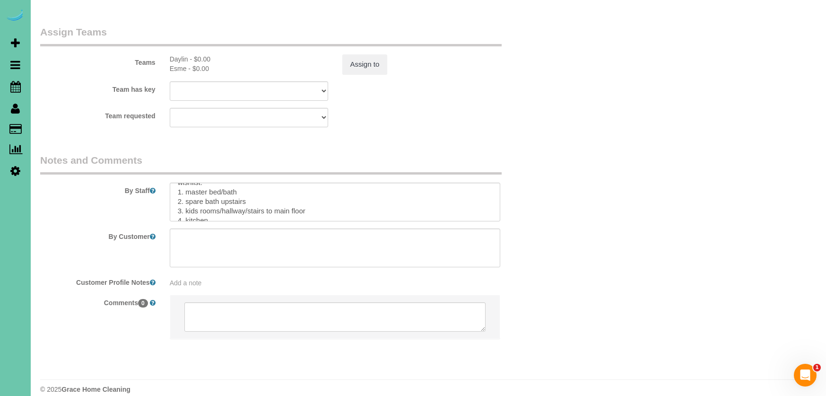
scroll to position [49, 0]
click at [329, 196] on textarea at bounding box center [335, 202] width 331 height 39
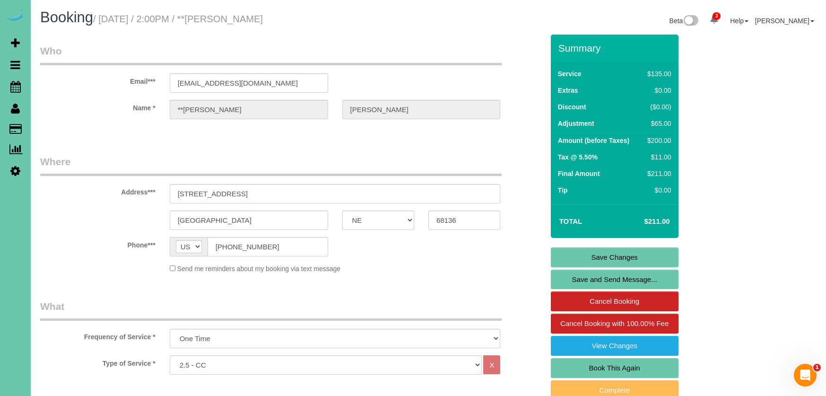
scroll to position [0, 0]
type textarea "1. credit 2. GC 6676 up arrow then 1 (same for closing) 3. 2.5 hour custom clea…"
click at [602, 263] on link "Save Changes" at bounding box center [615, 257] width 128 height 20
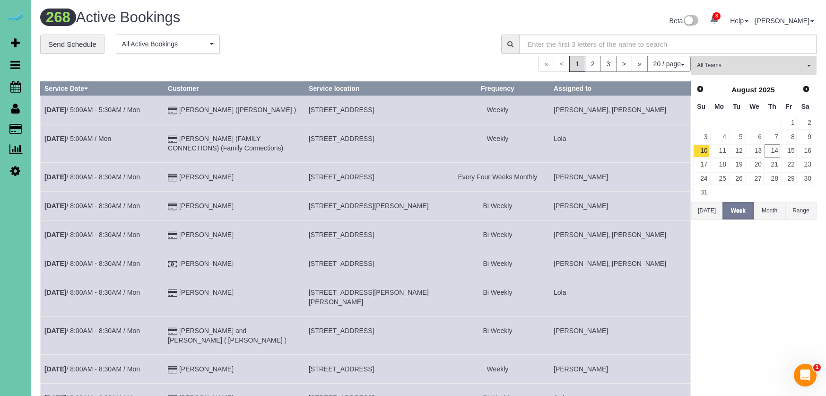
click at [721, 17] on span "3" at bounding box center [717, 16] width 8 height 8
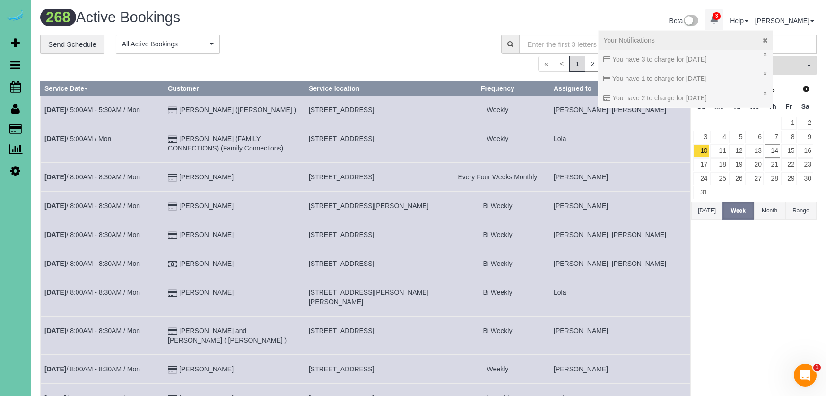
click at [768, 38] on div "Your Notifications" at bounding box center [686, 39] width 165 height 9
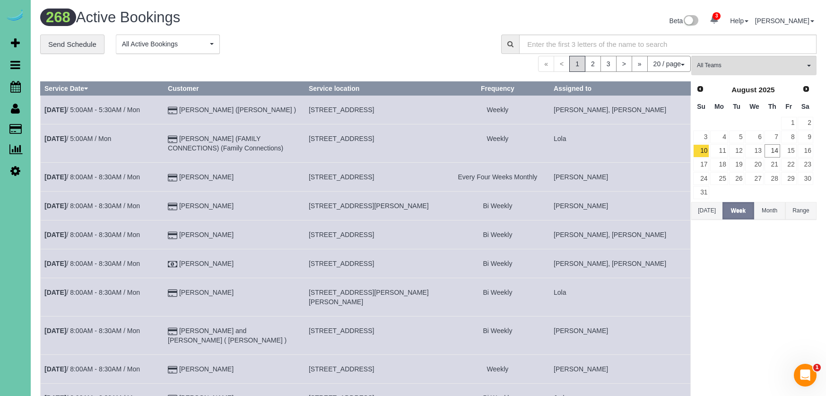
click at [721, 18] on span "3" at bounding box center [717, 16] width 8 height 8
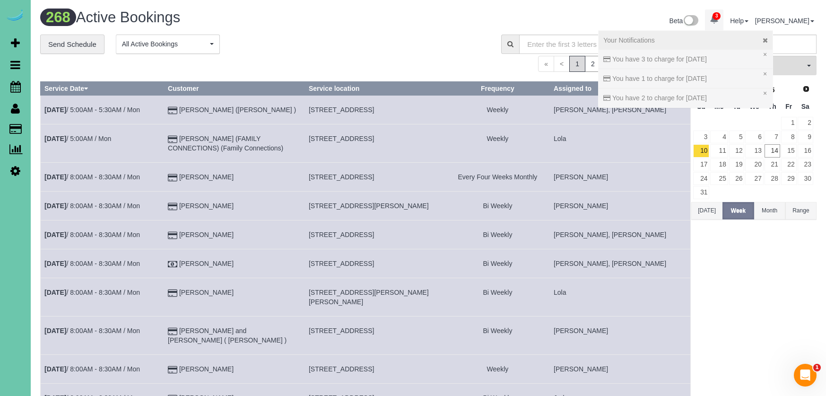
click at [768, 41] on icon at bounding box center [765, 40] width 5 height 7
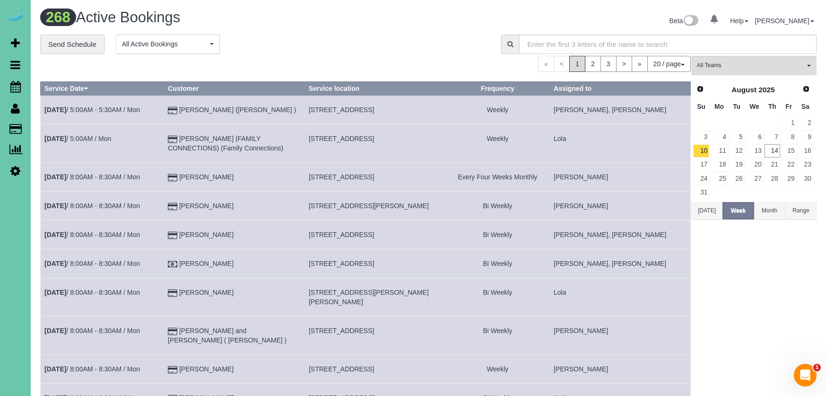
click at [513, 20] on div "Beta 0 Your Notifications You have 0 alerts Help Help Docs Take a Tour Contact …" at bounding box center [626, 21] width 395 height 25
click at [187, 146] on td "[PERSON_NAME] (FAMILY CONNECTIONS) (Family Connections)" at bounding box center [234, 143] width 141 height 38
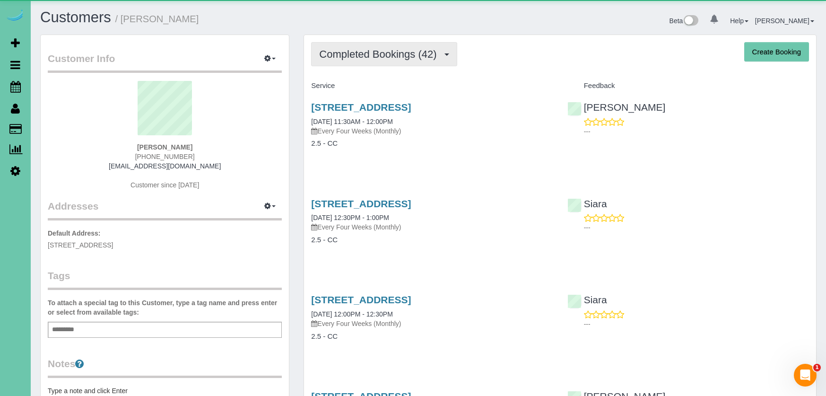
click at [374, 57] on span "Completed Bookings (42)" at bounding box center [380, 54] width 122 height 12
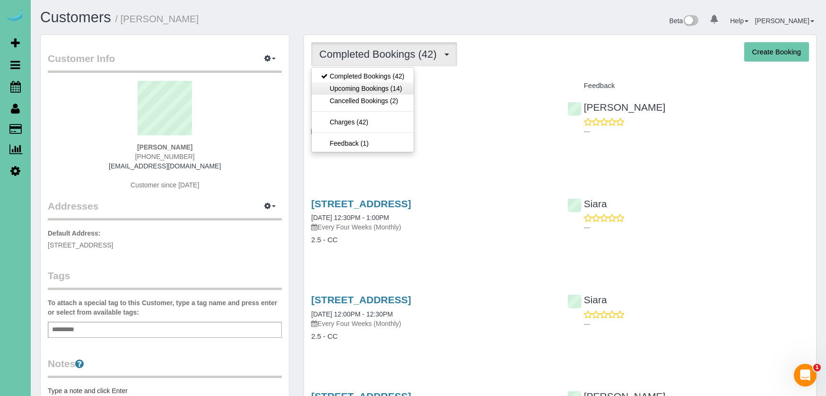
click at [367, 87] on link "Upcoming Bookings (14)" at bounding box center [363, 88] width 102 height 12
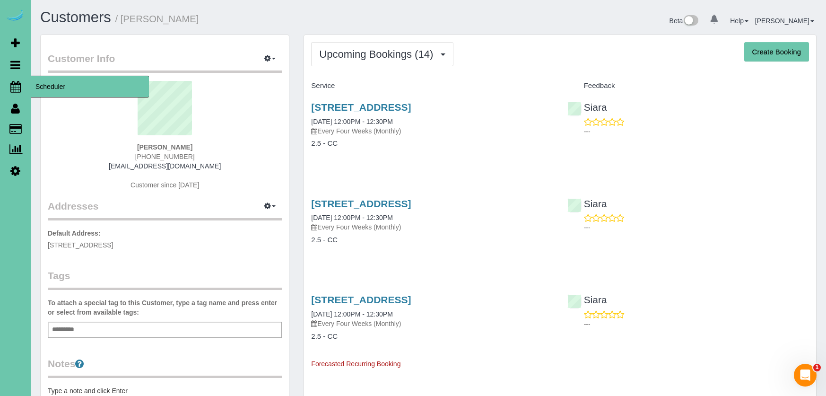
click at [17, 81] on icon at bounding box center [15, 86] width 10 height 11
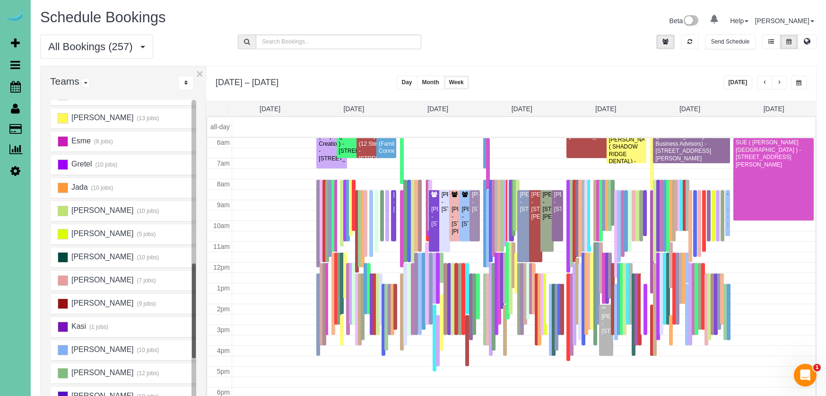
scroll to position [297, 0]
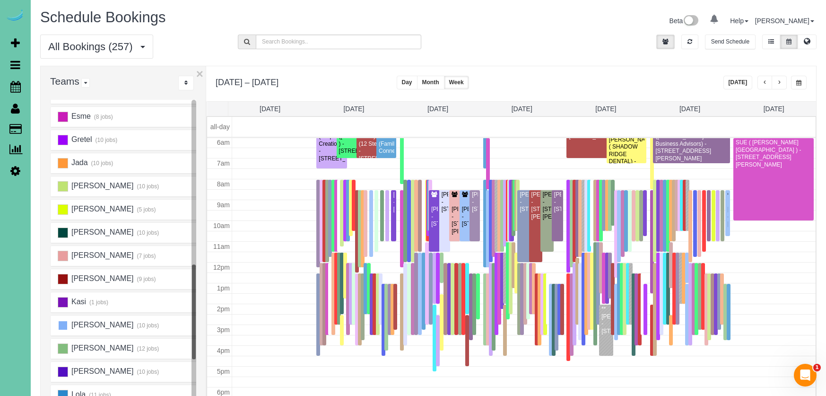
click at [65, 325] on ins at bounding box center [63, 325] width 10 height 10
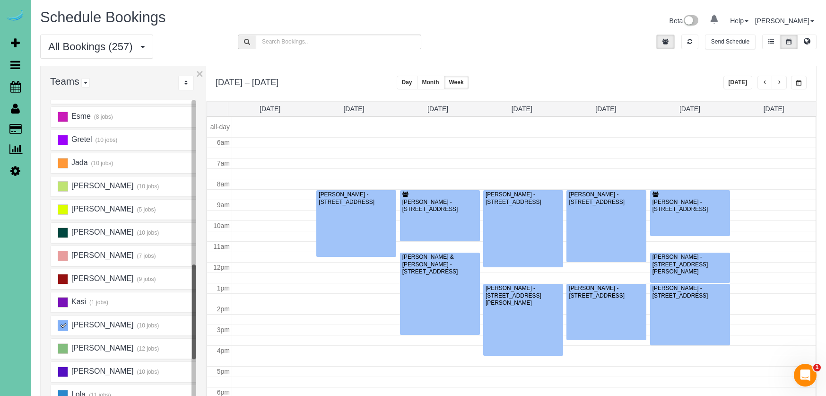
scroll to position [125, 0]
click at [780, 78] on button "button" at bounding box center [779, 83] width 15 height 14
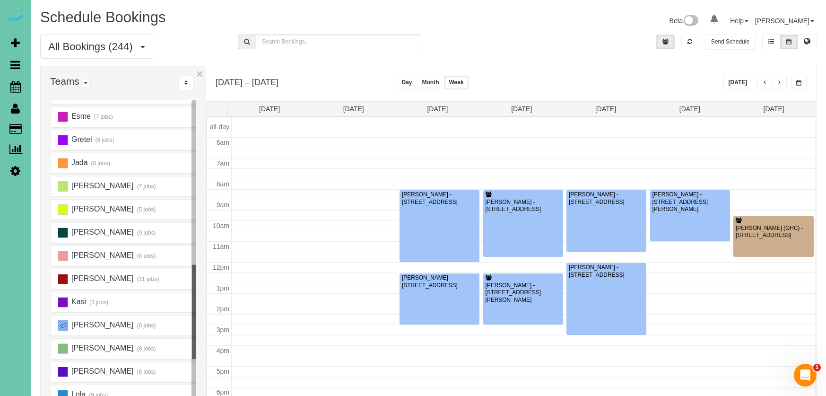
click at [761, 83] on button "button" at bounding box center [765, 83] width 15 height 14
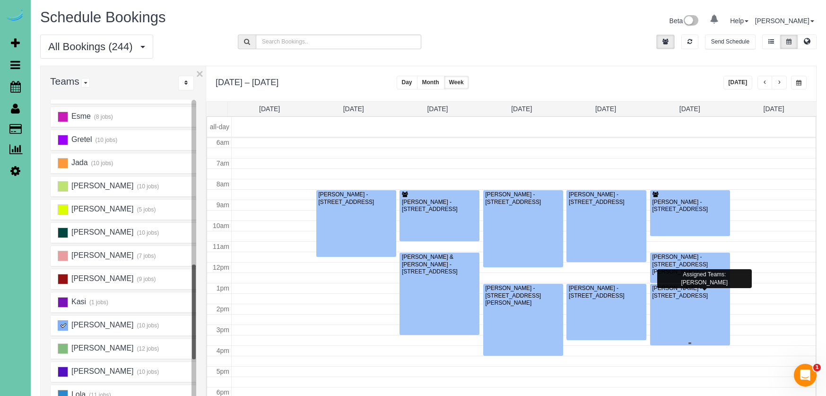
click at [679, 309] on div at bounding box center [690, 314] width 80 height 61
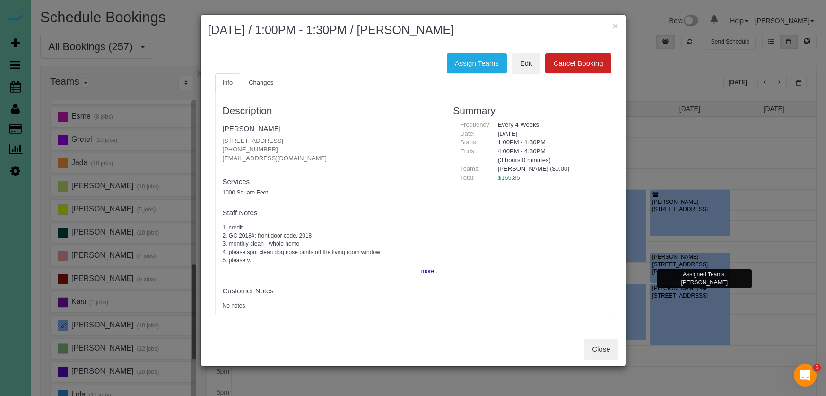
drag, startPoint x: 270, startPoint y: 147, endPoint x: 216, endPoint y: 146, distance: 53.5
click at [216, 147] on div "Description Dawn Weibel 13737 Birchwood Ave, Omaha, NE 68137 (402) 591-0964 daw…" at bounding box center [331, 203] width 231 height 213
copy p "[PHONE_NUMBER]"
drag, startPoint x: 528, startPoint y: 69, endPoint x: 523, endPoint y: 72, distance: 6.2
click at [528, 69] on link "Edit" at bounding box center [526, 63] width 28 height 20
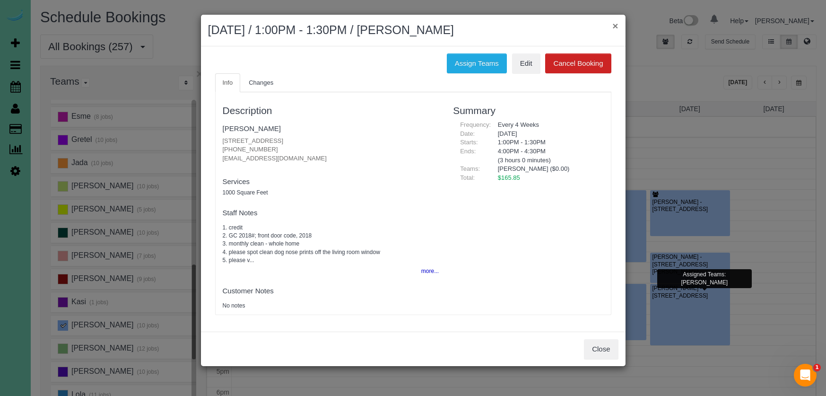
click at [618, 24] on button "×" at bounding box center [616, 26] width 6 height 10
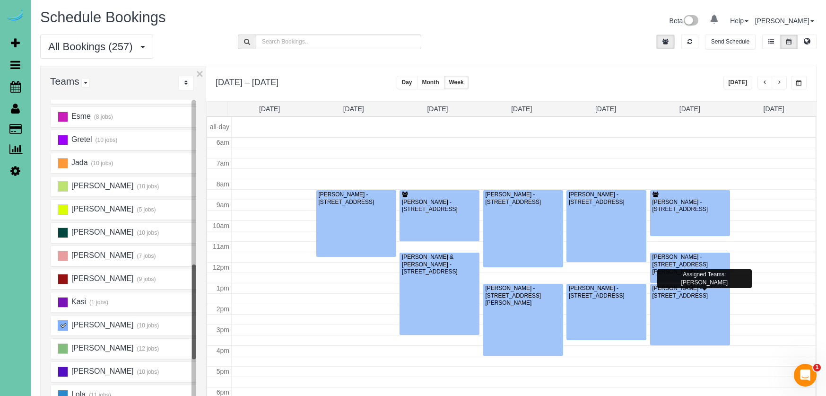
click at [803, 81] on button "button" at bounding box center [799, 83] width 16 height 14
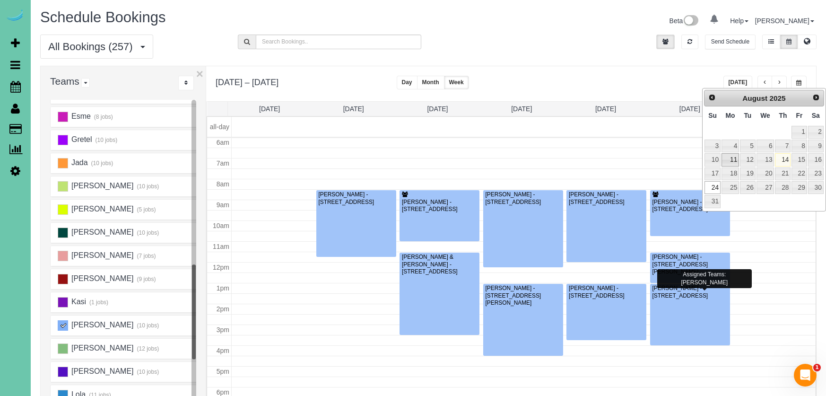
click at [736, 161] on link "11" at bounding box center [731, 159] width 18 height 13
type input "**********"
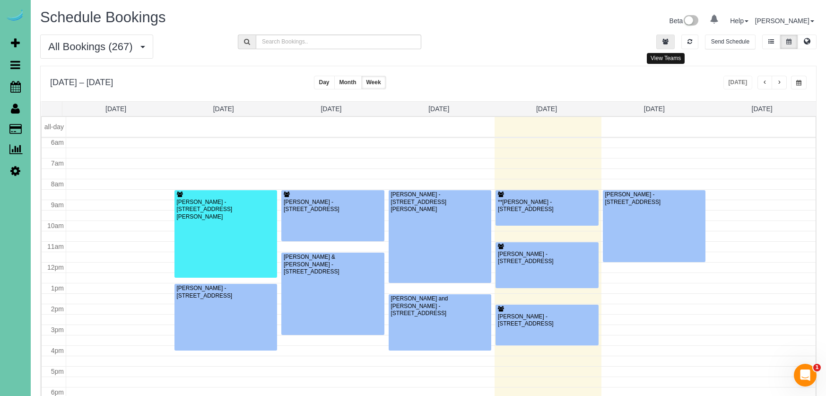
click at [664, 40] on icon "button" at bounding box center [666, 42] width 6 height 6
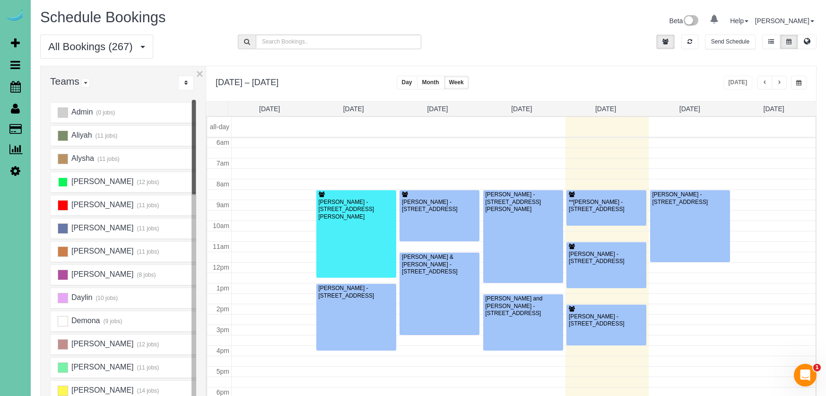
scroll to position [0, 0]
click at [63, 180] on ins at bounding box center [63, 182] width 10 height 10
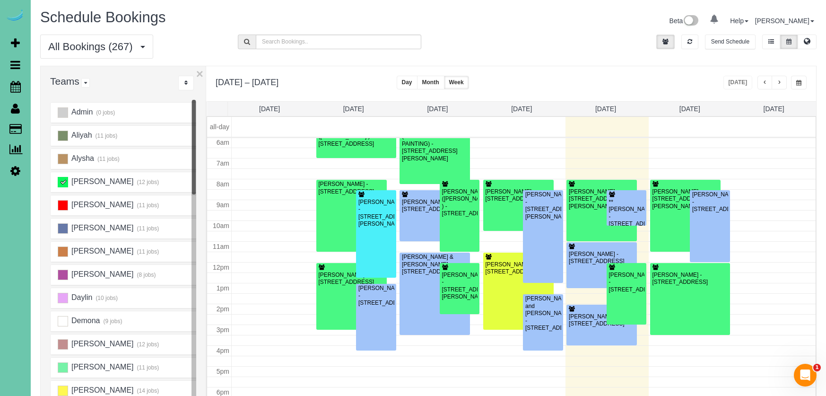
scroll to position [125, 0]
click at [338, 276] on div "Kimberly Hruza - 18907 Briar Street, Gretna, NE 68028" at bounding box center [351, 279] width 67 height 15
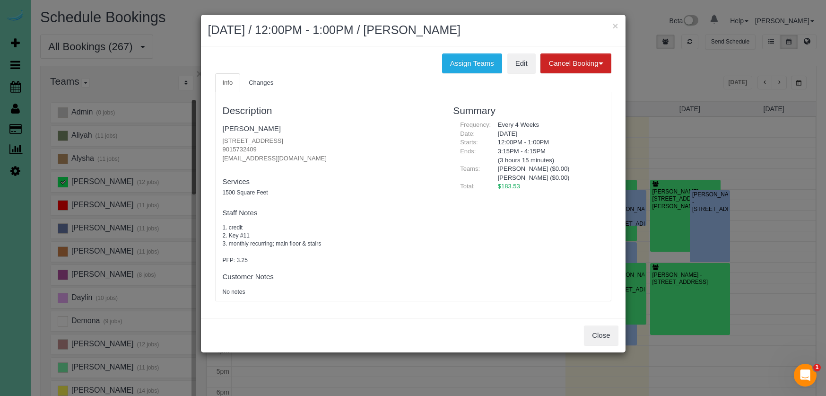
drag, startPoint x: 587, startPoint y: 338, endPoint x: 550, endPoint y: 320, distance: 41.0
click at [587, 338] on button "Close" at bounding box center [601, 335] width 34 height 20
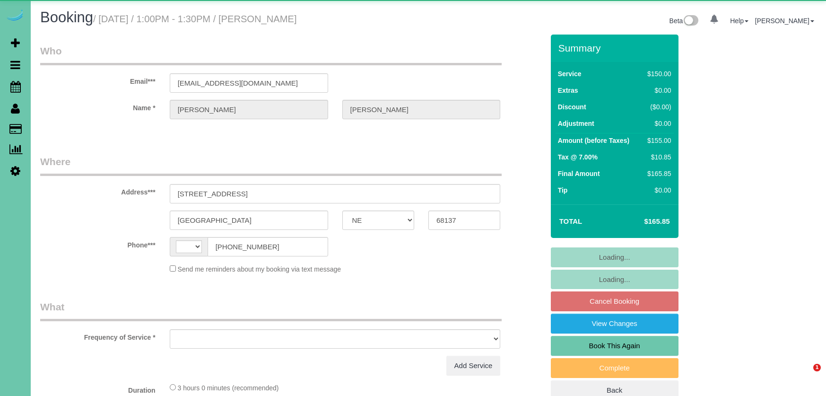
select select "NE"
select select "string:[GEOGRAPHIC_DATA]"
select select "object:617"
select select "string:fspay-6da387e4-cd0a-400b-a81c-c74b59bff86c"
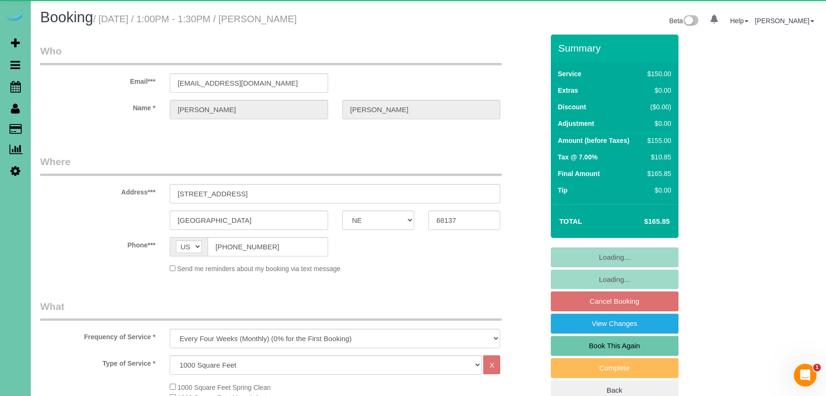
select select "object:916"
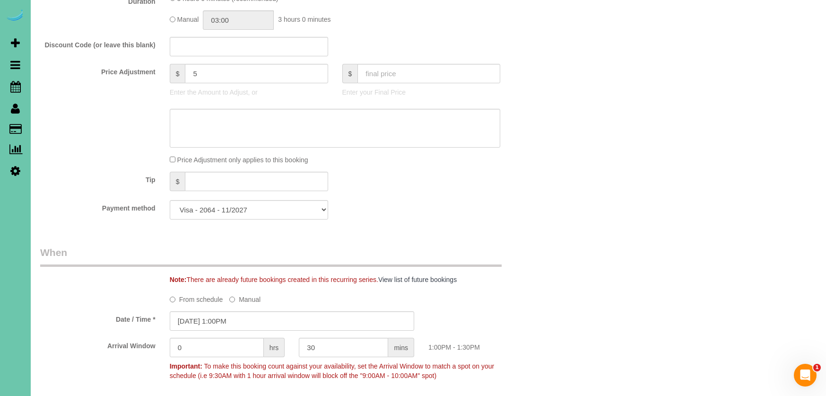
scroll to position [478, 0]
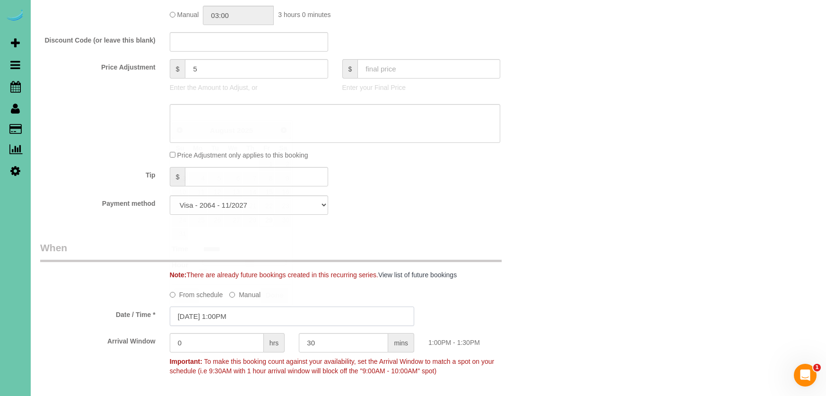
click at [225, 314] on input "[DATE] 1:00PM" at bounding box center [292, 316] width 245 height 19
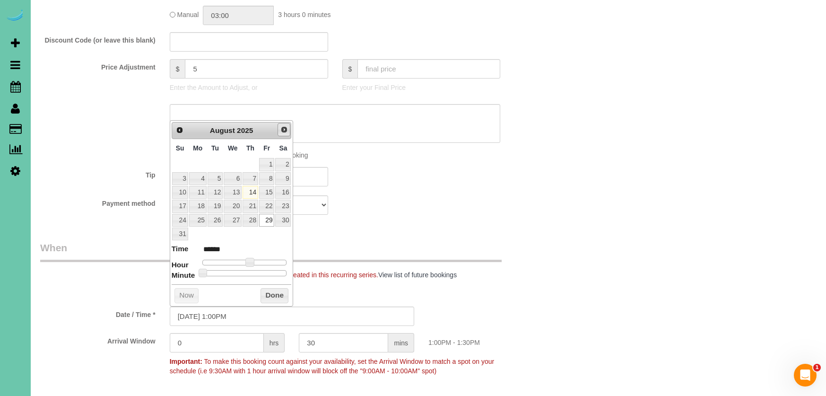
click at [283, 133] on span "Next" at bounding box center [285, 130] width 8 height 8
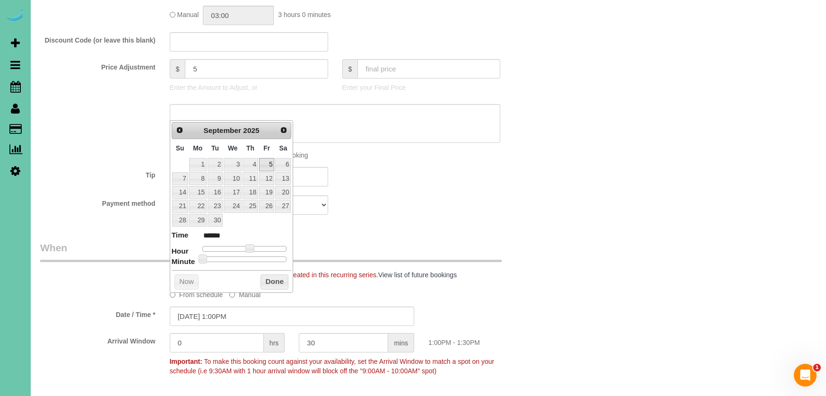
click at [268, 160] on link "5" at bounding box center [266, 164] width 15 height 13
type input "[DATE] 12:00PM"
type input "*******"
type input "09/05/2025 11:00AM"
type input "*******"
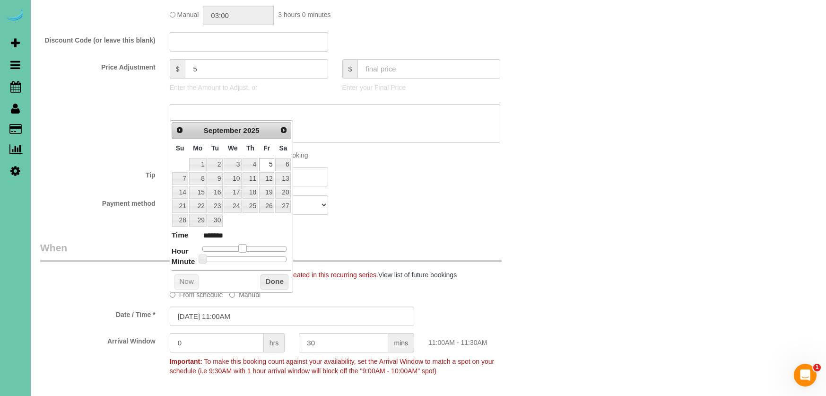
drag, startPoint x: 249, startPoint y: 246, endPoint x: 244, endPoint y: 246, distance: 5.2
click at [244, 246] on span at bounding box center [242, 248] width 9 height 9
type input "[DATE] 12:00PM"
type input "*******"
click at [248, 246] on span at bounding box center [246, 248] width 9 height 9
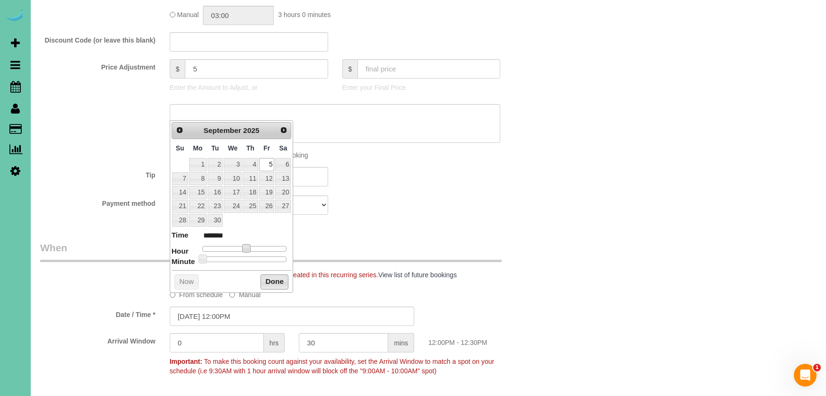
click at [274, 277] on button "Done" at bounding box center [275, 281] width 28 height 15
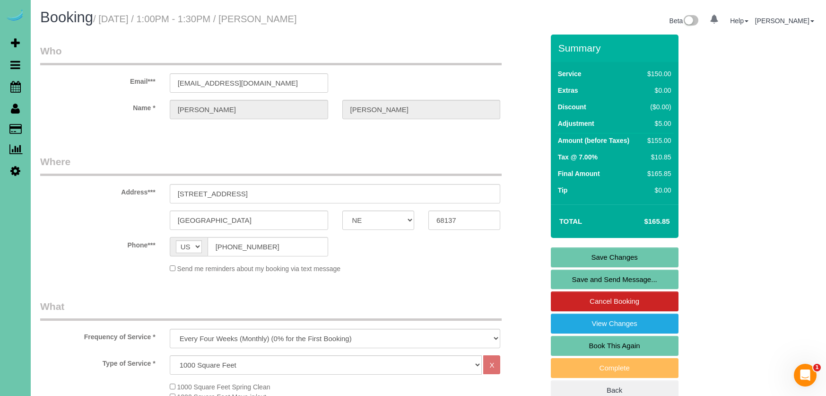
scroll to position [0, 0]
click at [571, 258] on link "Save Changes" at bounding box center [615, 257] width 128 height 20
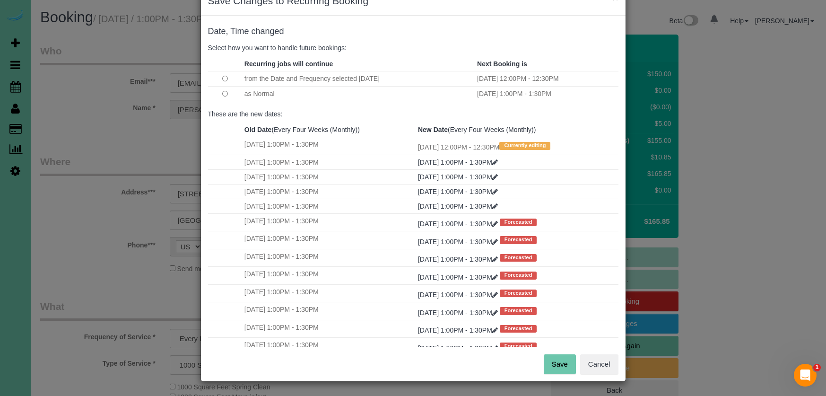
scroll to position [27, 0]
click at [552, 365] on button "Save" at bounding box center [560, 365] width 32 height 20
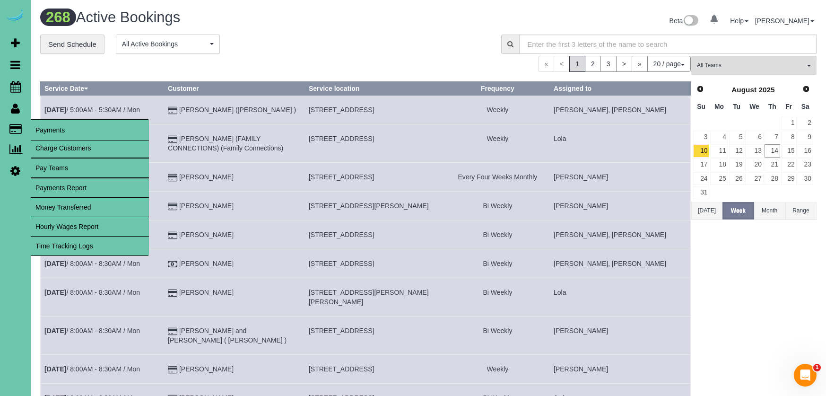
click at [68, 149] on link "Charge Customers" at bounding box center [90, 148] width 118 height 19
select select
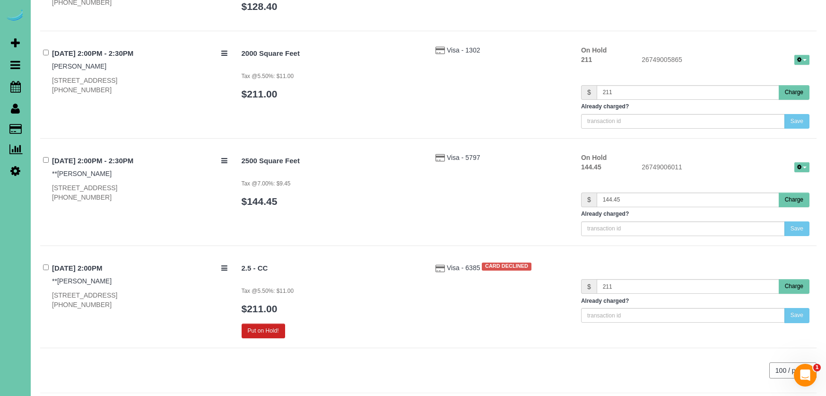
scroll to position [5573, 0]
click at [471, 261] on div "Visa - 6385 CARD DECLINED" at bounding box center [502, 267] width 146 height 12
click at [466, 265] on span "Visa - 6385" at bounding box center [464, 269] width 35 height 8
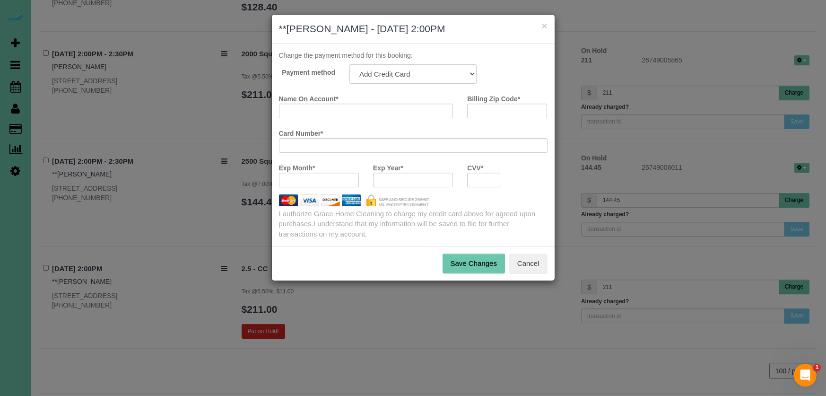
drag, startPoint x: 415, startPoint y: 85, endPoint x: 417, endPoint y: 75, distance: 9.6
click at [415, 85] on div "Payment method Visa - 1806 - 09/2027 Add Credit Card ─────────────── Cash Check…" at bounding box center [413, 151] width 269 height 175
select select "string:fspay-20c183fe-626e-4783-adb4-8bb5961b48b9"
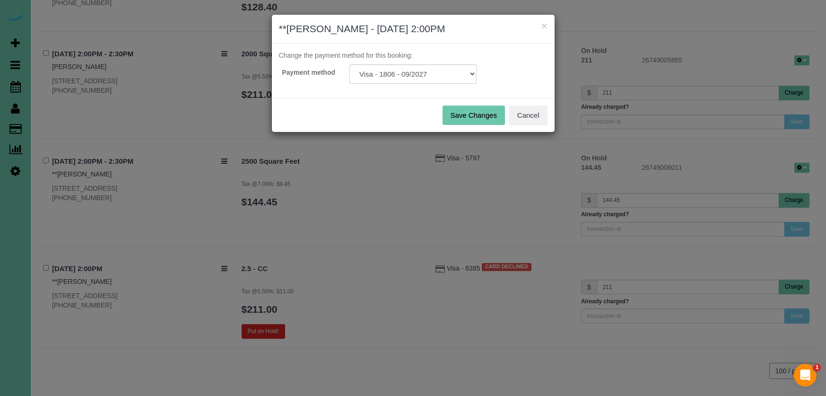
click at [478, 112] on button "Save Changes" at bounding box center [474, 115] width 62 height 20
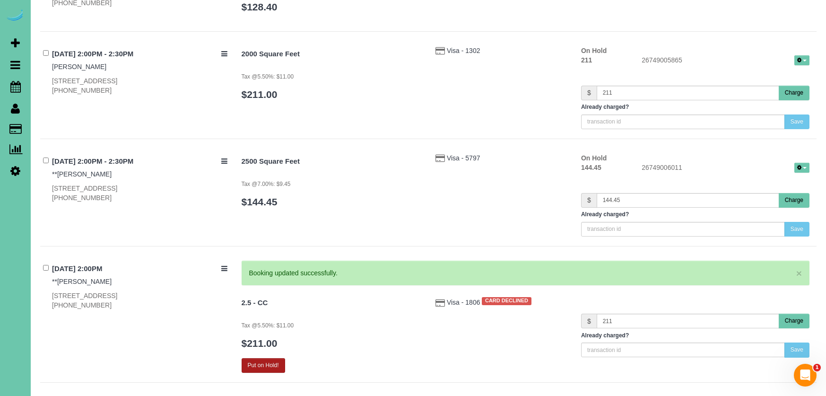
click at [267, 358] on button "Put on Hold!" at bounding box center [264, 365] width 44 height 15
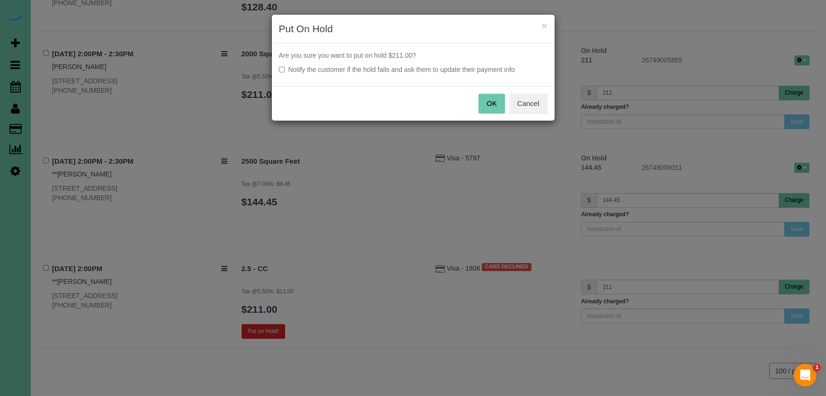
click at [478, 72] on label "Notify the customer if the hold fails and ask them to update their payment info" at bounding box center [413, 69] width 269 height 9
click at [491, 97] on button "OK" at bounding box center [492, 104] width 26 height 20
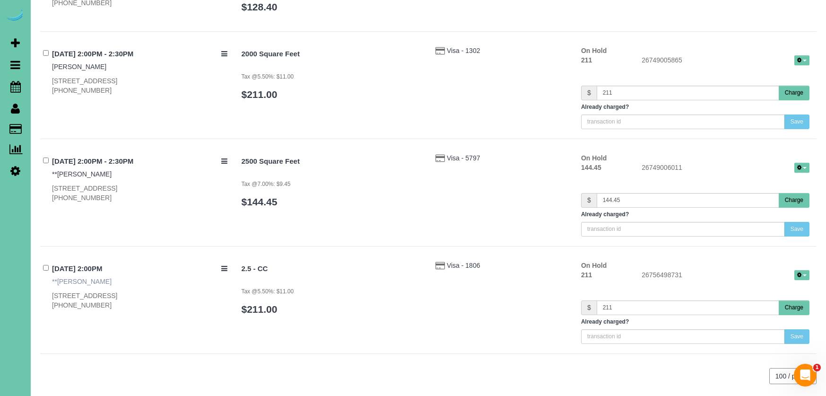
click at [80, 278] on link "**Krista Barton" at bounding box center [82, 282] width 60 height 8
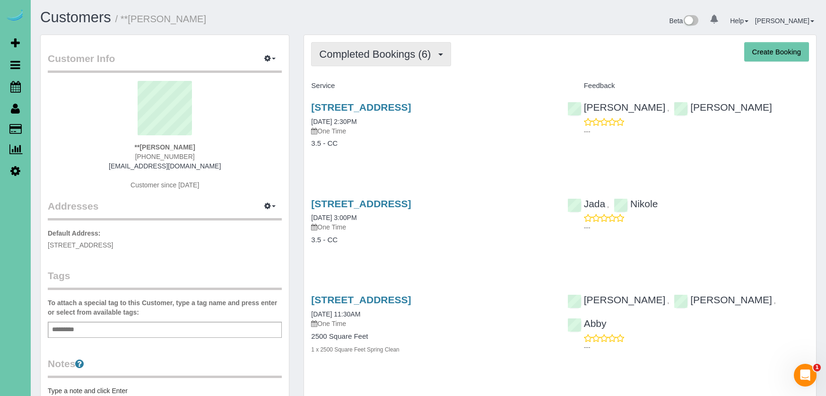
click at [379, 51] on span "Completed Bookings (6)" at bounding box center [377, 54] width 116 height 12
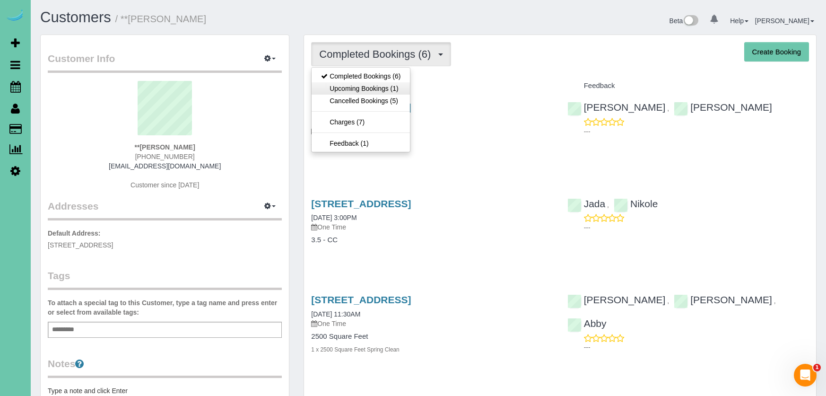
click at [367, 86] on link "Upcoming Bookings (1)" at bounding box center [361, 88] width 98 height 12
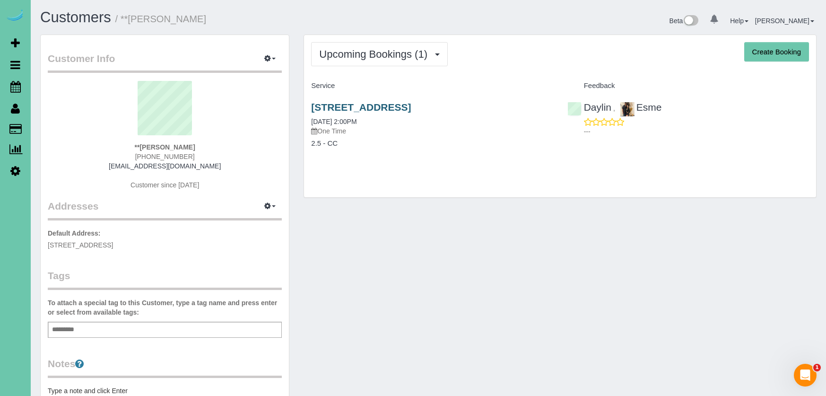
click at [389, 107] on link "[STREET_ADDRESS]" at bounding box center [361, 107] width 100 height 11
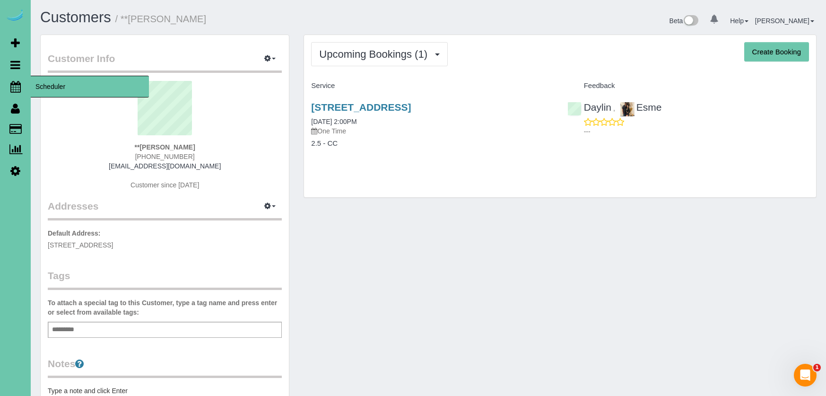
drag, startPoint x: 14, startPoint y: 86, endPoint x: 8, endPoint y: 84, distance: 7.0
click at [12, 86] on icon at bounding box center [15, 86] width 10 height 11
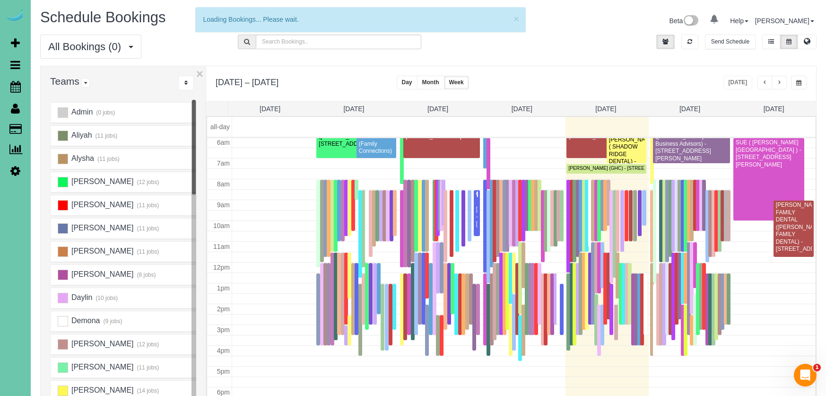
click at [797, 80] on span "button" at bounding box center [799, 83] width 5 height 6
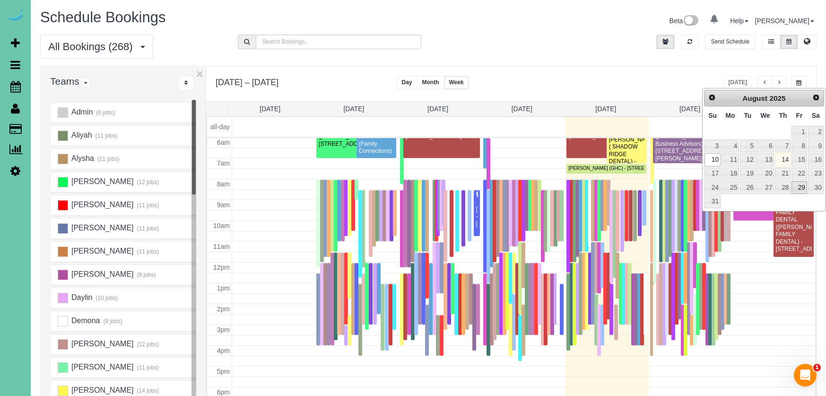
click at [798, 187] on link "29" at bounding box center [799, 187] width 15 height 13
type input "**********"
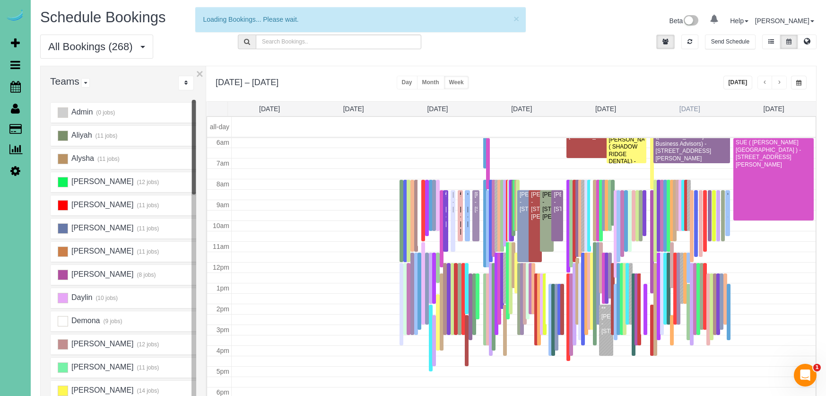
click at [692, 107] on link "Fri 8/29" at bounding box center [690, 109] width 21 height 8
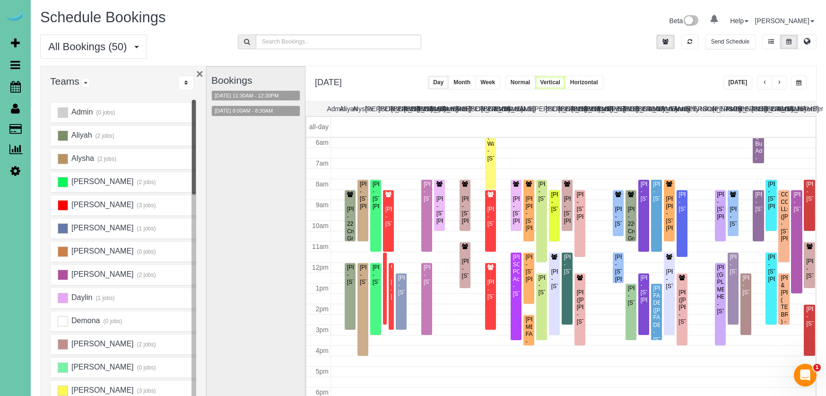
click at [201, 74] on button "×" at bounding box center [199, 74] width 7 height 12
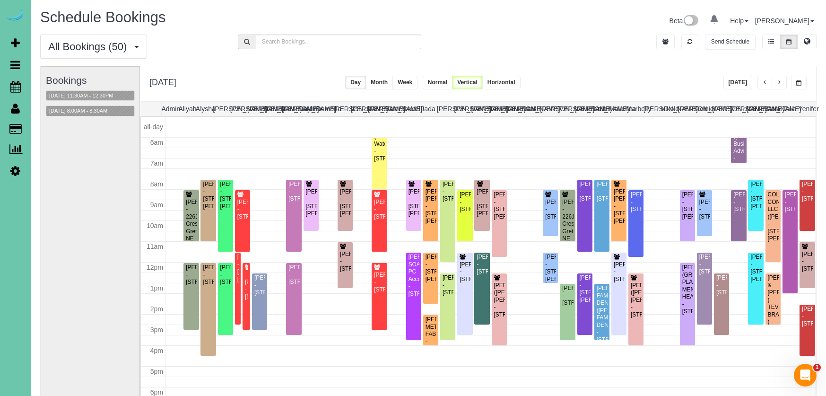
click at [239, 258] on div at bounding box center [238, 289] width 6 height 72
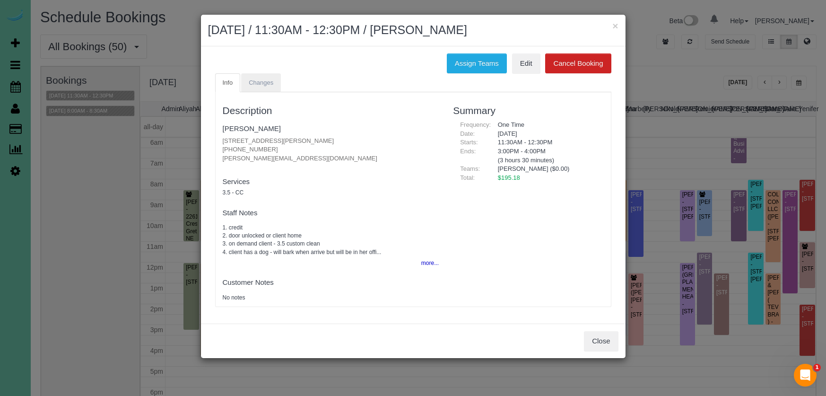
click at [271, 83] on span "Changes" at bounding box center [261, 82] width 25 height 7
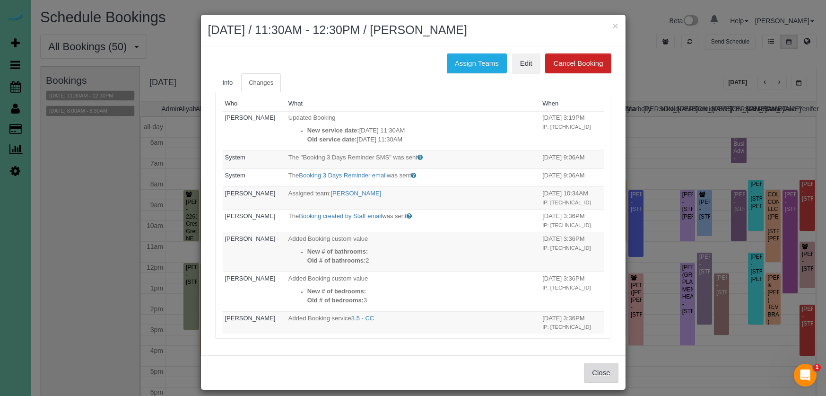
click at [605, 367] on button "Close" at bounding box center [601, 373] width 34 height 20
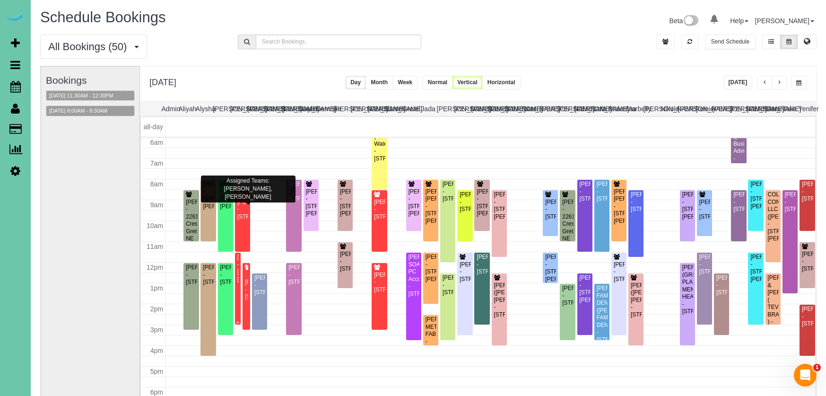
click at [237, 258] on div "Elizabeth Sawhney - 17118 Sprague St, Omaha, NE 68116" at bounding box center [238, 268] width 2 height 29
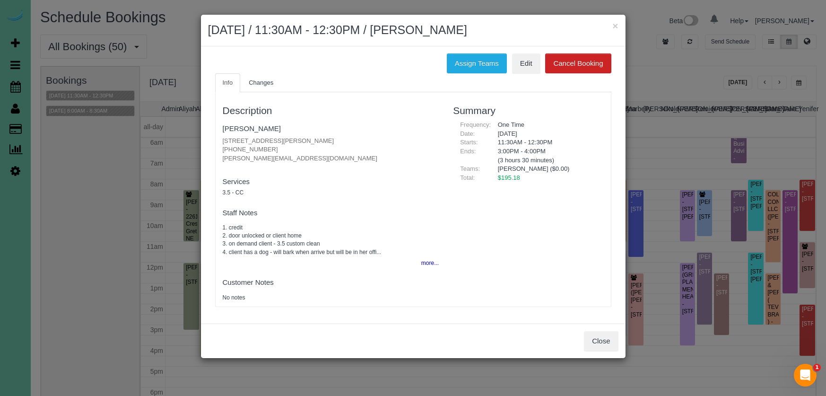
click at [606, 326] on div "Close" at bounding box center [413, 341] width 425 height 35
click at [606, 333] on button "Close" at bounding box center [601, 341] width 34 height 20
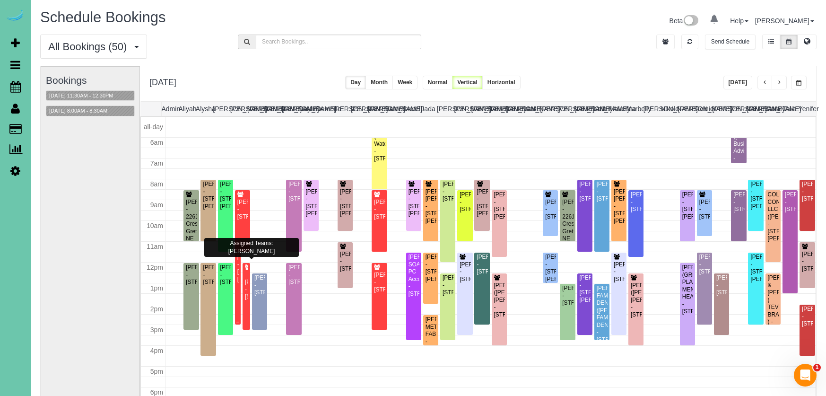
click at [238, 262] on div "Elizabeth Sawhney - 17118 Sprague St, Omaha, NE 68116" at bounding box center [238, 268] width 2 height 29
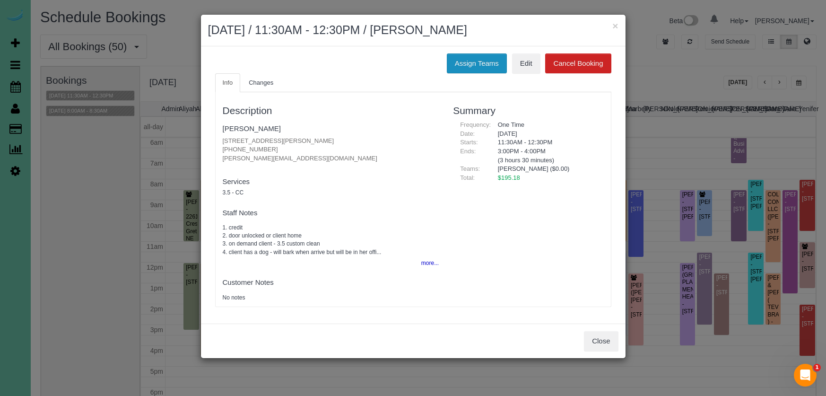
click at [493, 61] on button "Assign Teams" at bounding box center [477, 63] width 60 height 20
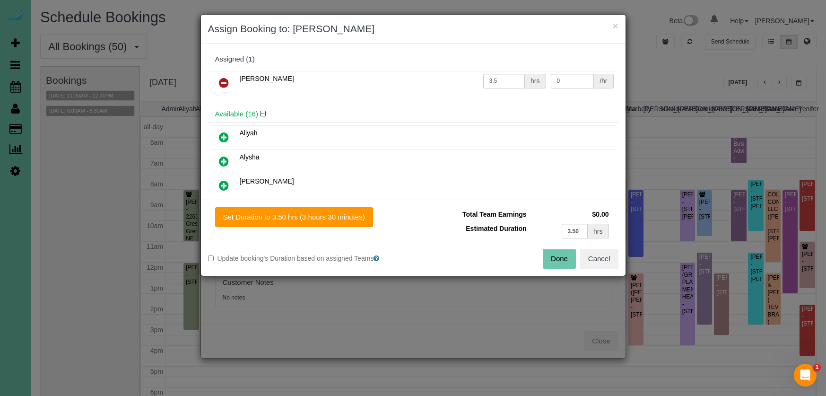
click at [213, 78] on link at bounding box center [224, 83] width 22 height 19
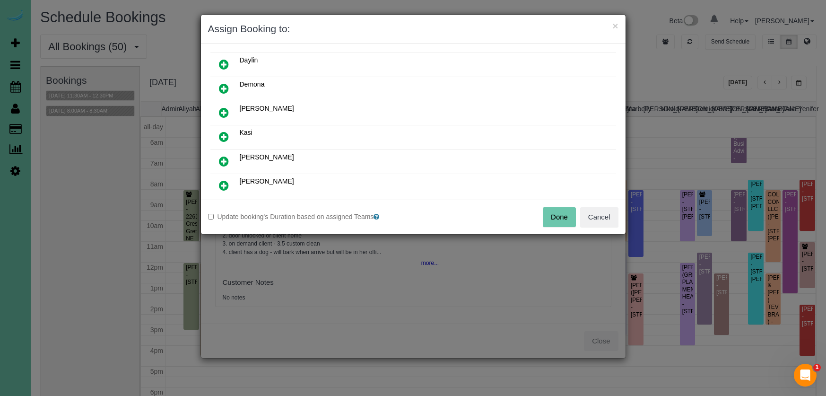
scroll to position [213, 0]
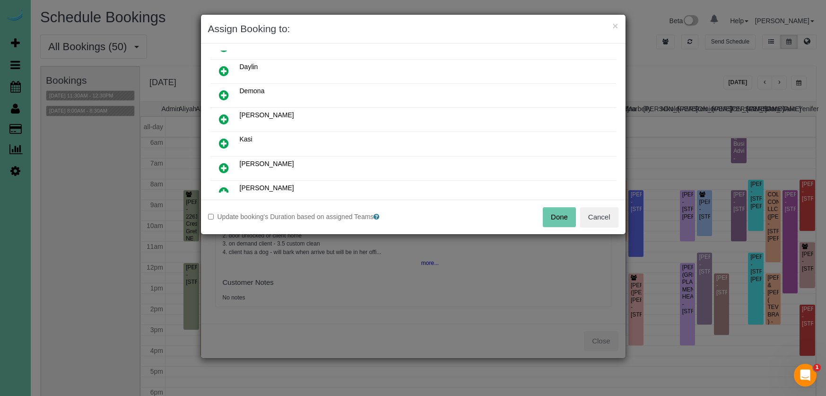
drag, startPoint x: 599, startPoint y: 221, endPoint x: 597, endPoint y: 233, distance: 11.7
click at [599, 221] on button "Cancel" at bounding box center [599, 217] width 38 height 20
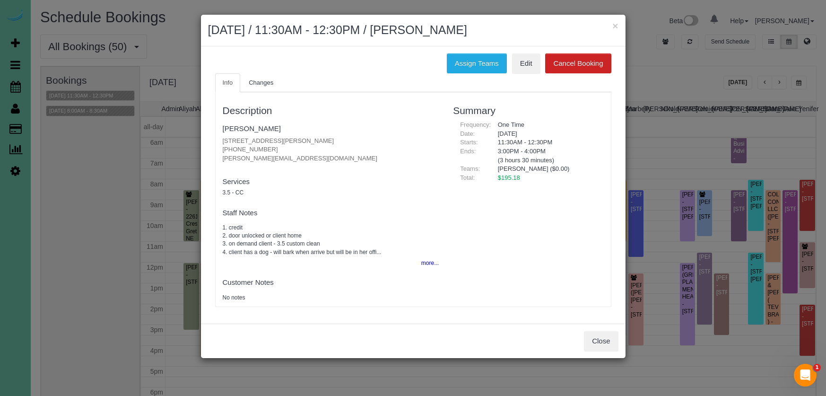
click at [595, 333] on button "Close" at bounding box center [601, 341] width 34 height 20
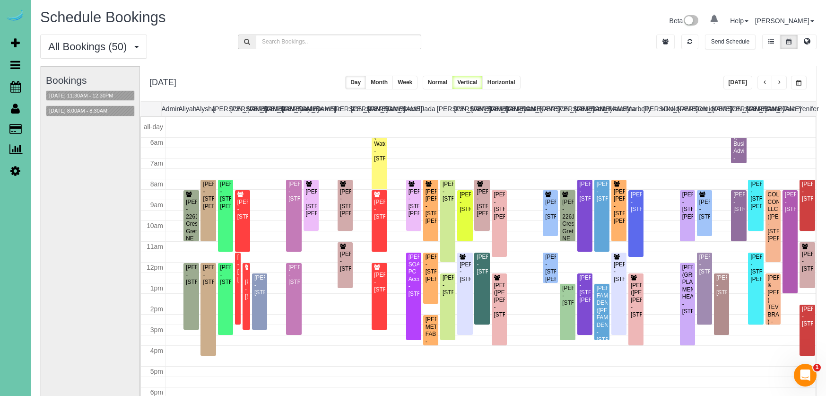
click at [763, 81] on span "button" at bounding box center [765, 83] width 5 height 6
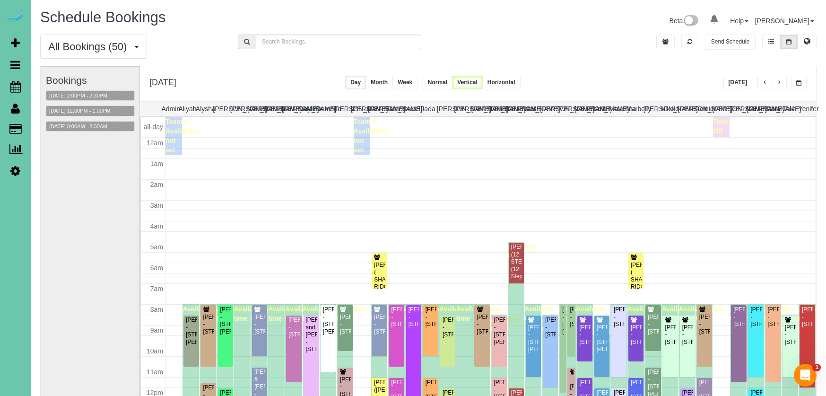
scroll to position [125, 0]
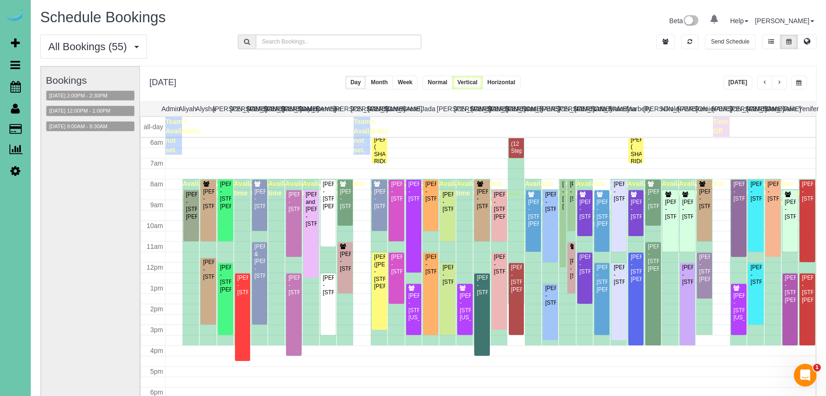
click at [778, 81] on span "button" at bounding box center [779, 83] width 5 height 6
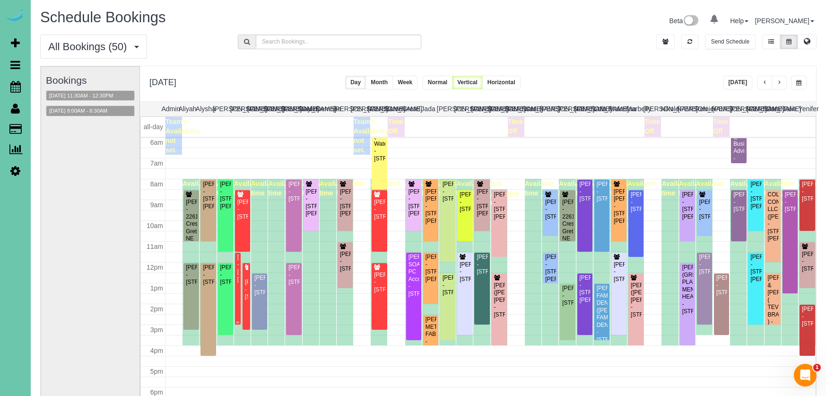
click at [237, 259] on div "Elizabeth Sawhney - 17118 Sprague St, Omaha, NE 68116" at bounding box center [238, 268] width 2 height 29
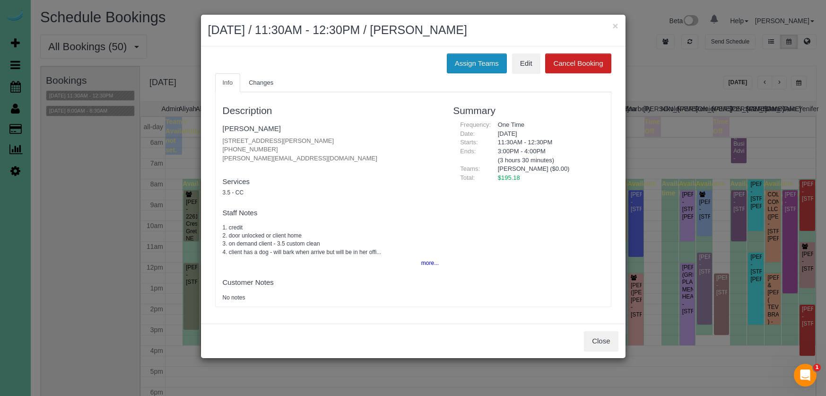
click at [475, 68] on button "Assign Teams" at bounding box center [477, 63] width 60 height 20
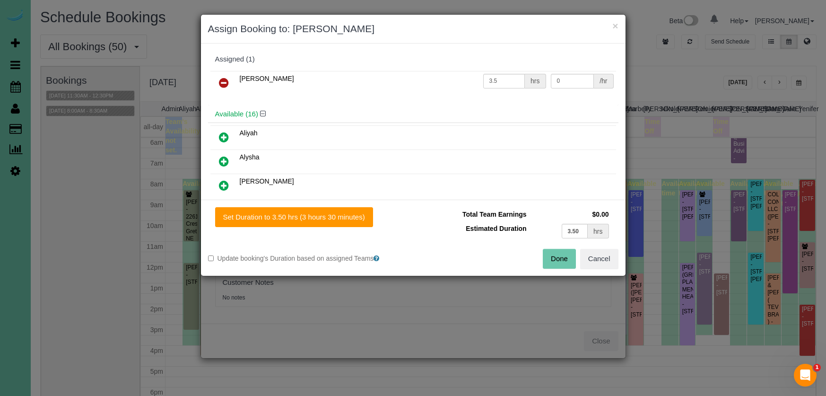
drag, startPoint x: 220, startPoint y: 83, endPoint x: 229, endPoint y: 104, distance: 22.9
click at [220, 83] on icon at bounding box center [224, 82] width 10 height 11
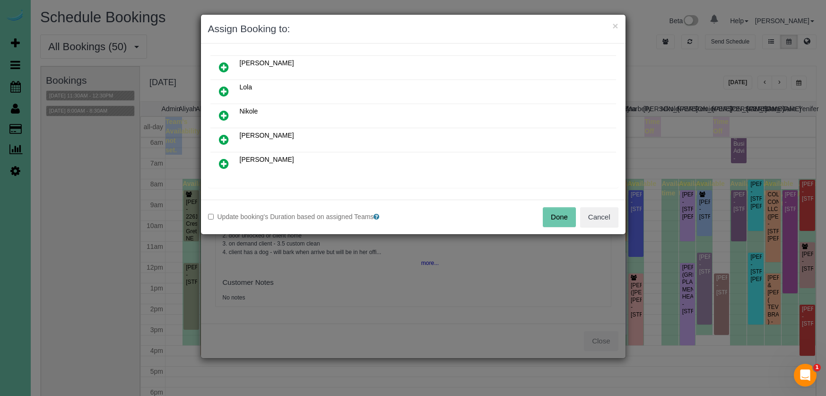
scroll to position [350, 0]
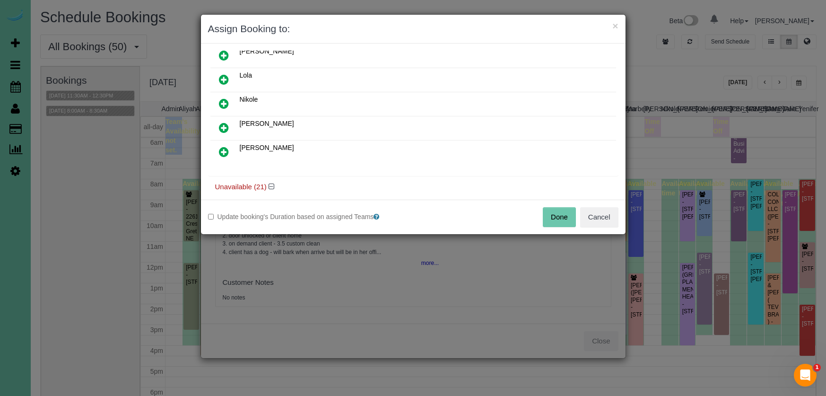
drag, startPoint x: 227, startPoint y: 150, endPoint x: 265, endPoint y: 187, distance: 53.5
click at [227, 150] on icon at bounding box center [224, 151] width 10 height 11
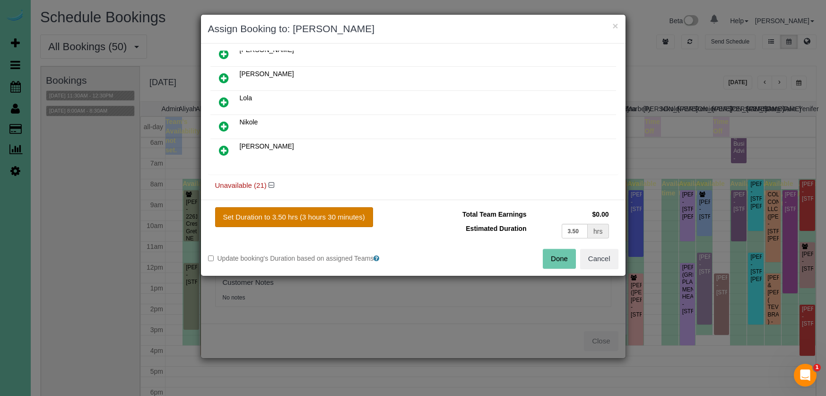
click at [302, 212] on button "Set Duration to 3.50 hrs (3 hours 30 minutes)" at bounding box center [294, 217] width 158 height 20
type input "3.50"
click at [563, 258] on button "Done" at bounding box center [559, 259] width 33 height 20
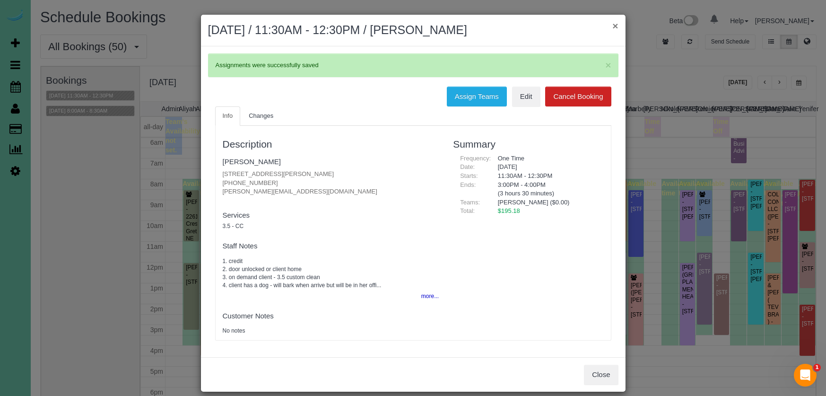
click at [614, 23] on button "×" at bounding box center [616, 26] width 6 height 10
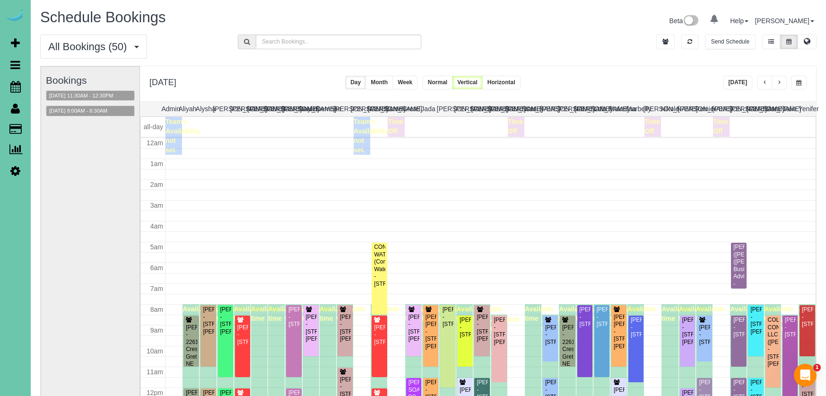
scroll to position [125, 0]
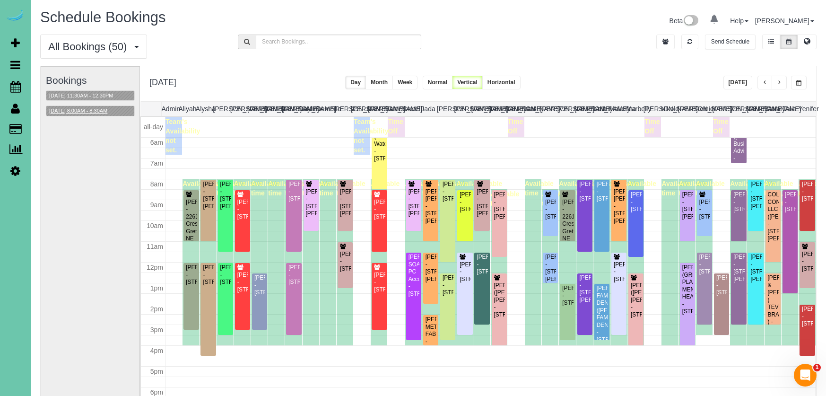
click at [110, 110] on button "08/29/2025 8:00AM - 8:30AM" at bounding box center [78, 111] width 64 height 10
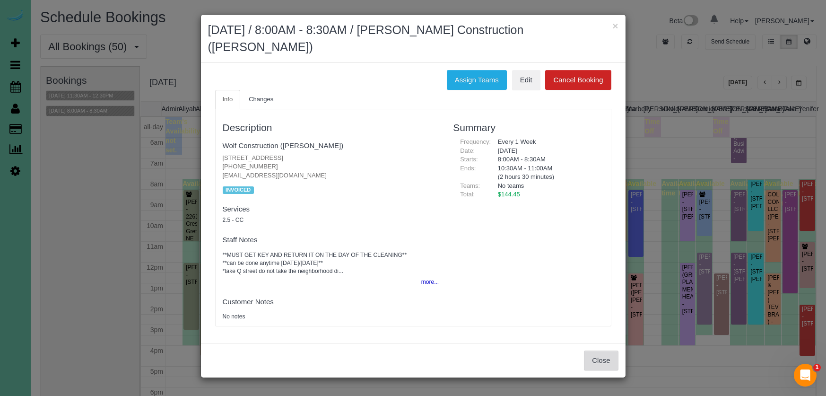
click at [597, 351] on button "Close" at bounding box center [601, 361] width 34 height 20
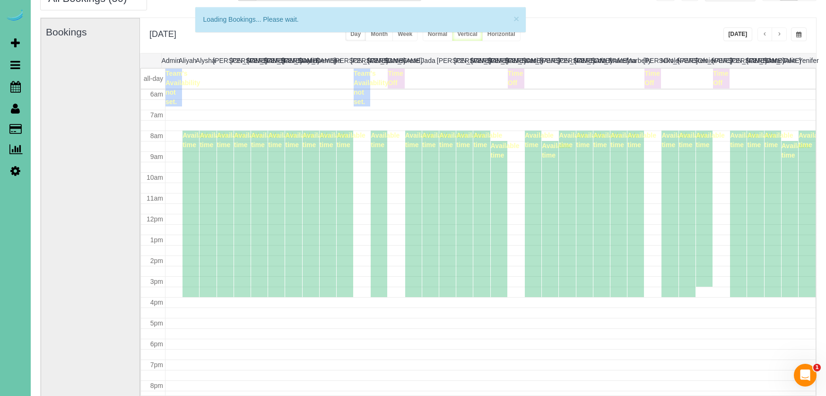
click at [90, 44] on div "Bookings" at bounding box center [90, 206] width 89 height 377
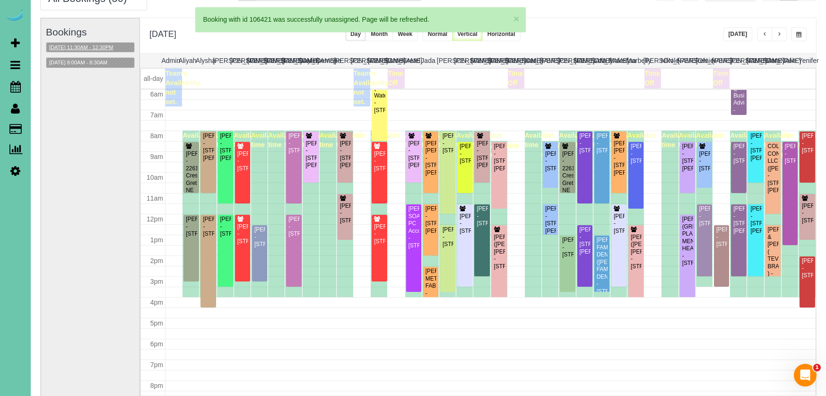
click at [90, 50] on button "08/29/2025 11:30AM - 12:30PM" at bounding box center [81, 48] width 70 height 10
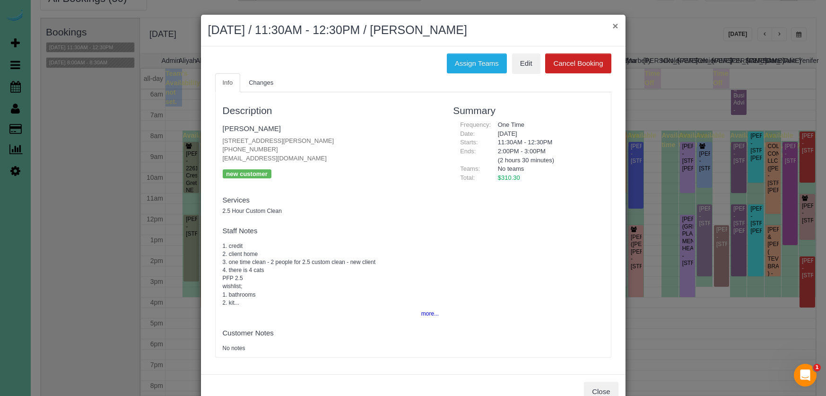
click at [615, 28] on button "×" at bounding box center [616, 26] width 6 height 10
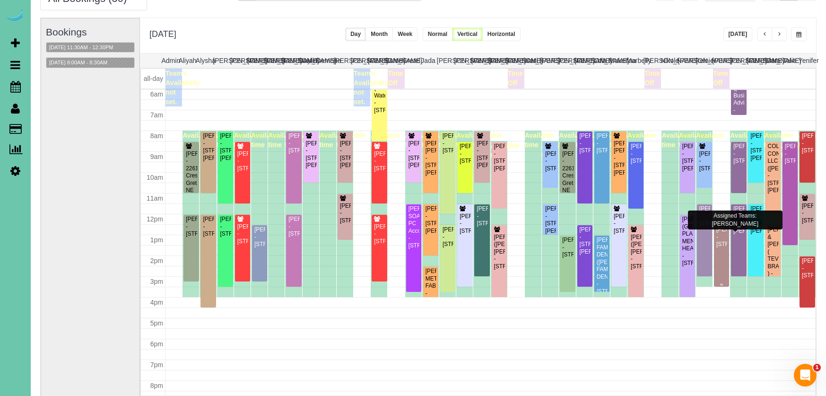
click at [723, 248] on div "Holly Hindmarsh - 14924 Polk Street, Omaha, NE 68137" at bounding box center [721, 237] width 11 height 22
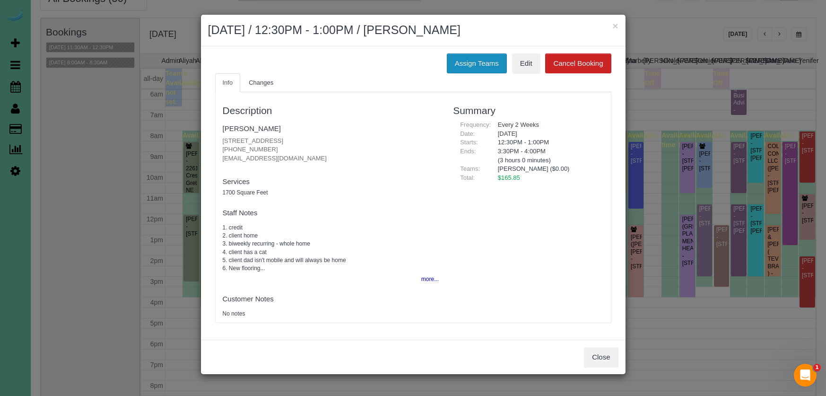
drag, startPoint x: 490, startPoint y: 54, endPoint x: 462, endPoint y: 53, distance: 27.9
click at [490, 54] on button "Assign Teams" at bounding box center [477, 63] width 60 height 20
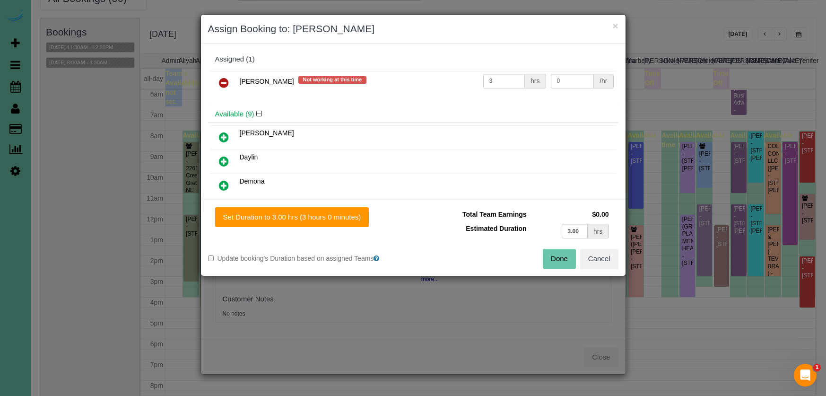
drag, startPoint x: 217, startPoint y: 80, endPoint x: 219, endPoint y: 88, distance: 8.1
click at [217, 80] on link at bounding box center [224, 83] width 22 height 19
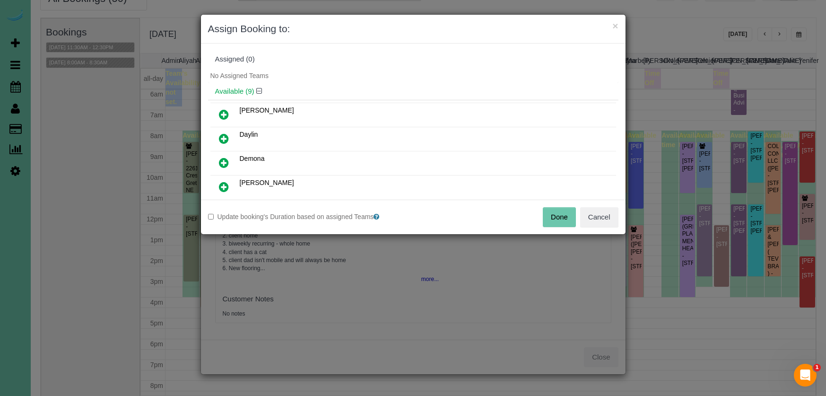
click at [221, 162] on icon at bounding box center [224, 162] width 10 height 11
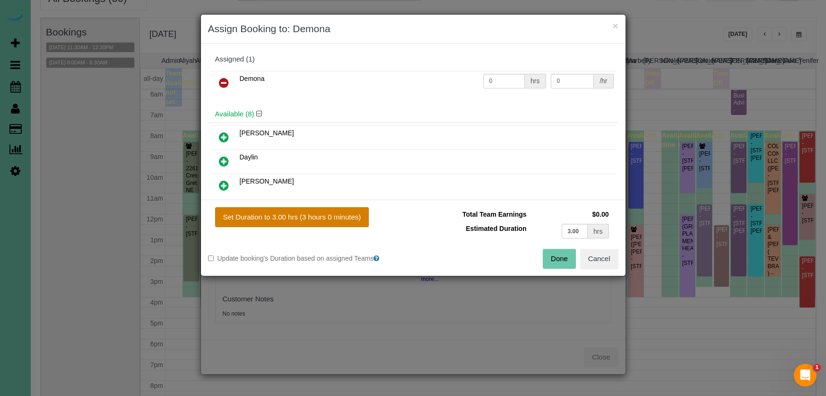
drag, startPoint x: 321, startPoint y: 228, endPoint x: 325, endPoint y: 224, distance: 6.7
click at [322, 228] on div "Set Duration to 3.00 hrs (3 hours 0 minutes) Total Team Earnings $0.00 Estimate…" at bounding box center [413, 238] width 425 height 76
click at [329, 219] on button "Set Duration to 3.00 hrs (3 hours 0 minutes)" at bounding box center [292, 217] width 154 height 20
type input "3.00"
click at [557, 262] on button "Done" at bounding box center [559, 259] width 33 height 20
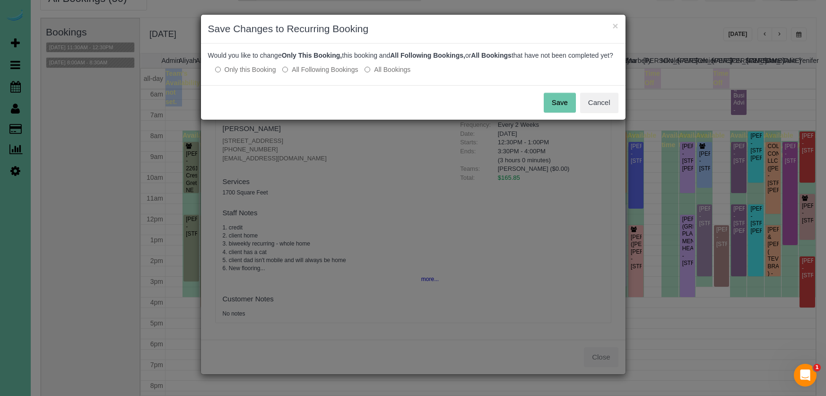
click at [567, 113] on button "Save" at bounding box center [560, 103] width 32 height 20
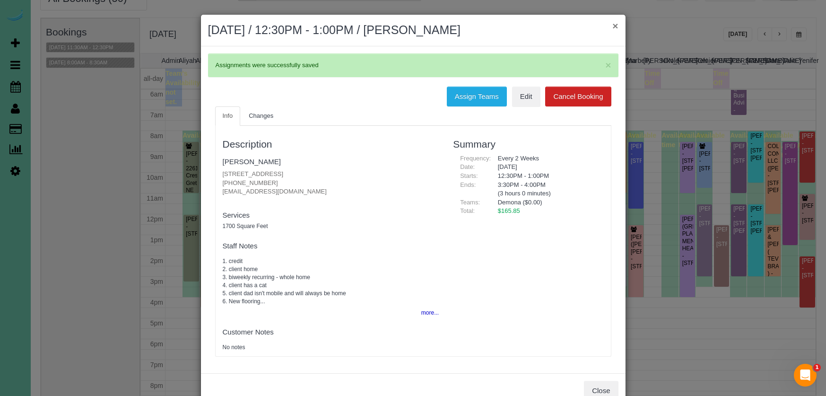
click at [615, 26] on button "×" at bounding box center [616, 26] width 6 height 10
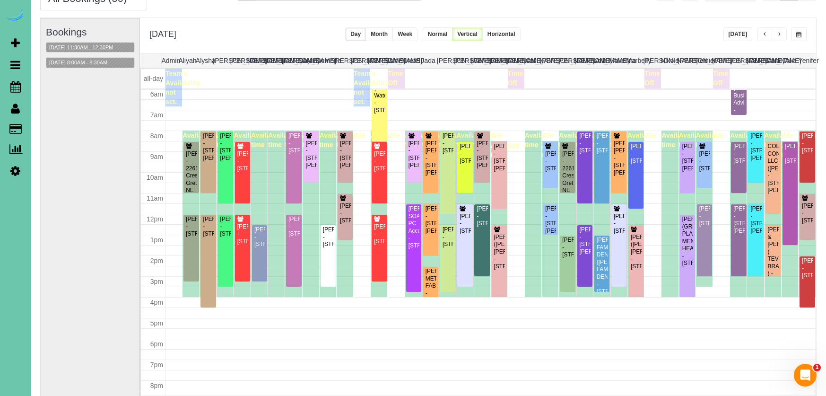
click at [95, 46] on button "08/29/2025 11:30AM - 12:30PM" at bounding box center [81, 48] width 70 height 10
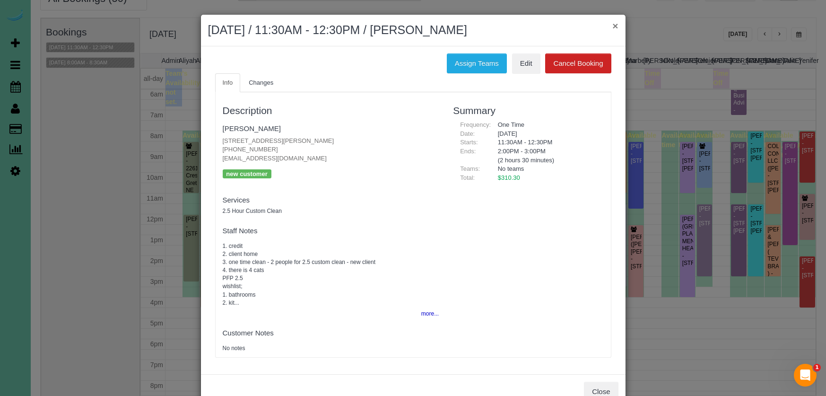
click at [617, 25] on button "×" at bounding box center [616, 26] width 6 height 10
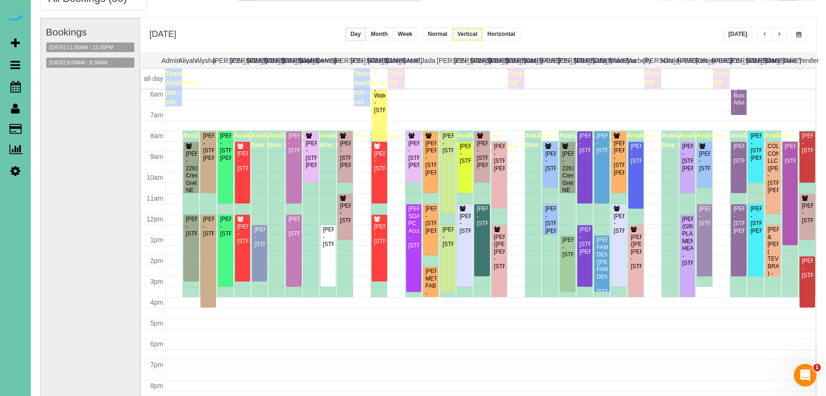
scroll to position [50, 0]
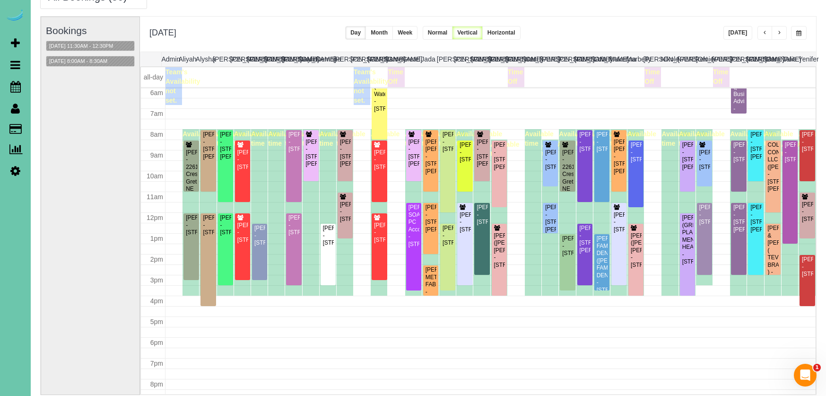
click at [650, 25] on div "**********" at bounding box center [478, 34] width 676 height 35
click at [106, 45] on button "08/29/2025 11:30AM - 12:30PM" at bounding box center [81, 46] width 70 height 10
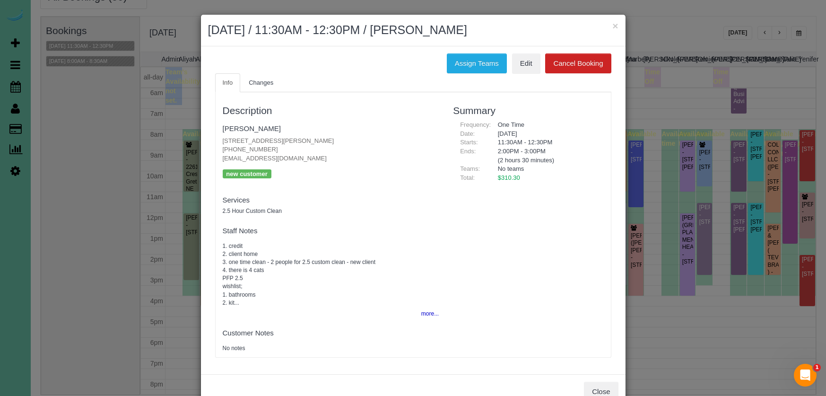
drag, startPoint x: 606, startPoint y: 388, endPoint x: 593, endPoint y: 384, distance: 13.9
click at [606, 388] on button "Close" at bounding box center [601, 392] width 34 height 20
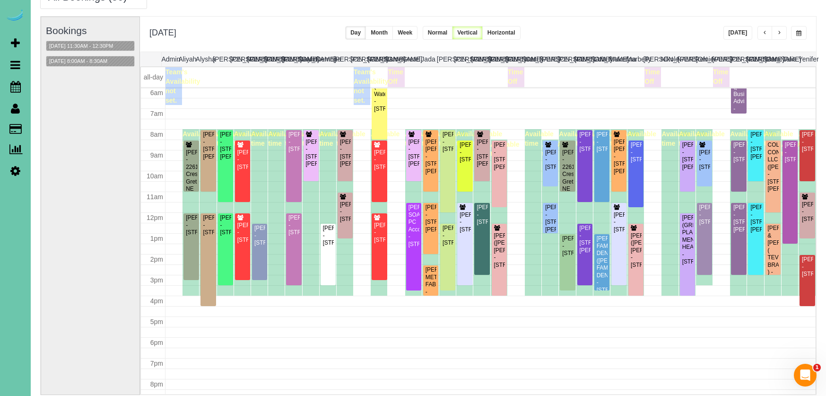
click at [797, 35] on span "button" at bounding box center [799, 33] width 5 height 6
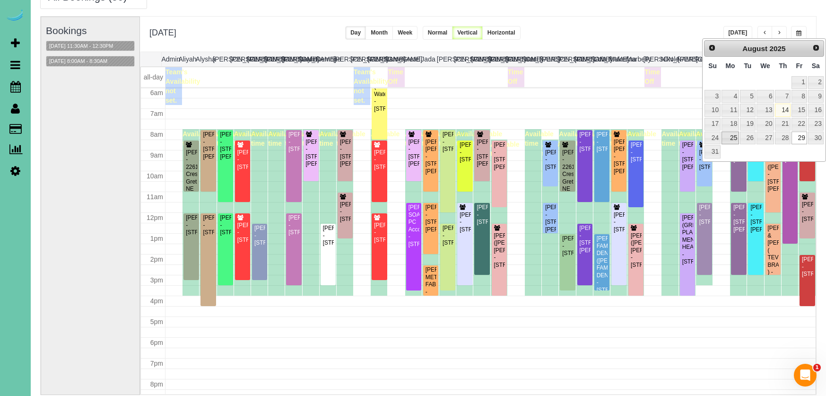
click at [731, 134] on link "25" at bounding box center [731, 138] width 18 height 13
type input "**********"
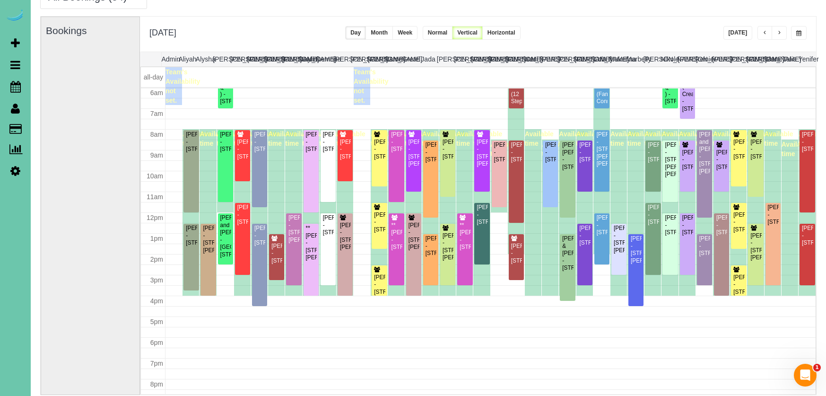
scroll to position [125, 0]
click at [225, 239] on div "Scott and Ambri Anderson - 17775 Shadow Ridge Dr, Omaha, NE 68130" at bounding box center [225, 236] width 11 height 44
click at [225, 239] on body "0 Beta Your Notifications You have 0 alerts Add Booking Bookings Active Booking…" at bounding box center [413, 148] width 826 height 396
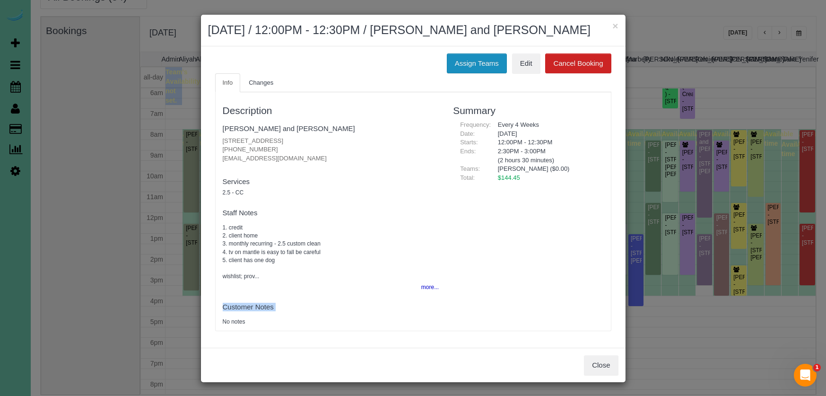
click at [459, 54] on button "Assign Teams" at bounding box center [477, 63] width 60 height 20
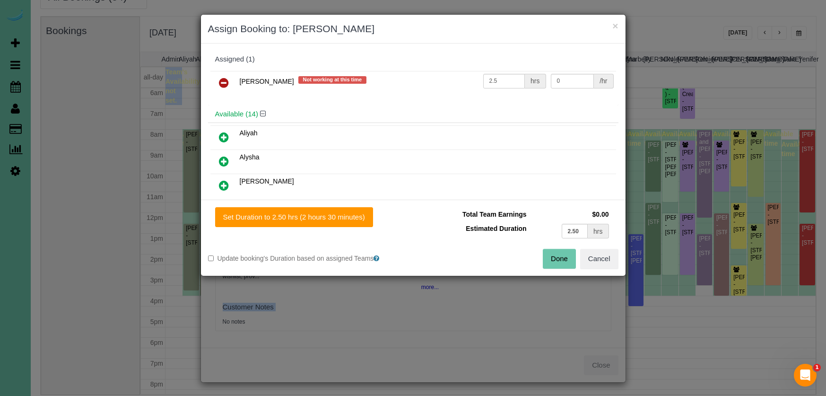
click at [222, 80] on icon at bounding box center [224, 82] width 10 height 11
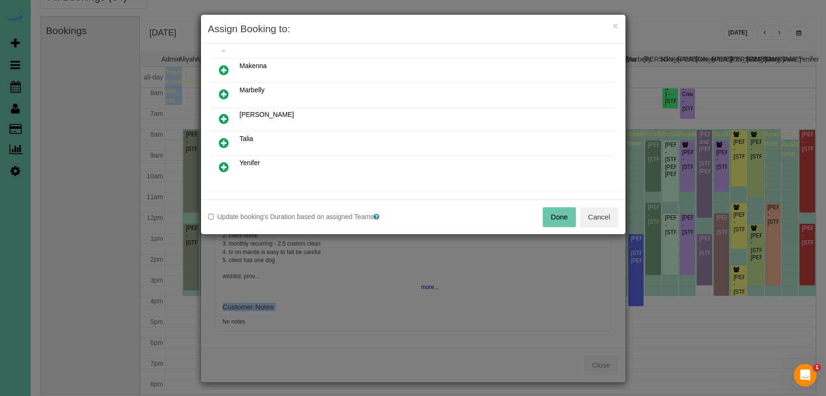
scroll to position [264, 0]
click at [226, 140] on icon at bounding box center [224, 140] width 10 height 11
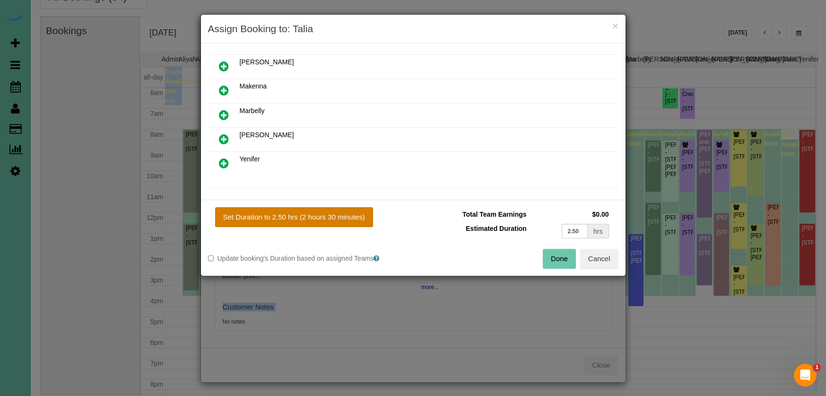
click at [325, 208] on button "Set Duration to 2.50 hrs (2 hours 30 minutes)" at bounding box center [294, 217] width 158 height 20
type input "2.50"
drag, startPoint x: 324, startPoint y: 215, endPoint x: 355, endPoint y: 217, distance: 31.7
click at [325, 215] on button "Set Duration to 2.50 hrs (2 hours 30 minutes)" at bounding box center [294, 217] width 158 height 20
click at [561, 260] on button "Done" at bounding box center [559, 259] width 33 height 20
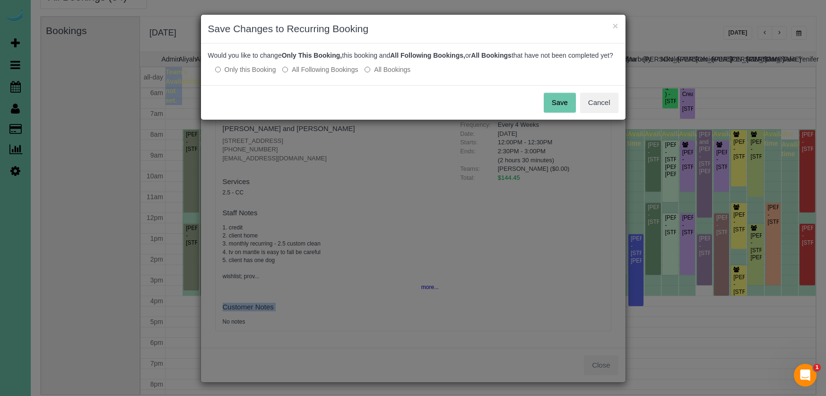
drag, startPoint x: 553, startPoint y: 111, endPoint x: 578, endPoint y: 64, distance: 52.9
click at [553, 111] on button "Save" at bounding box center [560, 103] width 32 height 20
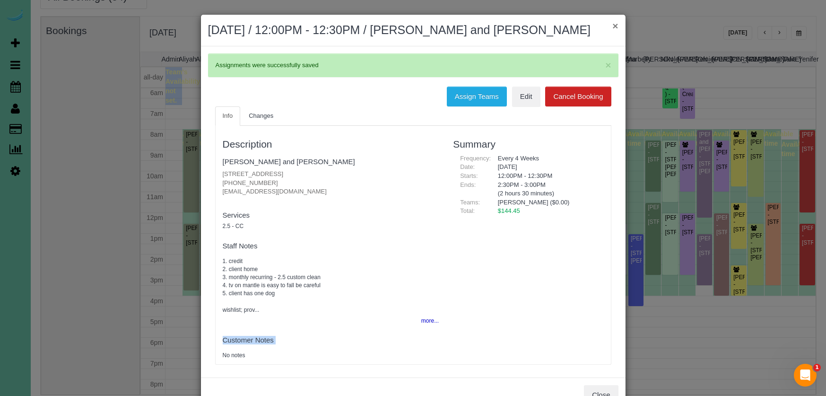
click at [615, 25] on button "×" at bounding box center [616, 26] width 6 height 10
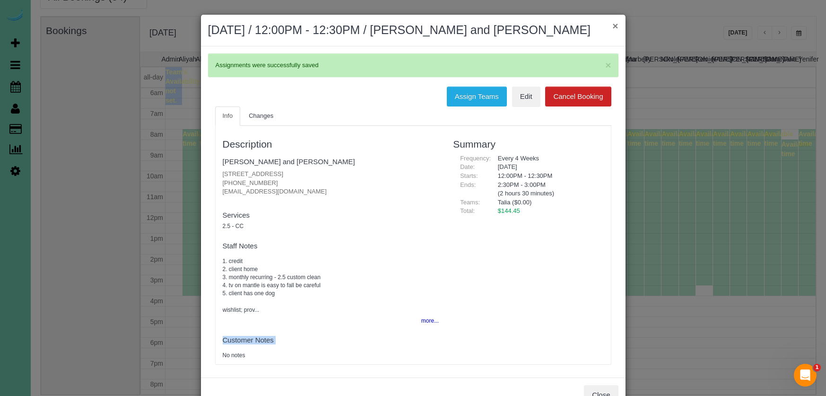
scroll to position [125, 0]
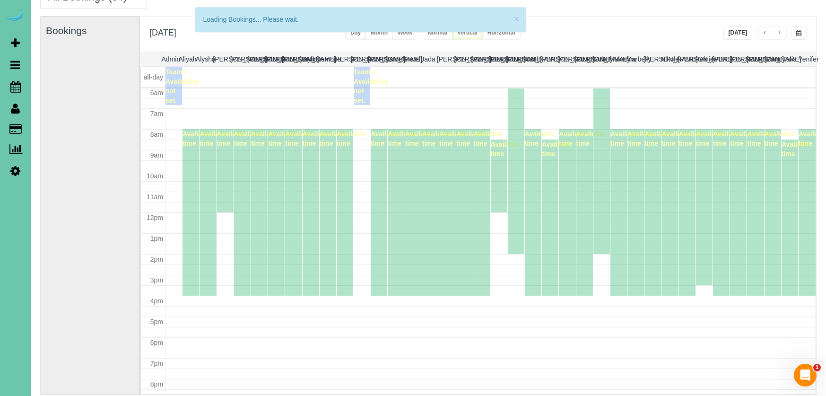
click at [690, 27] on div "**********" at bounding box center [478, 34] width 676 height 35
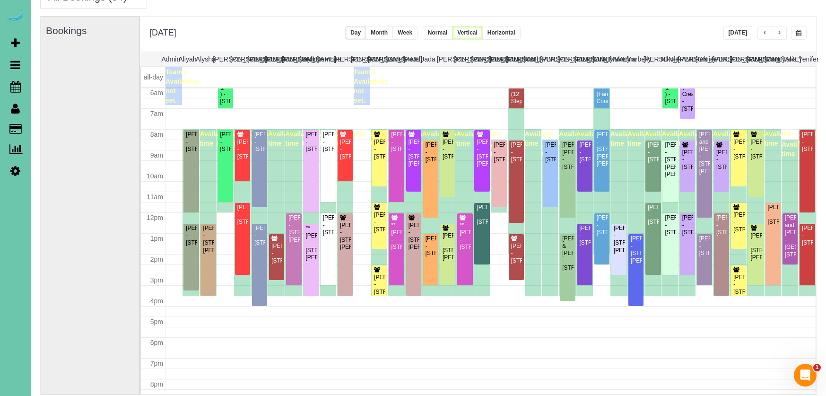
click at [781, 31] on span "button" at bounding box center [779, 33] width 5 height 6
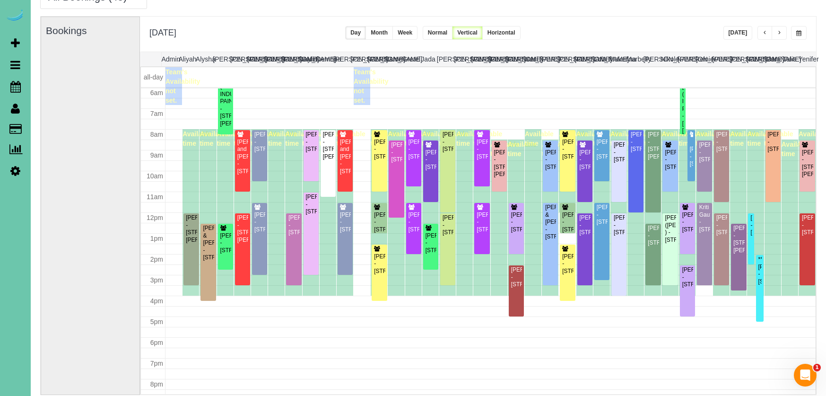
click at [764, 32] on span "button" at bounding box center [765, 33] width 5 height 6
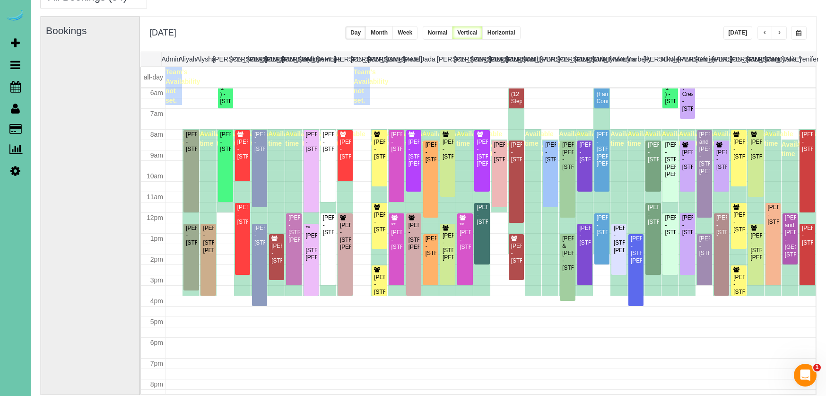
drag, startPoint x: 804, startPoint y: 32, endPoint x: 799, endPoint y: 34, distance: 5.5
click at [804, 32] on button "button" at bounding box center [799, 33] width 16 height 14
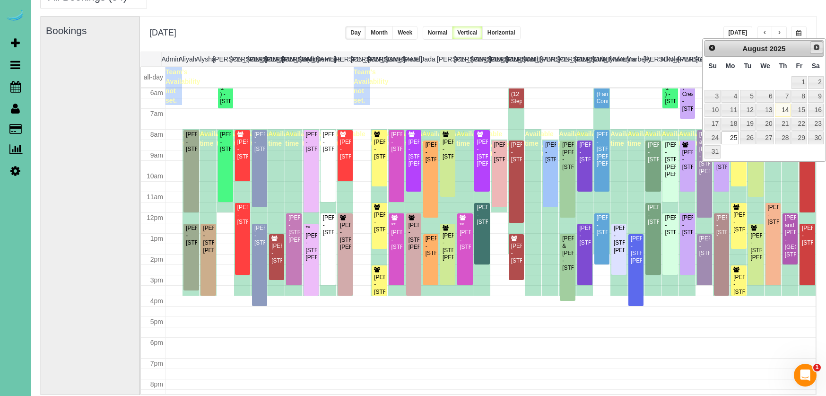
click at [816, 47] on span "Next" at bounding box center [817, 48] width 8 height 8
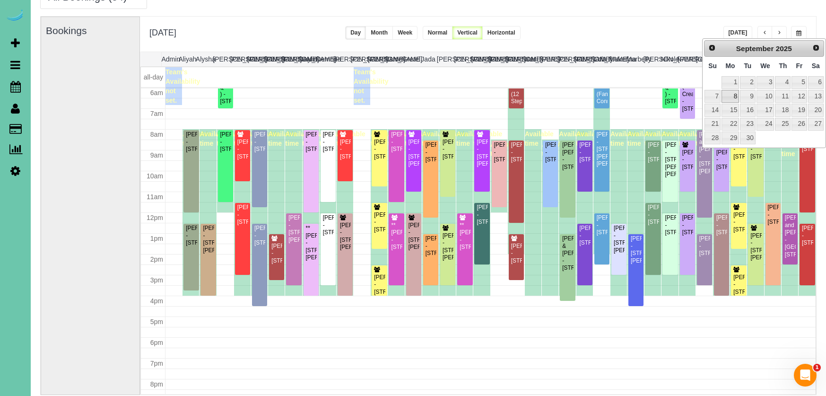
click at [733, 96] on link "8" at bounding box center [731, 96] width 18 height 13
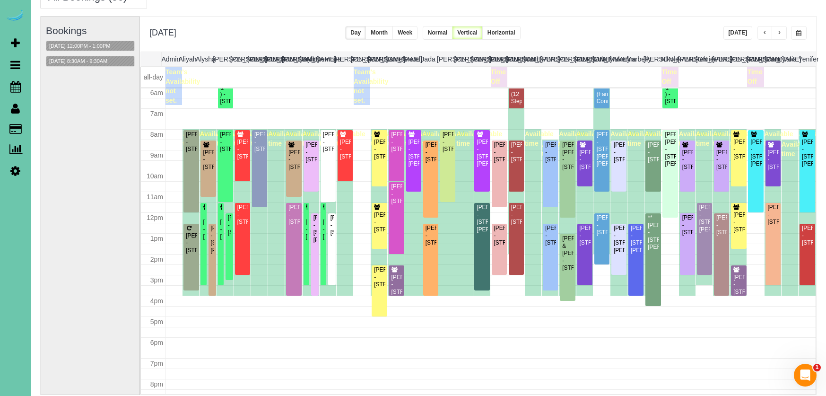
click at [795, 27] on button "button" at bounding box center [799, 33] width 16 height 14
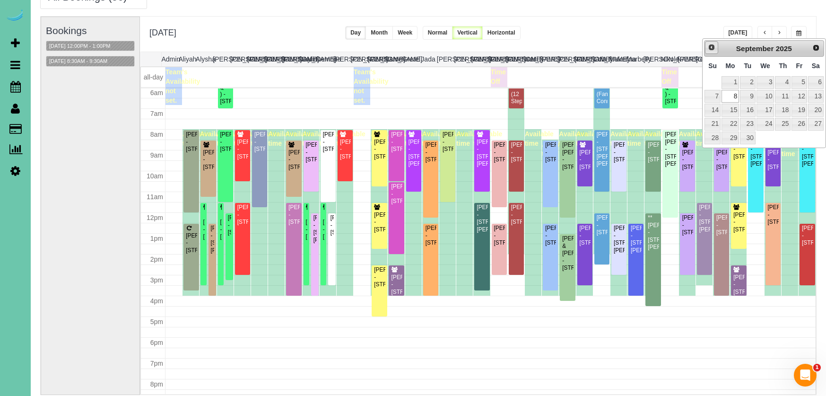
click at [710, 46] on span "Prev" at bounding box center [712, 48] width 8 height 8
click at [748, 137] on link "26" at bounding box center [747, 138] width 15 height 13
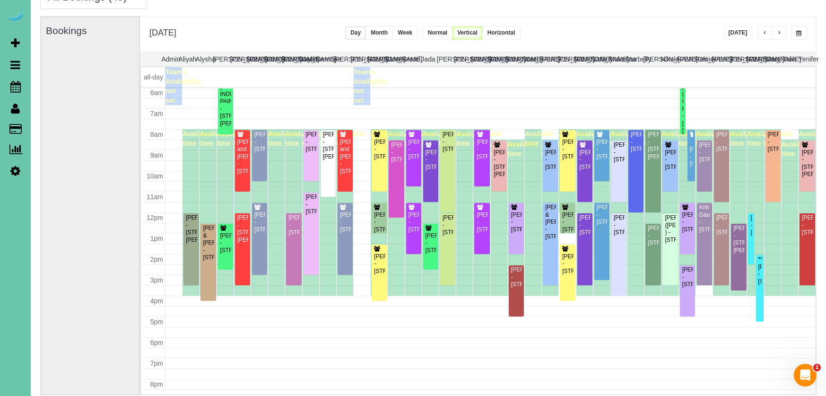
click at [780, 30] on button "button" at bounding box center [779, 33] width 15 height 14
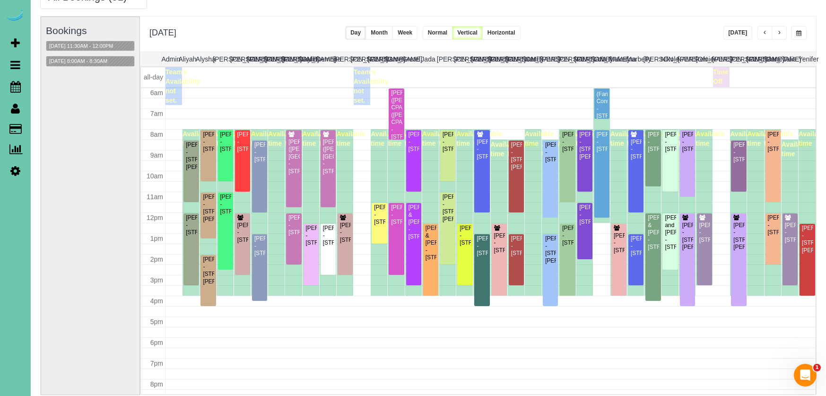
click at [780, 30] on button "button" at bounding box center [779, 33] width 15 height 14
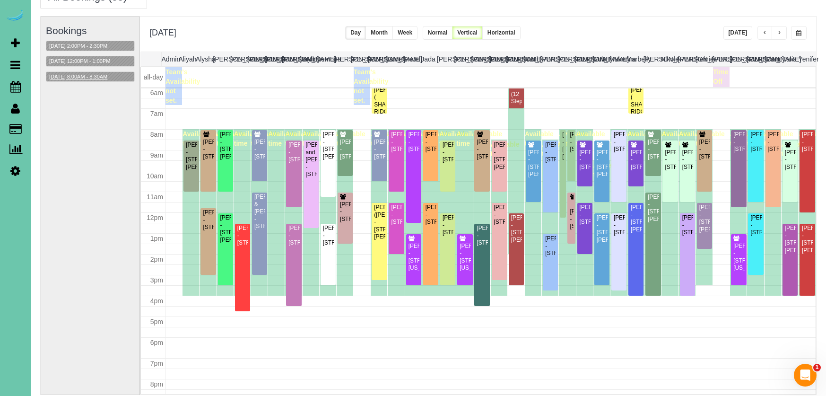
click at [98, 77] on button "08/28/2025 8:00AM - 8:30AM" at bounding box center [78, 77] width 64 height 10
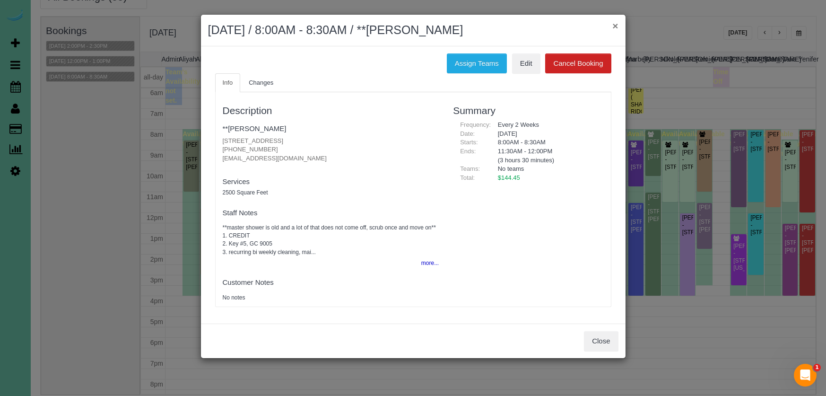
click at [613, 26] on button "×" at bounding box center [616, 26] width 6 height 10
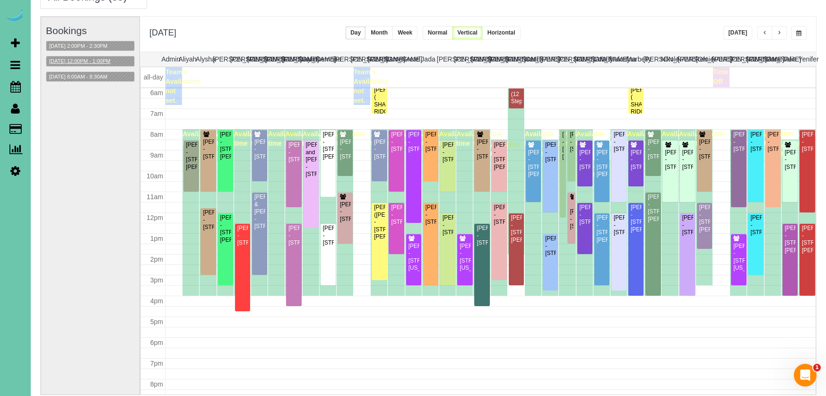
click at [87, 62] on button "08/28/2025 12:00PM - 1:00PM" at bounding box center [79, 61] width 67 height 10
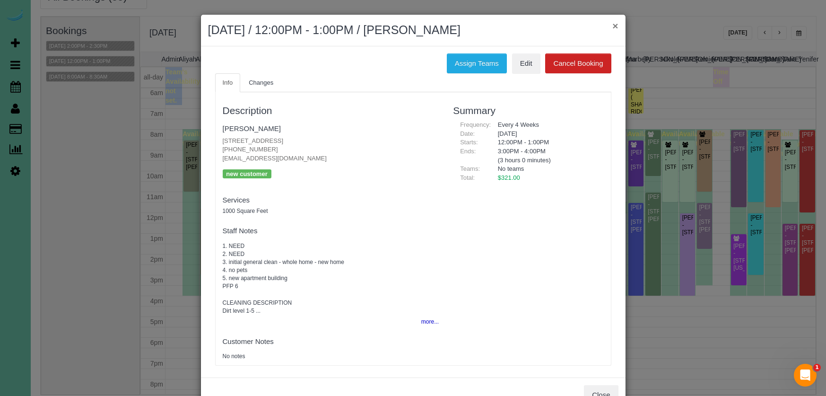
click at [614, 26] on button "×" at bounding box center [616, 26] width 6 height 10
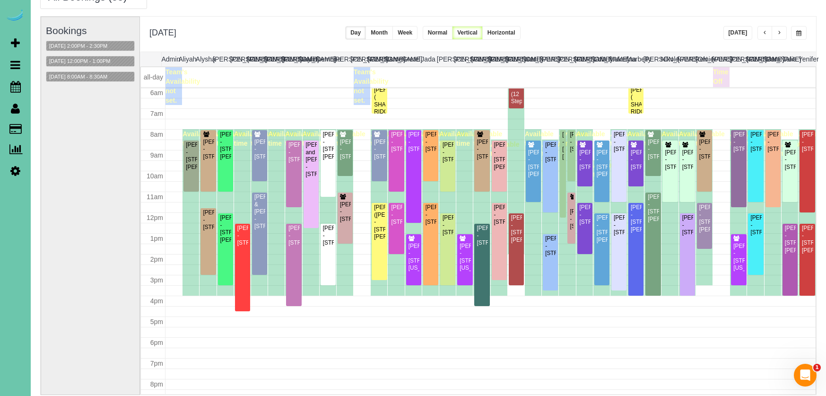
drag, startPoint x: 650, startPoint y: 21, endPoint x: 656, endPoint y: 20, distance: 5.9
click at [650, 21] on div "**********" at bounding box center [478, 34] width 676 height 35
click at [799, 32] on span "button" at bounding box center [799, 33] width 5 height 6
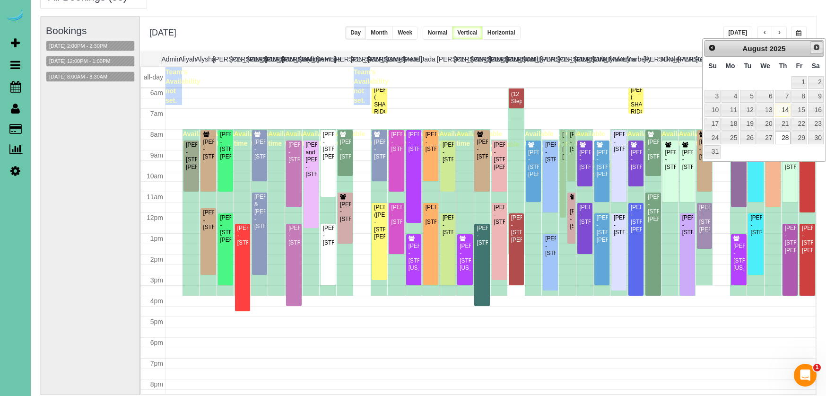
click at [813, 52] on link "Next" at bounding box center [816, 47] width 13 height 13
click at [803, 83] on link "5" at bounding box center [799, 82] width 15 height 13
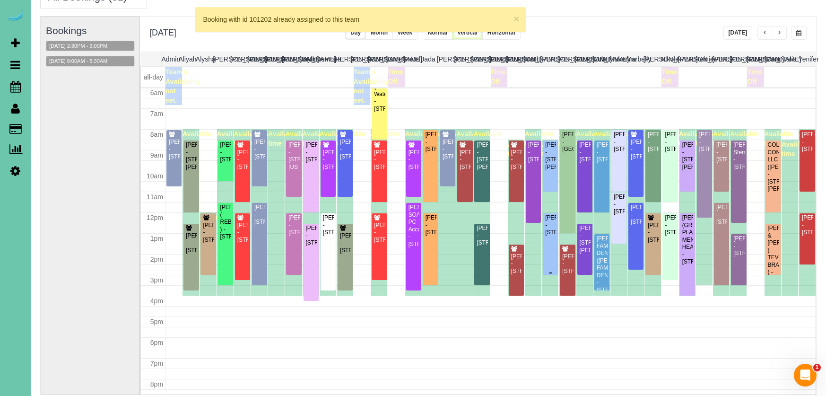
click at [550, 236] on div "Dawn Weibel - 13737 Birchwood Ave, Omaha, NE 68137" at bounding box center [550, 225] width 11 height 22
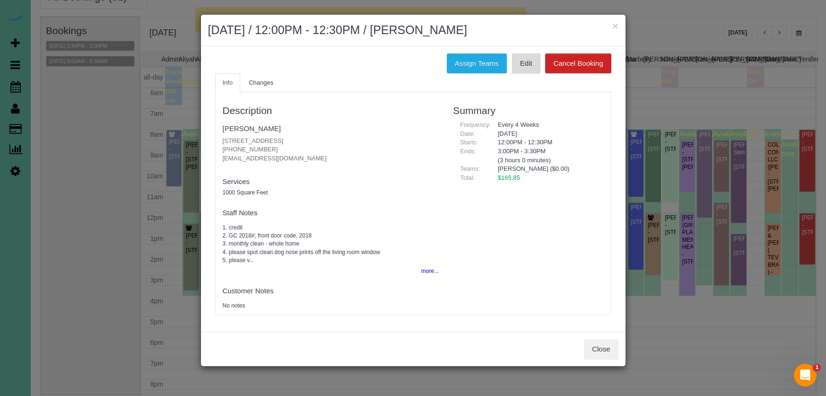
click at [529, 67] on link "Edit" at bounding box center [526, 63] width 28 height 20
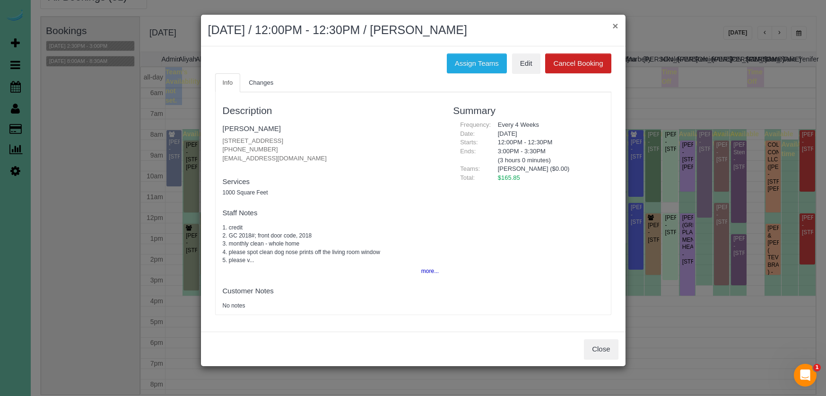
click at [613, 25] on button "×" at bounding box center [616, 26] width 6 height 10
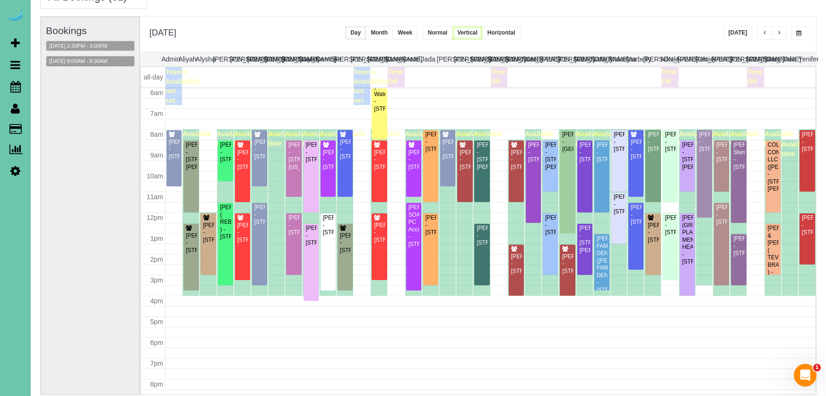
click at [802, 35] on button "button" at bounding box center [799, 33] width 16 height 14
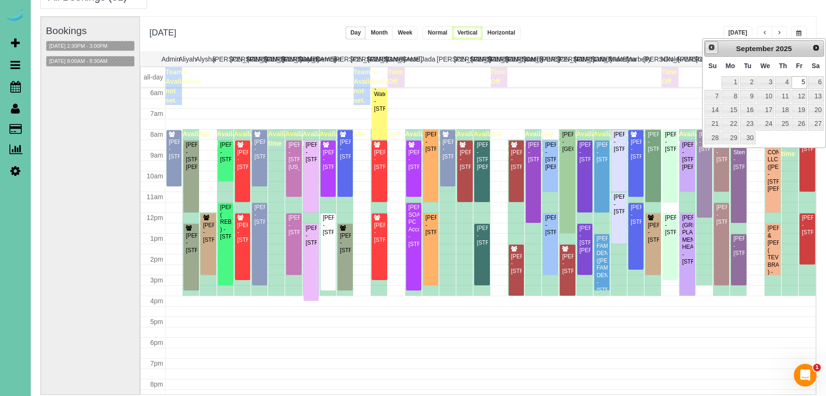
drag, startPoint x: 709, startPoint y: 51, endPoint x: 703, endPoint y: 52, distance: 5.7
click at [708, 51] on span "Prev" at bounding box center [712, 48] width 8 height 8
click at [796, 107] on link "15" at bounding box center [799, 110] width 15 height 13
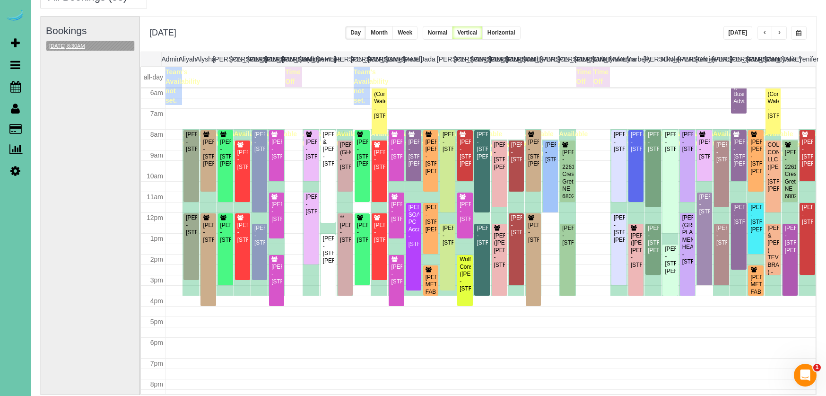
click at [80, 44] on button "[DATE] 8:30AM" at bounding box center [67, 46] width 42 height 10
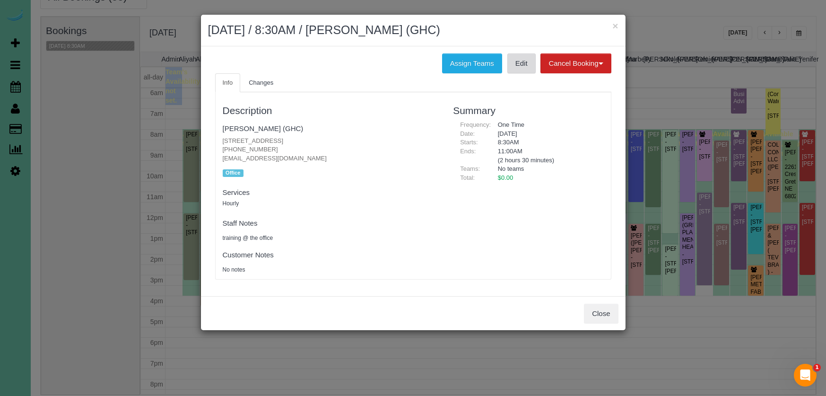
click at [513, 64] on link "Edit" at bounding box center [522, 63] width 28 height 20
click at [615, 26] on button "×" at bounding box center [616, 26] width 6 height 10
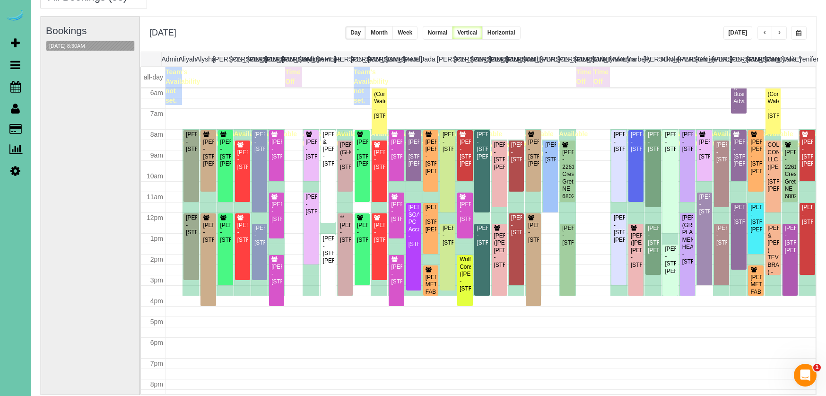
click at [792, 31] on button "button" at bounding box center [799, 33] width 16 height 14
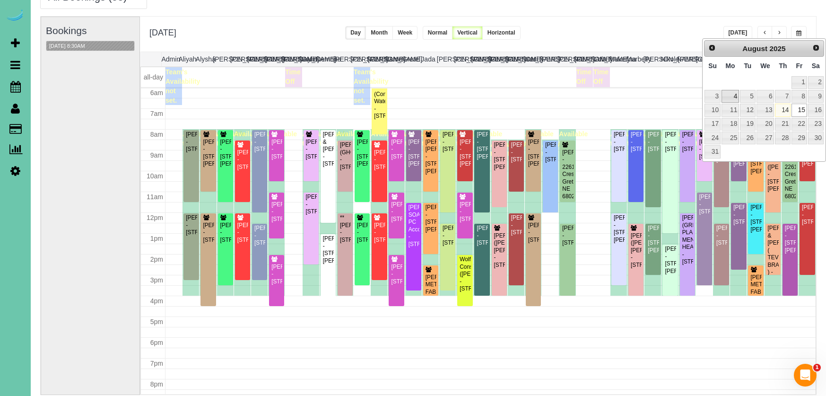
click at [734, 93] on link "4" at bounding box center [731, 96] width 18 height 13
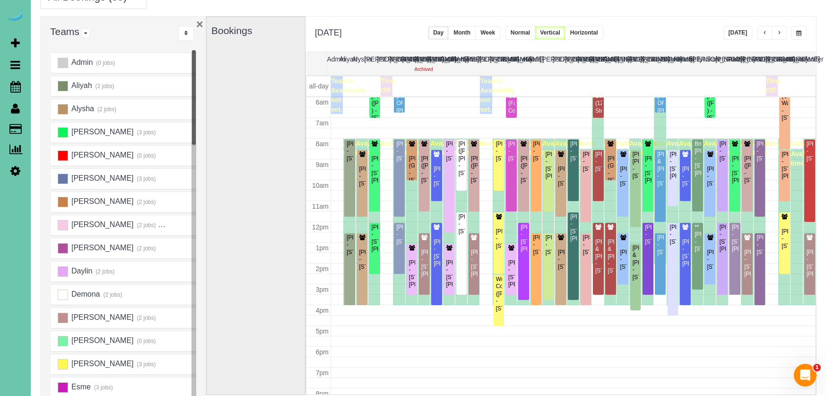
click at [199, 26] on button "×" at bounding box center [199, 24] width 7 height 12
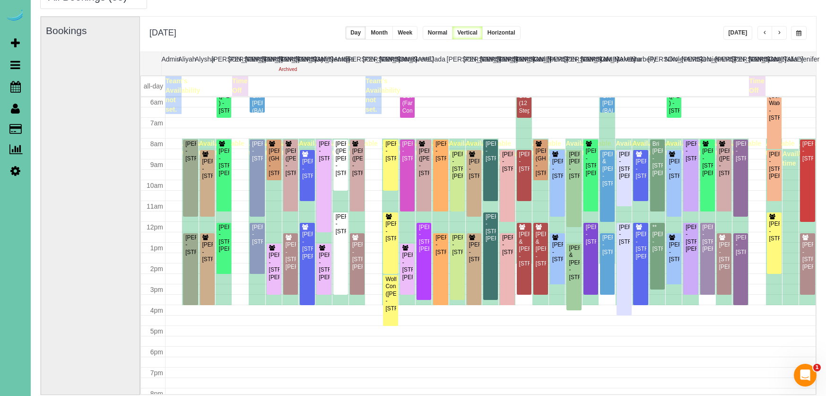
click at [800, 30] on span "button" at bounding box center [799, 33] width 5 height 6
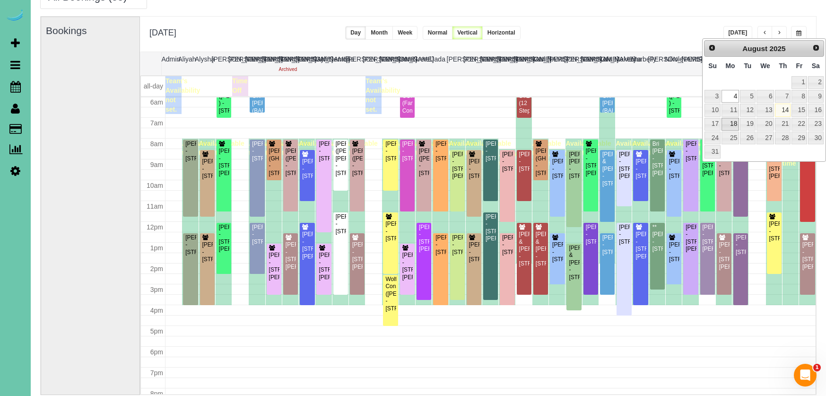
click at [731, 125] on link "18" at bounding box center [731, 124] width 18 height 13
type input "**********"
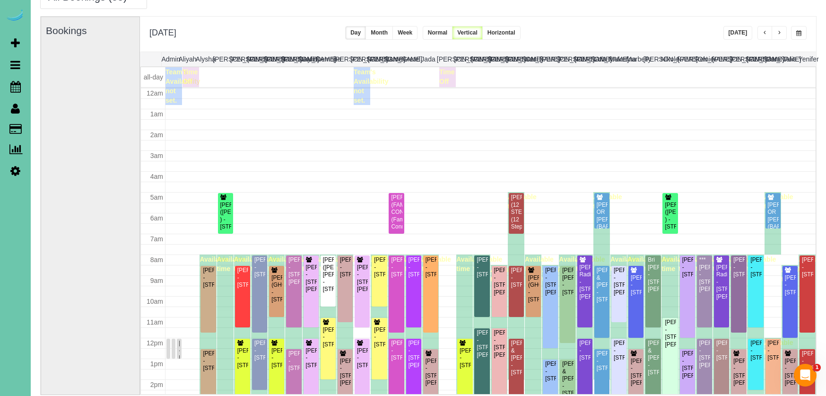
scroll to position [125, 0]
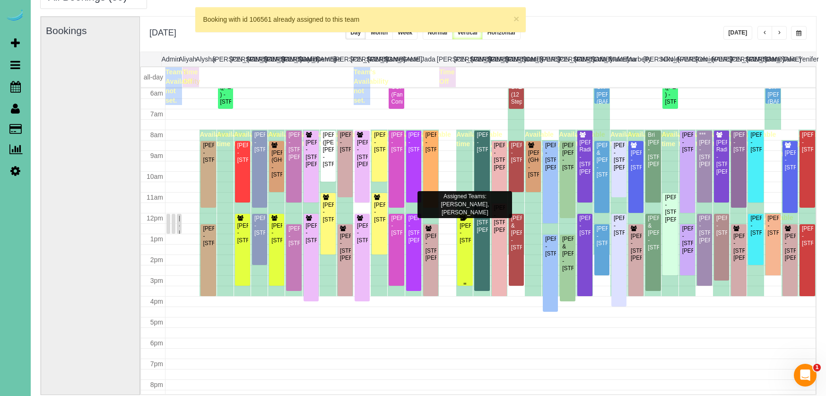
click at [467, 244] on div "Andrea Mehlhaff - 630 S 57th St, Omaha, NE 68106" at bounding box center [464, 233] width 11 height 22
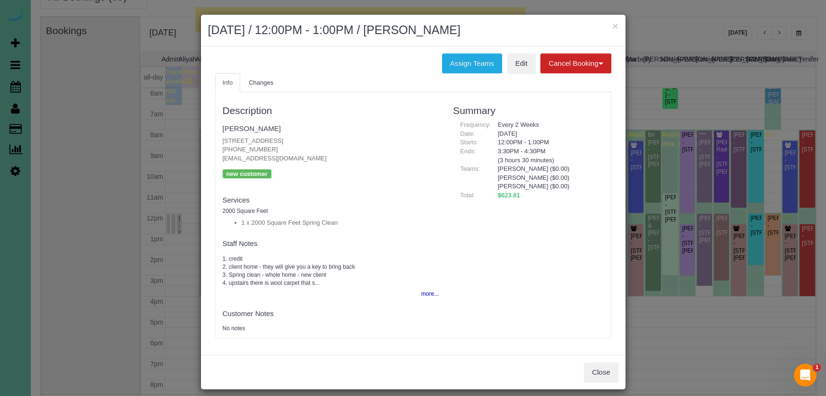
click at [423, 293] on button "more..." at bounding box center [427, 294] width 23 height 14
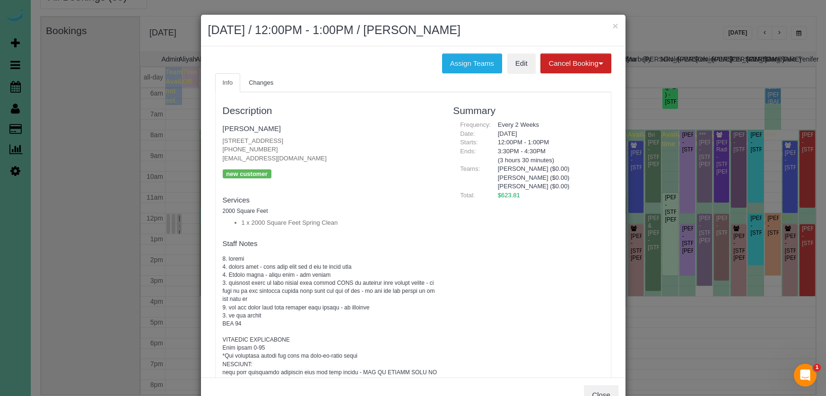
scroll to position [0, 0]
click at [451, 66] on button "Assign Teams" at bounding box center [472, 63] width 60 height 20
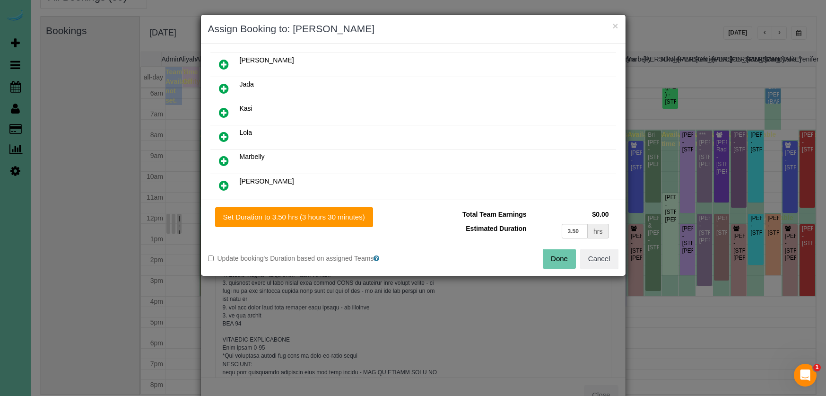
scroll to position [197, 0]
click at [229, 105] on link at bounding box center [224, 110] width 22 height 19
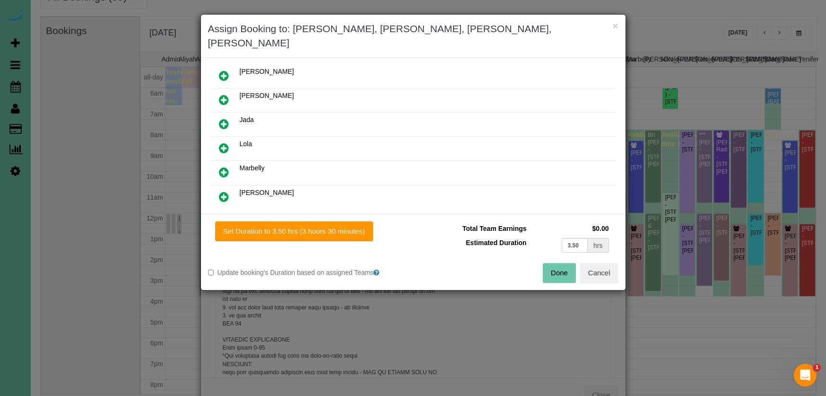
drag, startPoint x: 354, startPoint y: 214, endPoint x: 446, endPoint y: 229, distance: 92.9
click at [354, 221] on button "Set Duration to 3.50 hrs (3 hours 30 minutes)" at bounding box center [294, 231] width 158 height 20
type input "3.50"
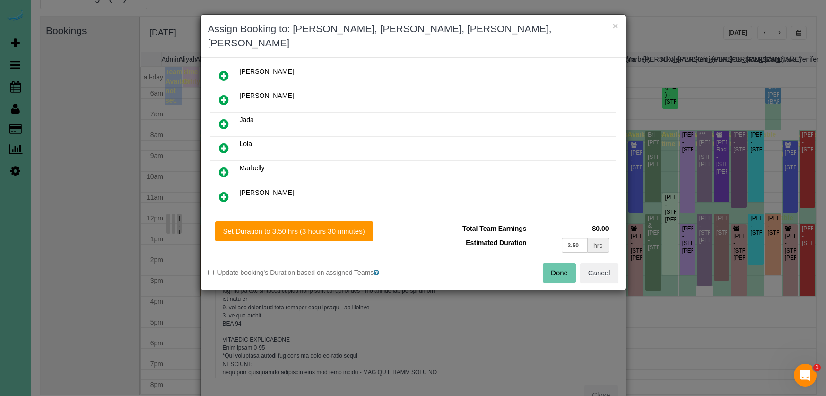
type input "3.50"
drag, startPoint x: 554, startPoint y: 257, endPoint x: 521, endPoint y: 245, distance: 35.1
click at [554, 263] on button "Done" at bounding box center [559, 273] width 33 height 20
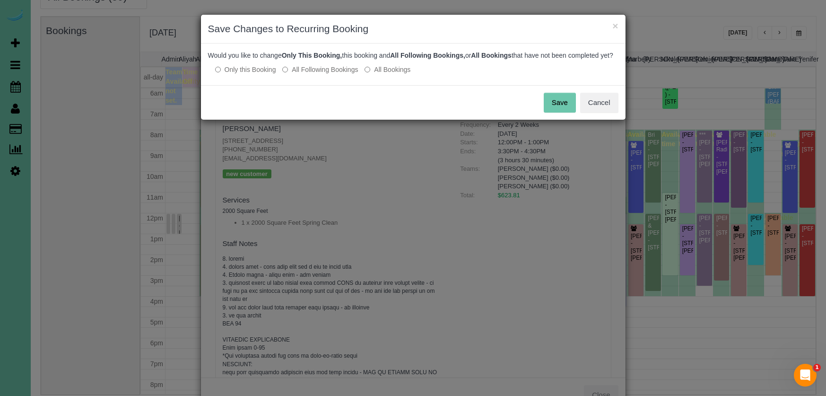
click at [561, 113] on button "Save" at bounding box center [560, 103] width 32 height 20
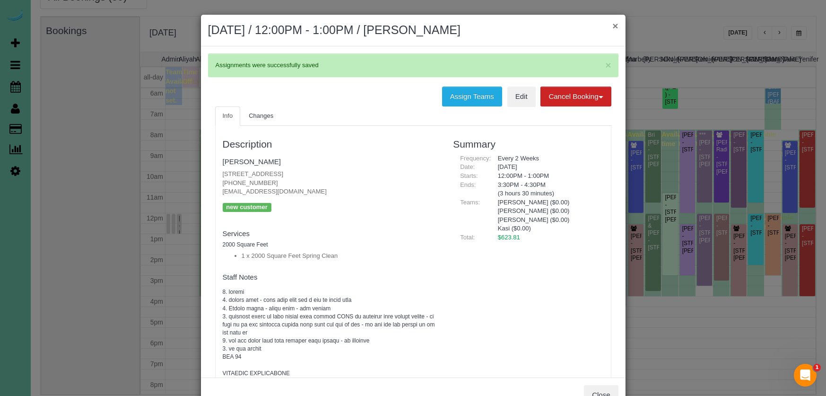
click at [614, 27] on button "×" at bounding box center [616, 26] width 6 height 10
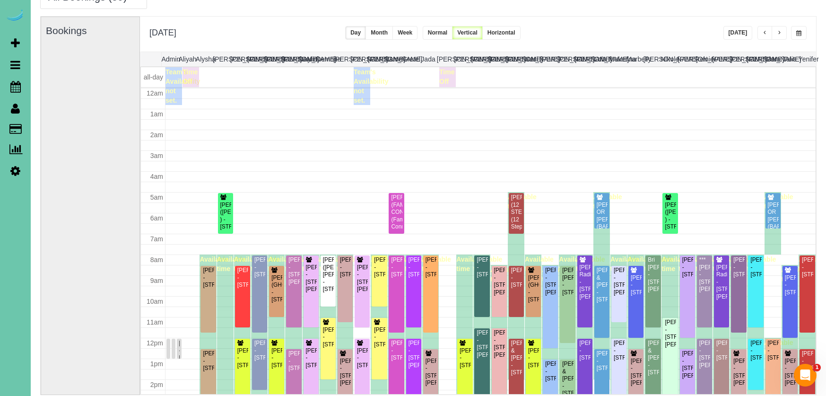
scroll to position [125, 0]
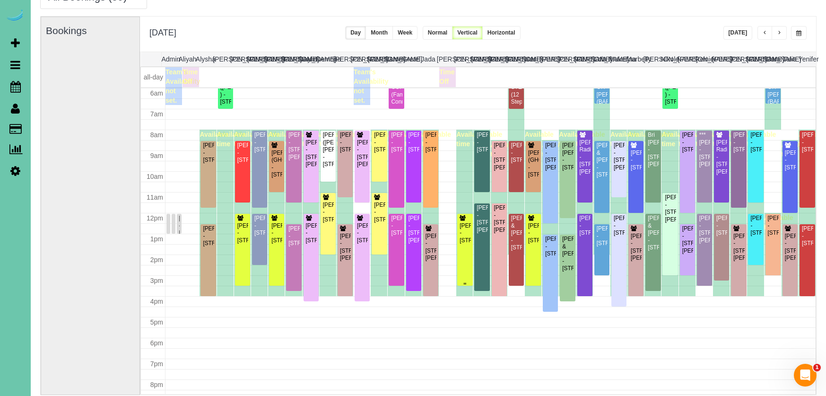
click at [464, 244] on div "Andrea Mehlhaff - 630 S 57th St, Omaha, NE 68106" at bounding box center [464, 233] width 11 height 22
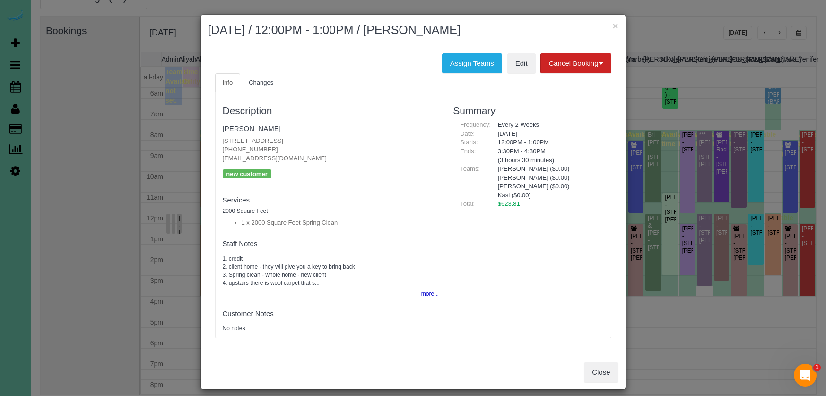
drag, startPoint x: 501, startPoint y: 194, endPoint x: 492, endPoint y: 193, distance: 8.5
click at [492, 193] on div "Angie ($0.00) Audrey ($0.00) Jenna ($0.00) Kasi ($0.00)" at bounding box center [547, 182] width 113 height 35
drag, startPoint x: 523, startPoint y: 174, endPoint x: 528, endPoint y: 175, distance: 5.3
click at [529, 174] on div "Angie ($0.00) Audrey ($0.00) Jenna ($0.00) Kasi ($0.00)" at bounding box center [547, 182] width 113 height 35
drag, startPoint x: 428, startPoint y: 290, endPoint x: 422, endPoint y: 290, distance: 6.1
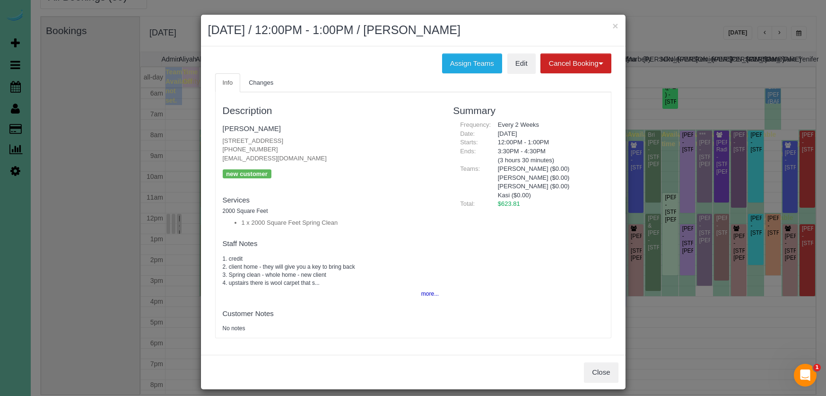
click at [427, 290] on button "more..." at bounding box center [427, 294] width 23 height 14
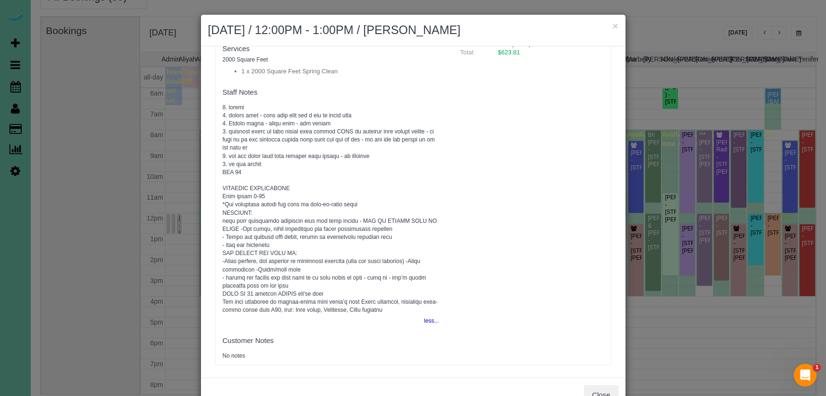
scroll to position [151, 0]
click at [614, 24] on button "×" at bounding box center [616, 26] width 6 height 10
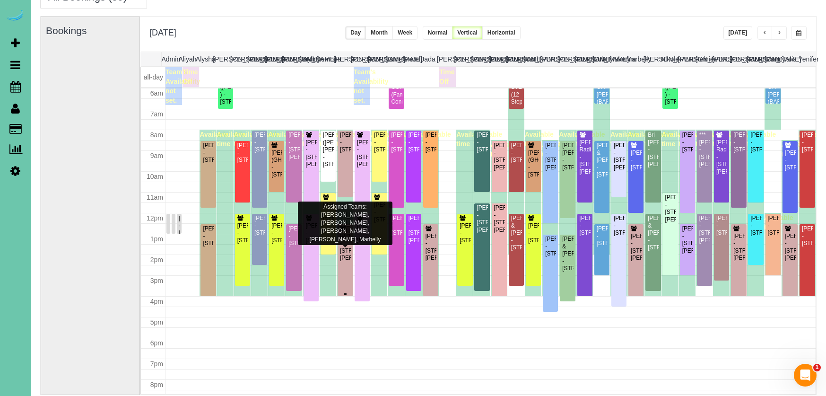
click at [340, 246] on div "Beth Vornbrock-Smith - 18815 Larimore Street, Elkhorn, NE 68022" at bounding box center [345, 247] width 11 height 29
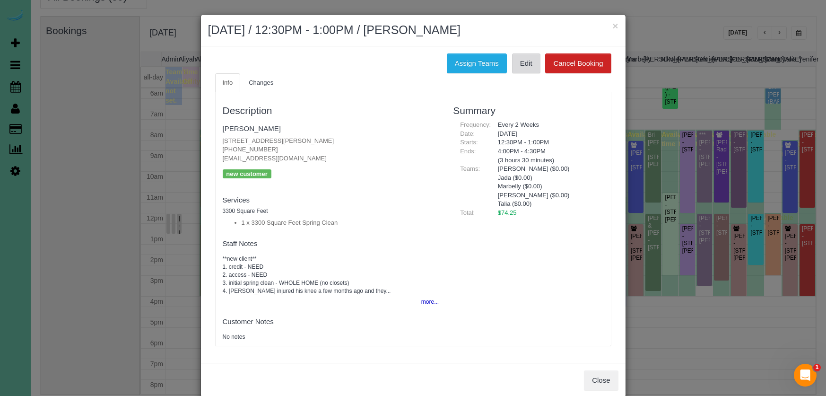
click at [517, 63] on link "Edit" at bounding box center [526, 63] width 28 height 20
click at [614, 26] on button "×" at bounding box center [616, 26] width 6 height 10
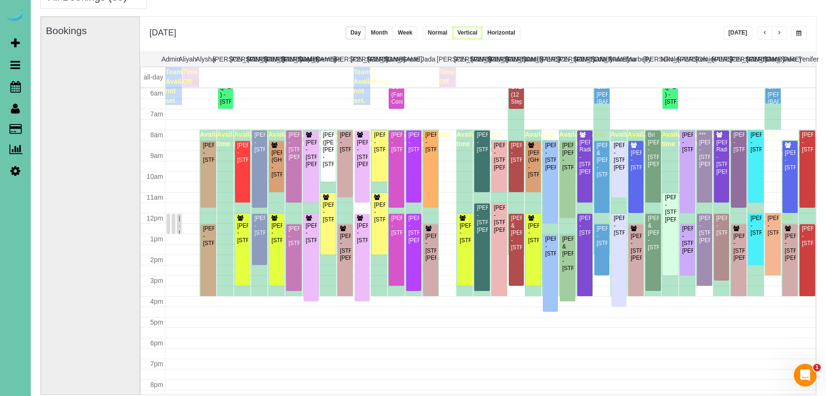
click at [739, 37] on button "[DATE]" at bounding box center [738, 33] width 29 height 14
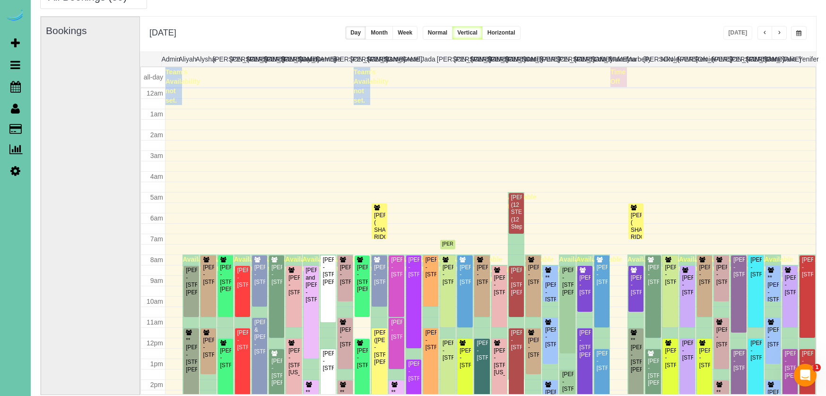
scroll to position [125, 0]
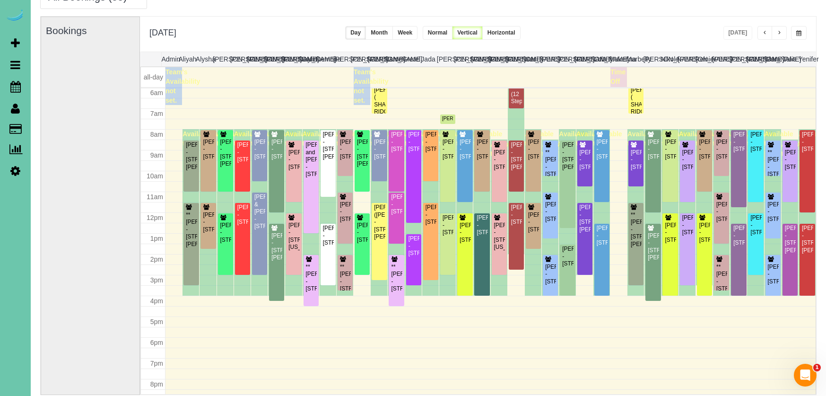
drag, startPoint x: 799, startPoint y: 30, endPoint x: 793, endPoint y: 35, distance: 7.4
click at [798, 30] on button "button" at bounding box center [799, 33] width 16 height 14
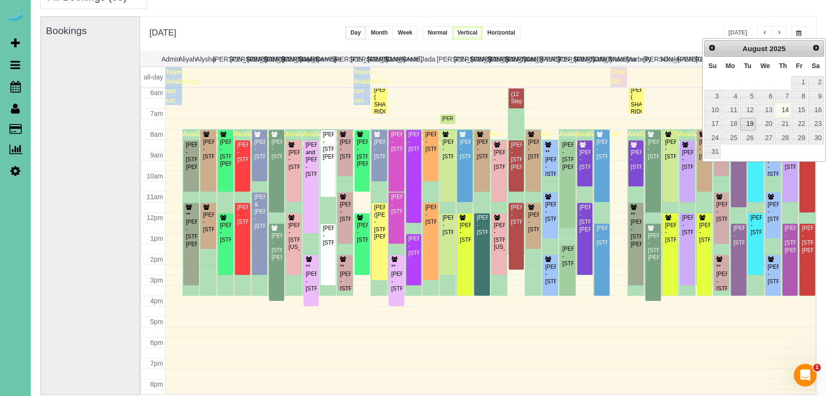
click at [742, 123] on link "19" at bounding box center [747, 124] width 15 height 13
type input "**********"
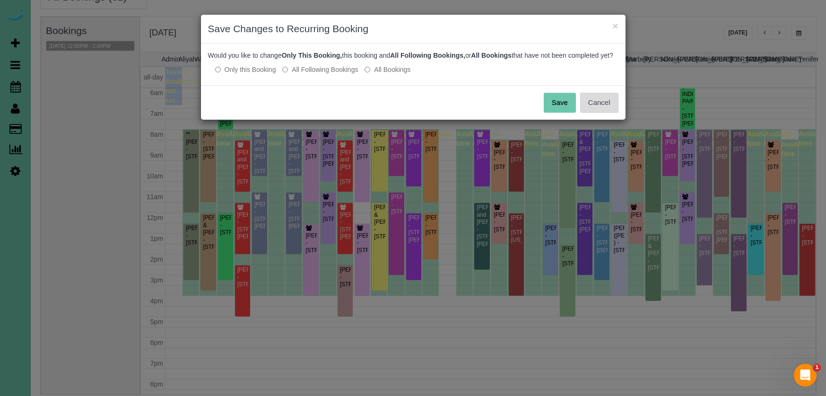
click at [606, 113] on button "Cancel" at bounding box center [599, 103] width 38 height 20
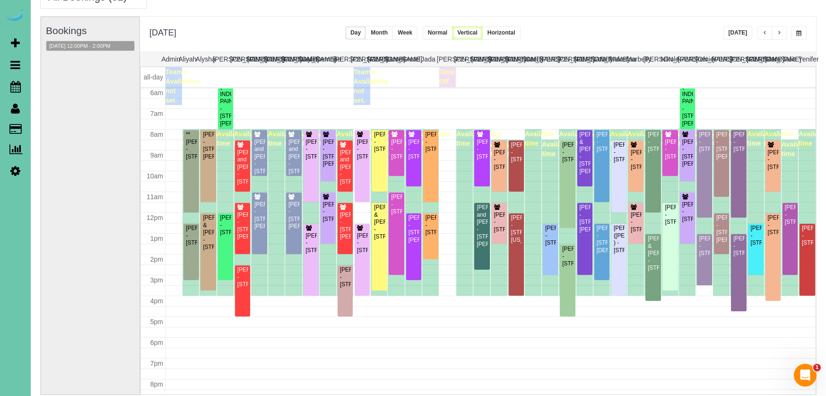
click at [763, 34] on span "button" at bounding box center [765, 33] width 5 height 6
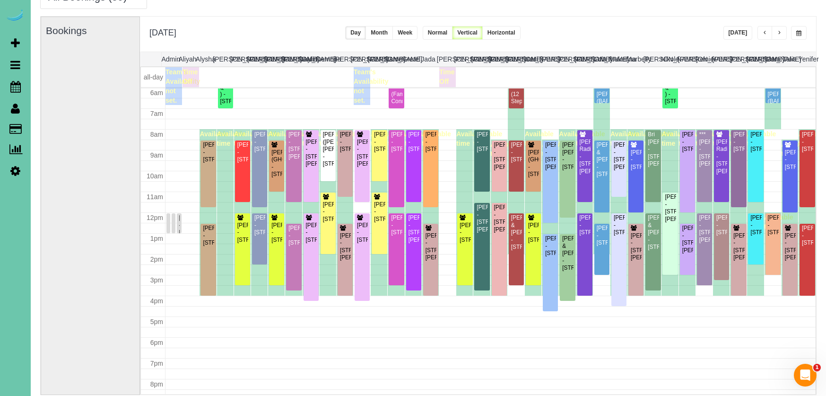
click at [780, 33] on span "button" at bounding box center [779, 33] width 5 height 6
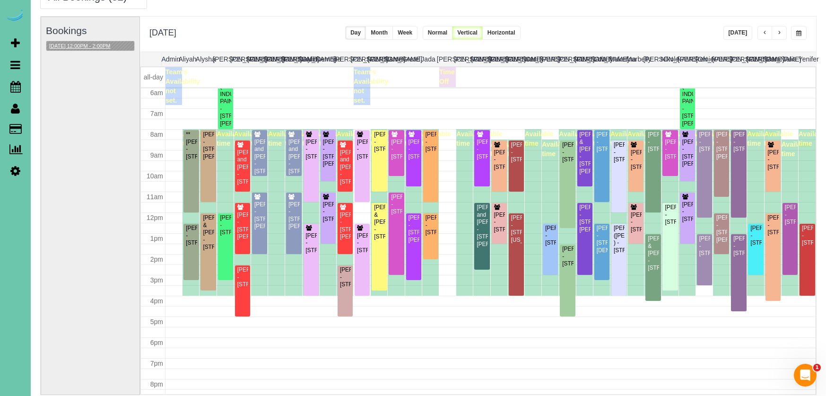
click at [96, 42] on button "08/19/2025 12:00PM - 2:00PM" at bounding box center [79, 46] width 67 height 10
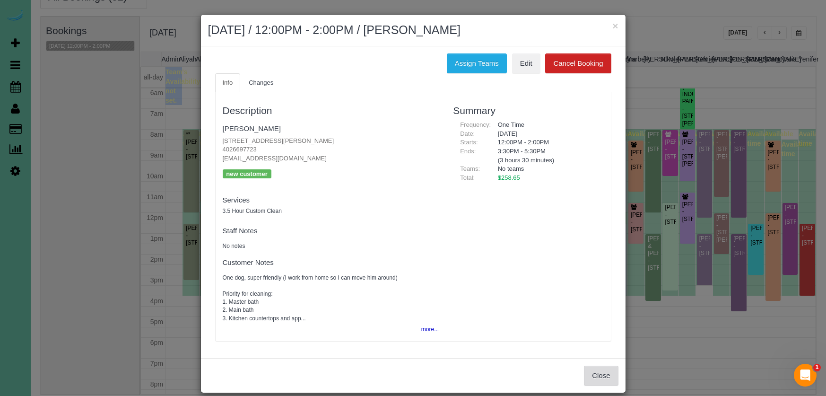
click at [608, 372] on button "Close" at bounding box center [601, 376] width 34 height 20
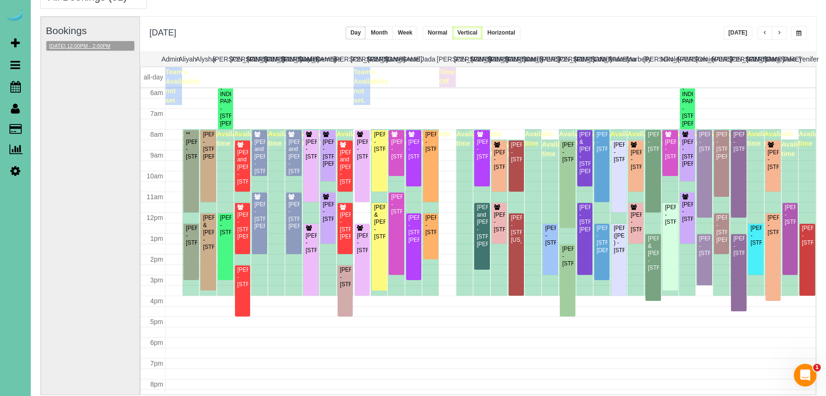
click at [97, 43] on button "08/19/2025 12:00PM - 2:00PM" at bounding box center [79, 46] width 67 height 10
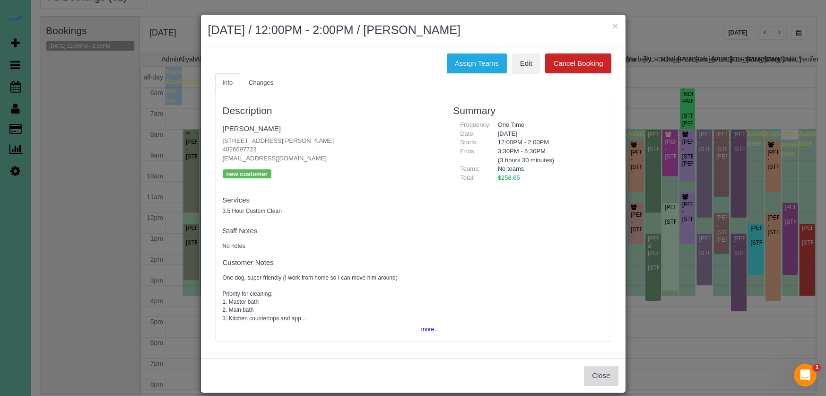
click at [597, 367] on button "Close" at bounding box center [601, 376] width 34 height 20
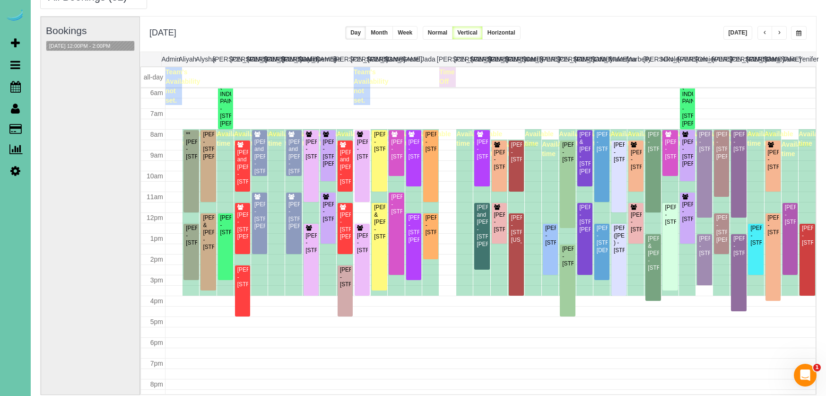
click at [778, 32] on span "button" at bounding box center [779, 33] width 5 height 6
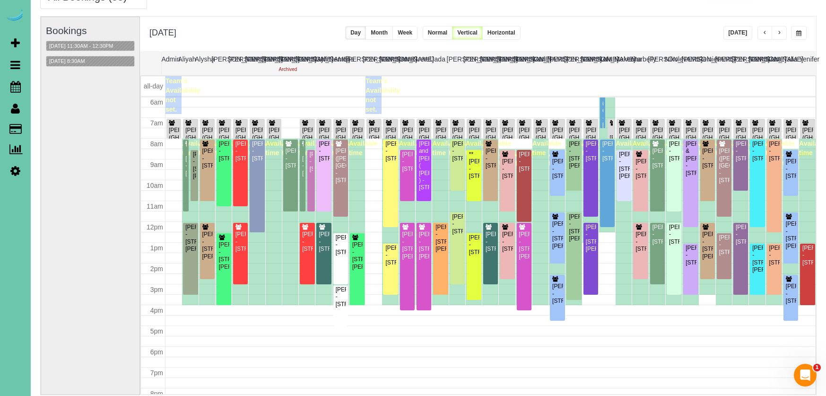
scroll to position [49, 0]
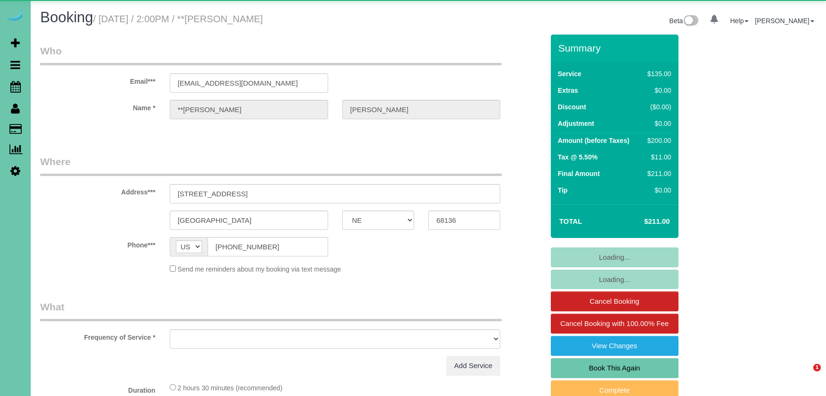
select select "NE"
select select "object:629"
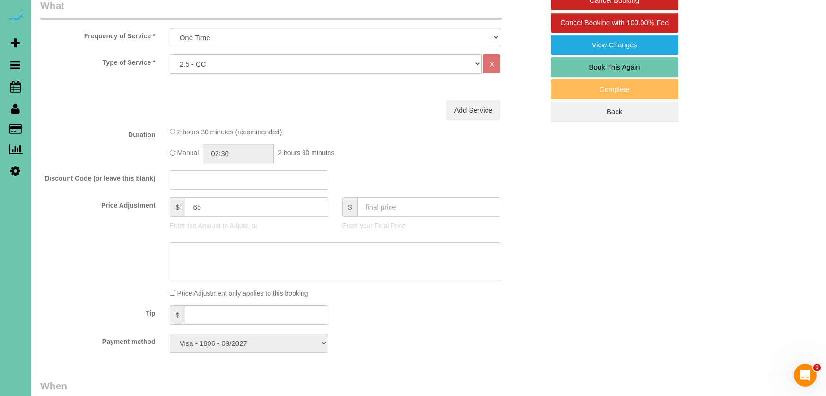
scroll to position [309, 0]
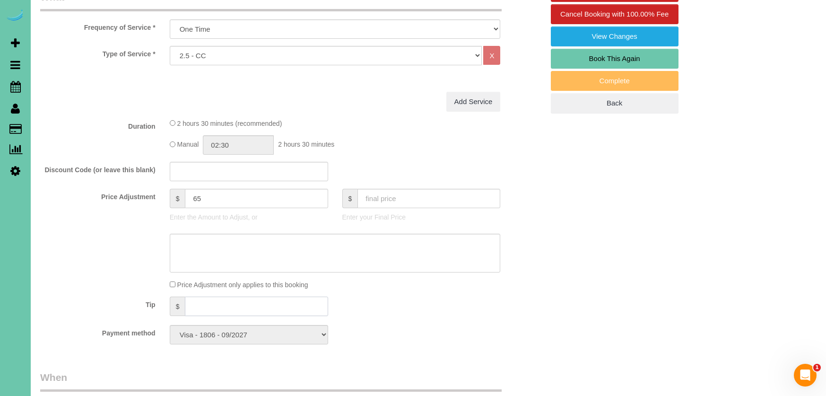
click at [192, 307] on input "text" at bounding box center [256, 306] width 143 height 19
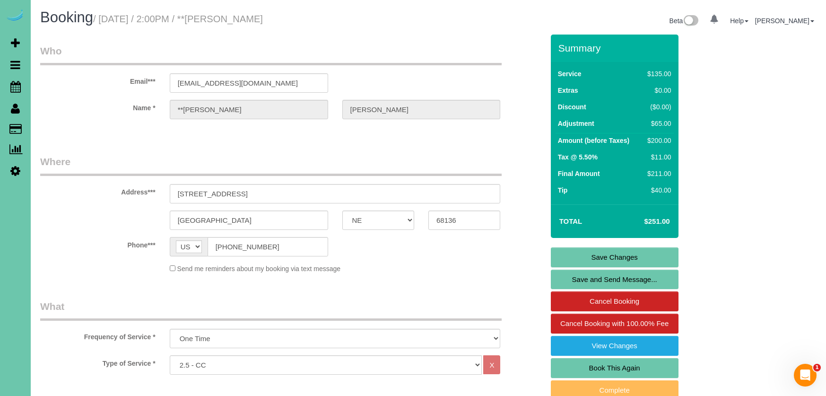
scroll to position [0, 0]
type input "40"
click at [618, 256] on link "Save Changes" at bounding box center [615, 257] width 128 height 20
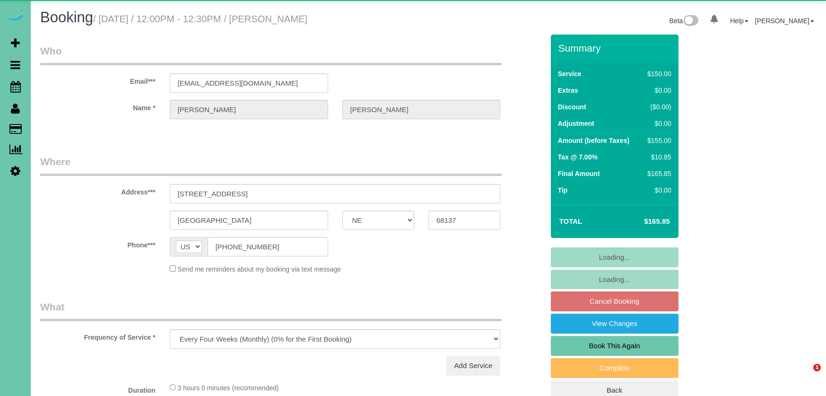
select select "NE"
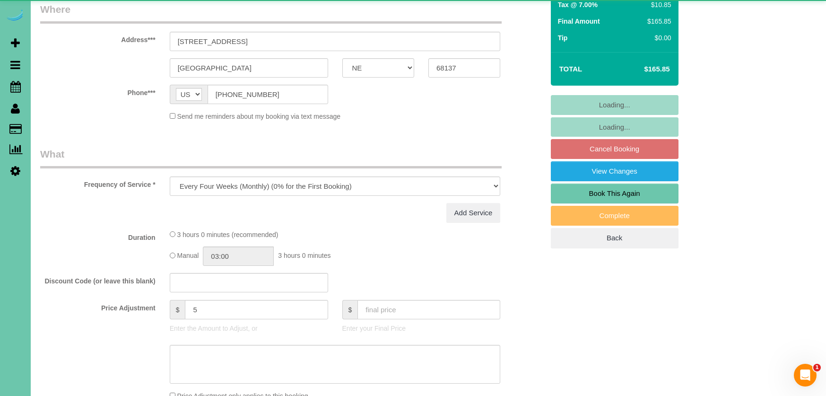
select select "object:718"
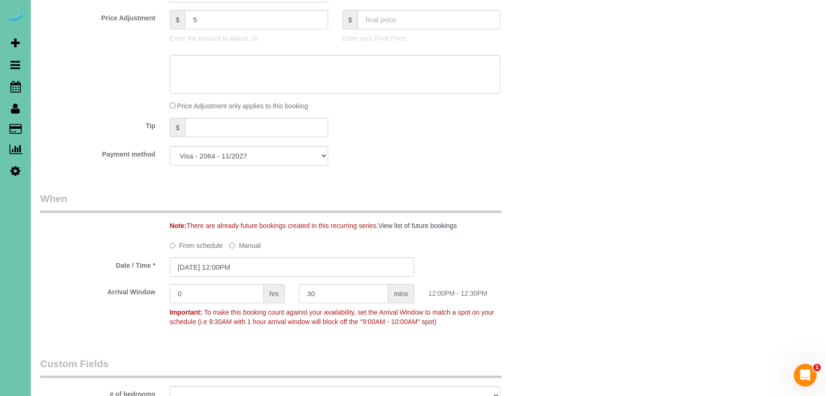
scroll to position [528, 0]
click at [282, 263] on input "[DATE] 12:00PM" at bounding box center [292, 266] width 245 height 19
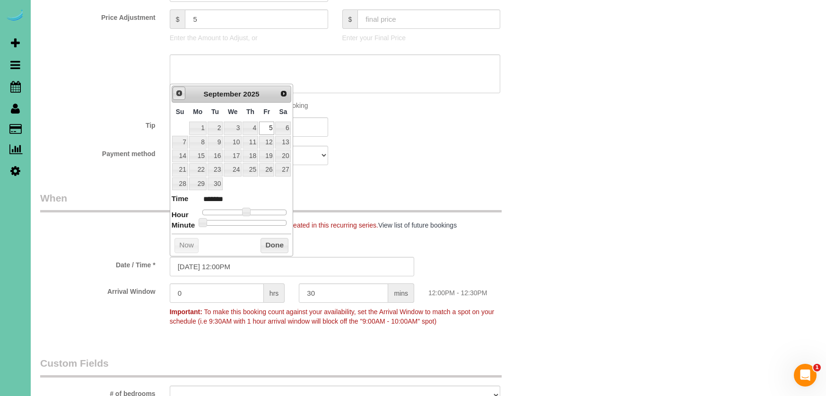
click at [181, 93] on span "Prev" at bounding box center [180, 93] width 8 height 8
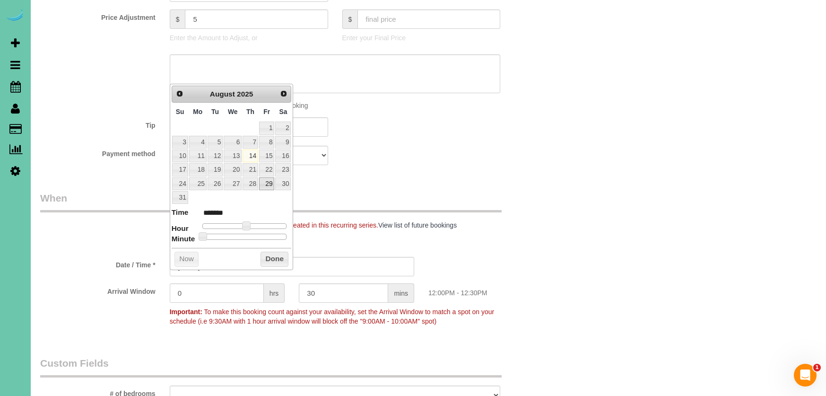
click at [266, 177] on link "29" at bounding box center [266, 183] width 15 height 13
type input "[DATE] 1:00PM"
type input "******"
click at [248, 221] on span at bounding box center [250, 225] width 9 height 9
click at [277, 252] on button "Done" at bounding box center [275, 259] width 28 height 15
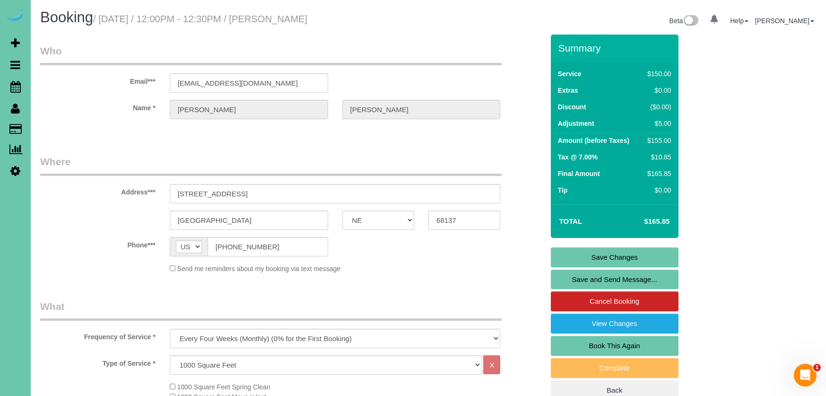
scroll to position [0, 0]
click at [577, 253] on link "Save Changes" at bounding box center [615, 257] width 128 height 20
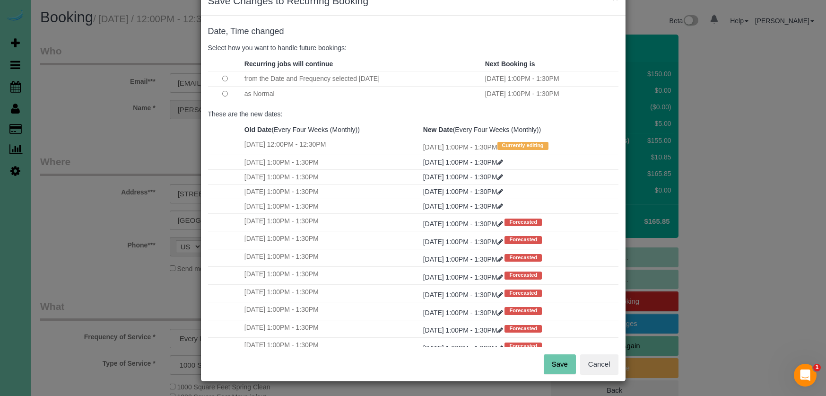
scroll to position [27, 0]
click at [556, 359] on button "Save" at bounding box center [560, 365] width 32 height 20
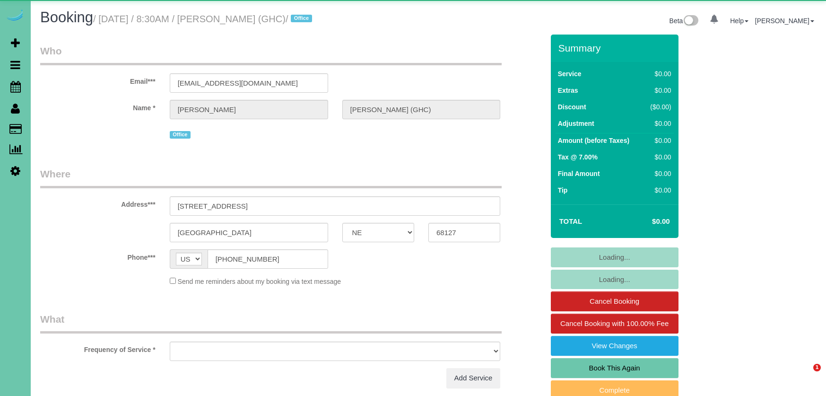
select select "NE"
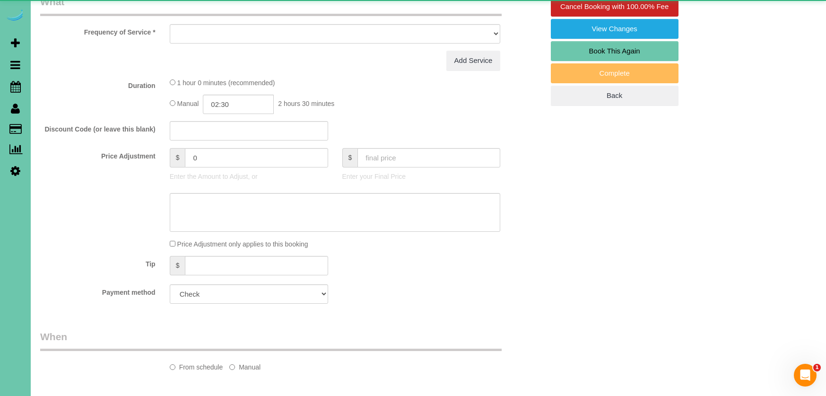
select select "object:648"
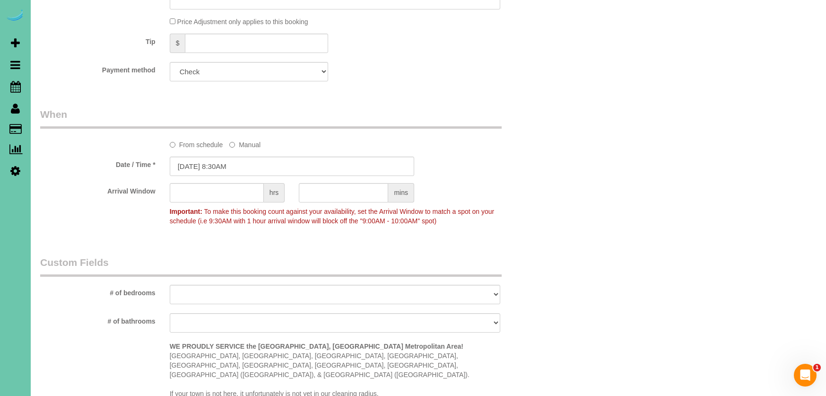
scroll to position [595, 0]
drag, startPoint x: 195, startPoint y: 161, endPoint x: 190, endPoint y: 161, distance: 5.2
click at [195, 161] on input "[DATE] 8:30AM" at bounding box center [292, 166] width 245 height 19
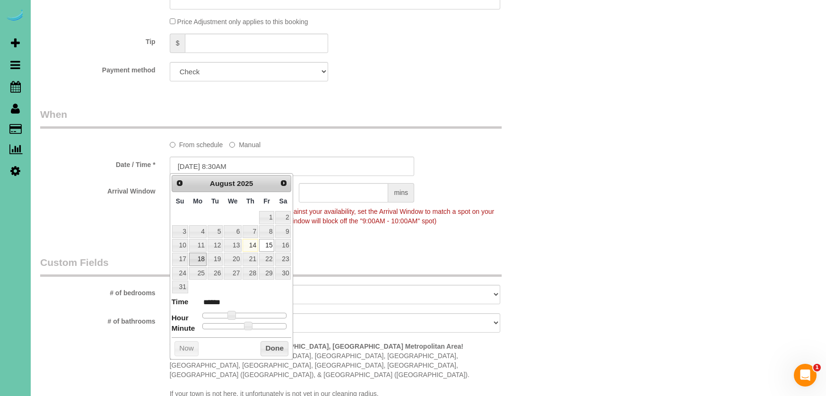
click at [202, 256] on link "18" at bounding box center [198, 259] width 18 height 13
type input "[DATE] 8:30AM"
click at [269, 346] on button "Done" at bounding box center [275, 348] width 28 height 15
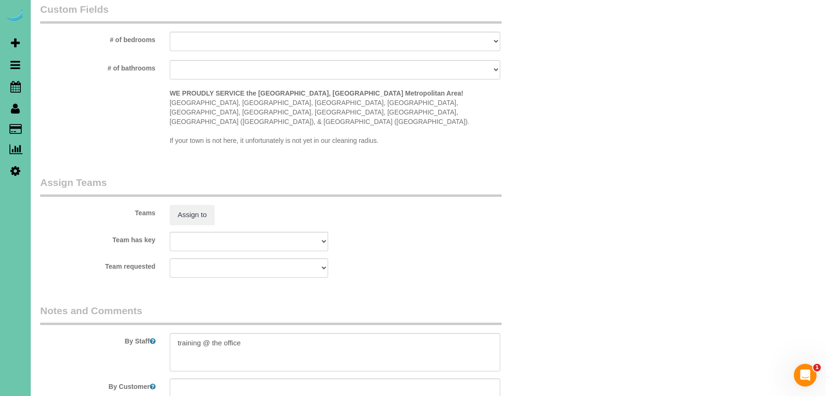
scroll to position [902, 0]
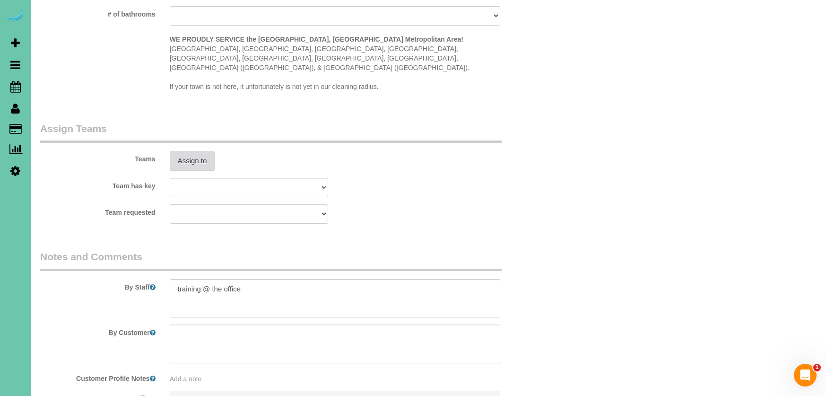
click at [191, 151] on button "Assign to" at bounding box center [192, 161] width 45 height 20
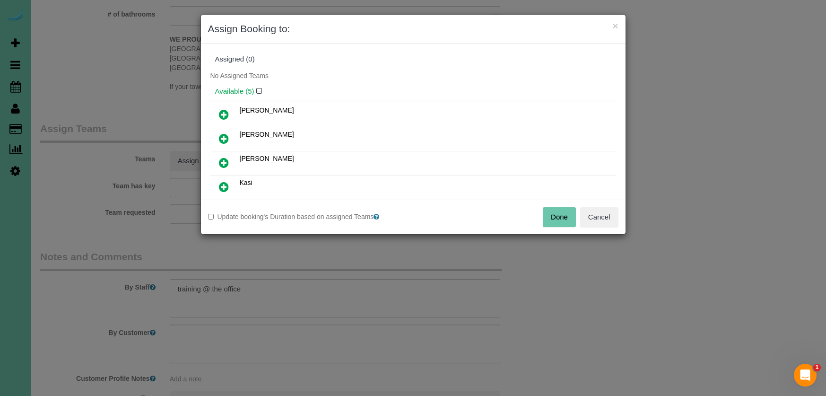
click at [226, 136] on icon at bounding box center [224, 138] width 10 height 11
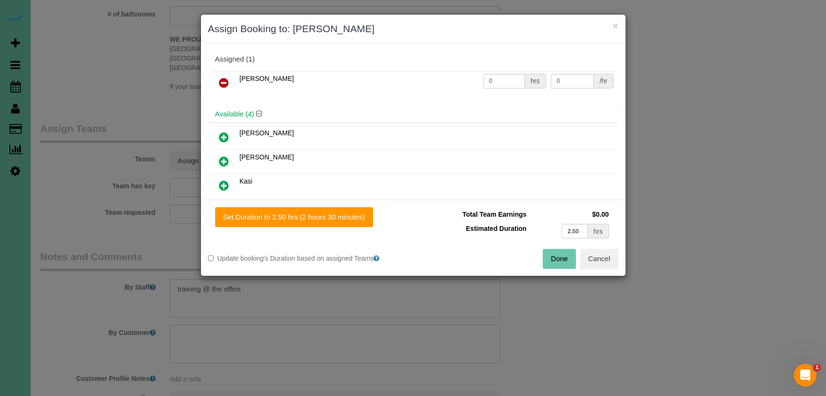
click at [224, 188] on icon at bounding box center [224, 185] width 10 height 11
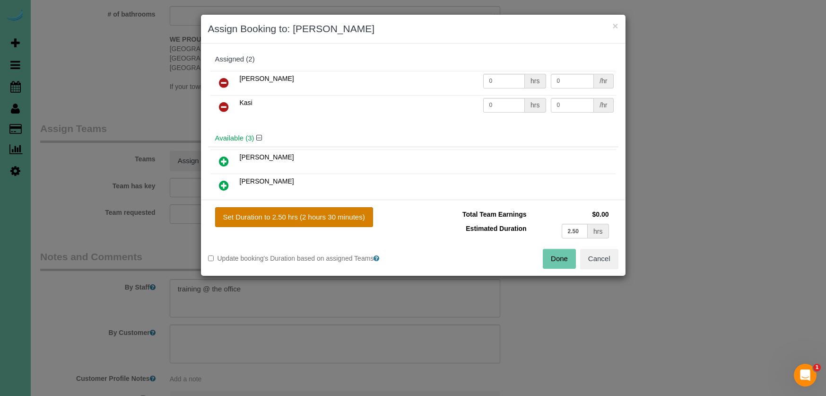
click at [285, 215] on button "Set Duration to 2.50 hrs (2 hours 30 minutes)" at bounding box center [294, 217] width 158 height 20
type input "2.50"
click at [548, 257] on button "Done" at bounding box center [559, 259] width 33 height 20
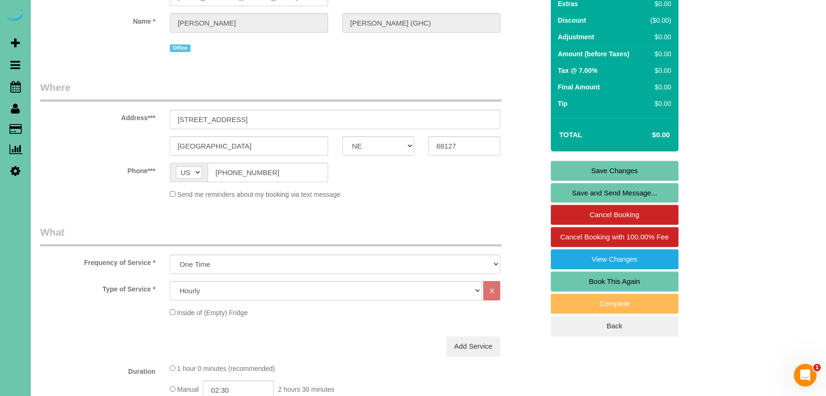
scroll to position [83, 0]
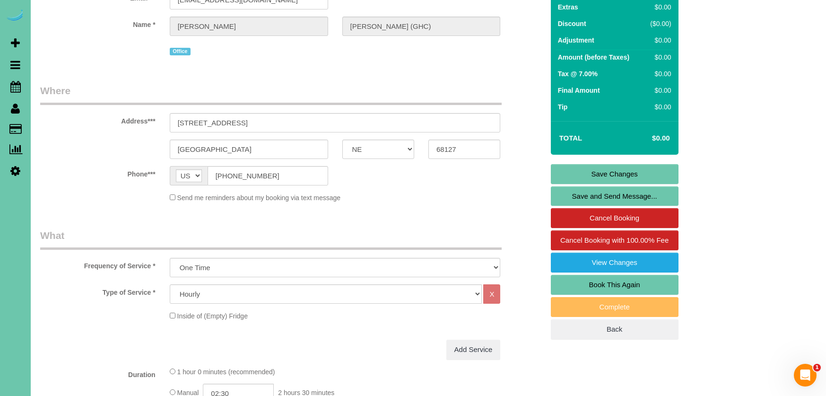
click at [552, 175] on link "Save Changes" at bounding box center [615, 174] width 128 height 20
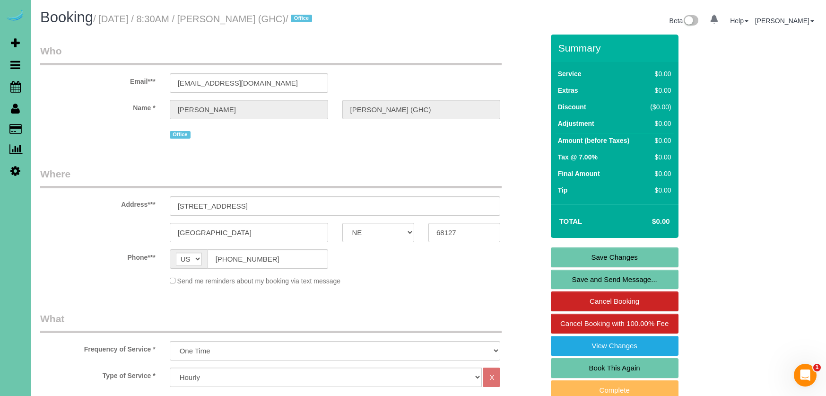
scroll to position [0, 0]
drag, startPoint x: 669, startPoint y: 263, endPoint x: 663, endPoint y: 259, distance: 7.2
click at [668, 263] on link "Save Changes" at bounding box center [615, 257] width 128 height 20
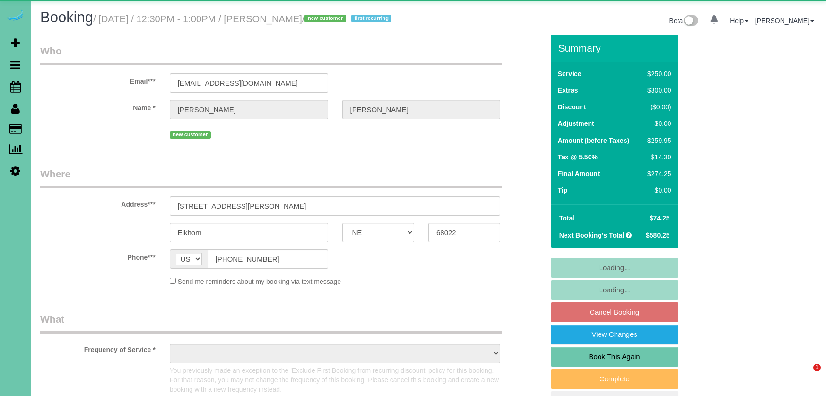
select select "NE"
select select "object:964"
select select "number:37"
select select "number:43"
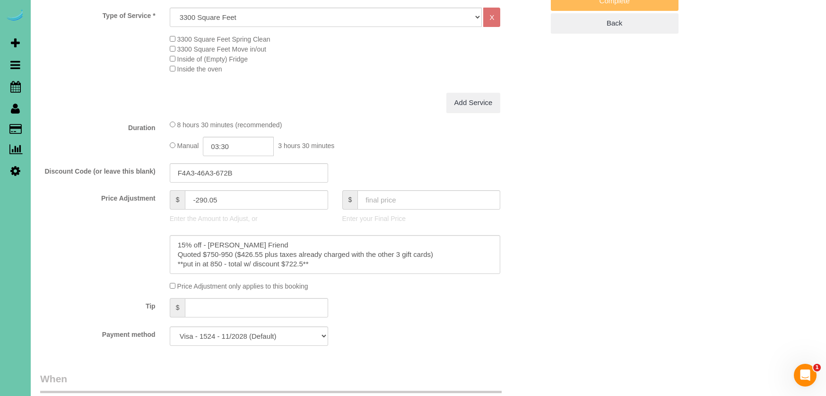
scroll to position [402, 0]
drag, startPoint x: 307, startPoint y: 270, endPoint x: 293, endPoint y: 268, distance: 13.9
click at [291, 271] on textarea at bounding box center [335, 252] width 331 height 39
drag, startPoint x: 263, startPoint y: 260, endPoint x: 245, endPoint y: 260, distance: 18.9
click at [245, 260] on textarea at bounding box center [335, 252] width 331 height 39
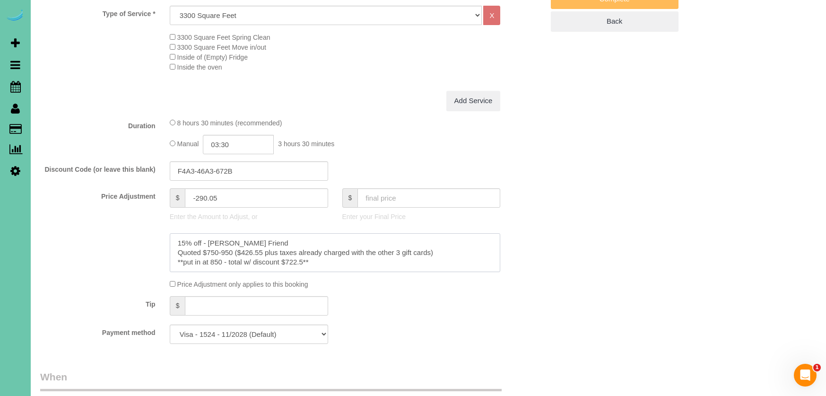
drag, startPoint x: 209, startPoint y: 270, endPoint x: 275, endPoint y: 268, distance: 65.8
click at [290, 268] on textarea at bounding box center [335, 252] width 331 height 39
